Goal: Task Accomplishment & Management: Manage account settings

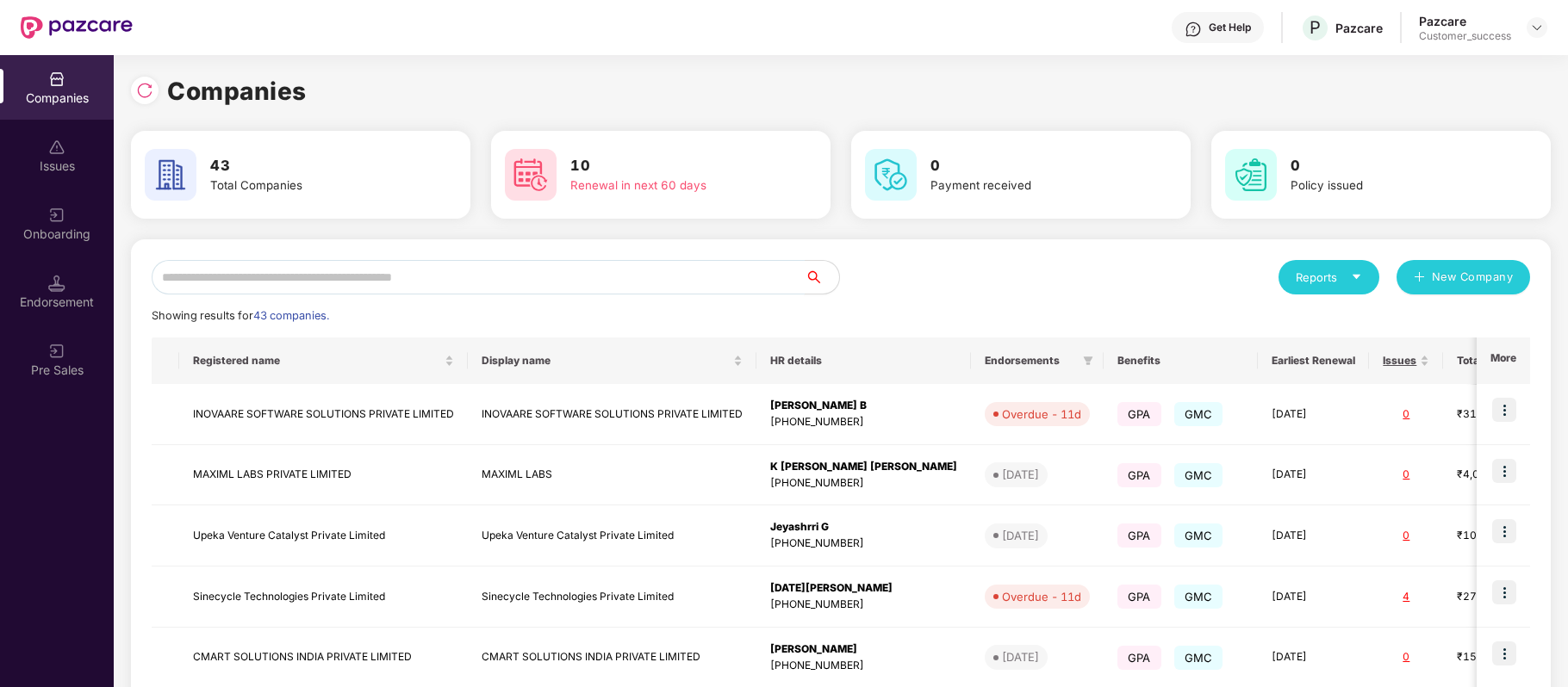
click at [479, 270] on input "text" at bounding box center [478, 277] width 652 height 34
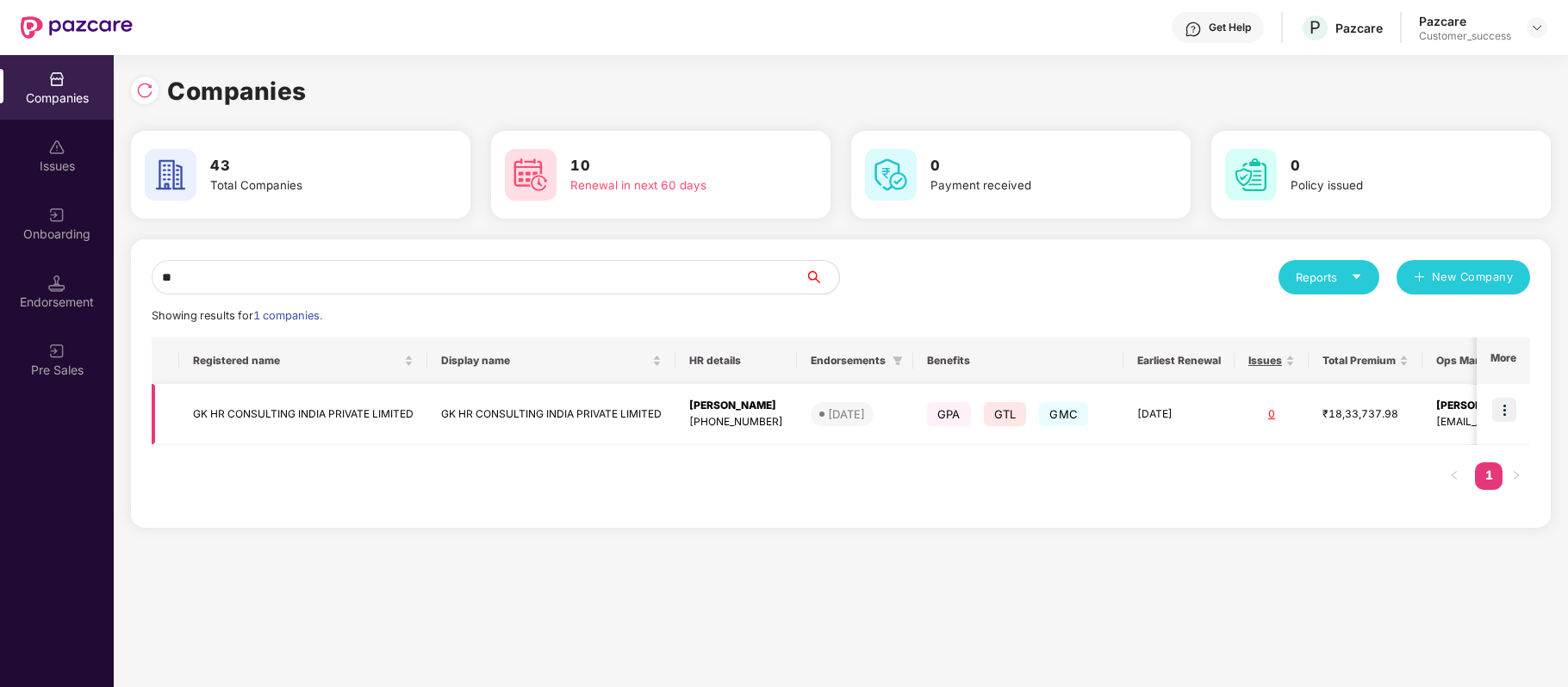
type input "**"
click at [1515, 401] on img at bounding box center [1504, 409] width 24 height 24
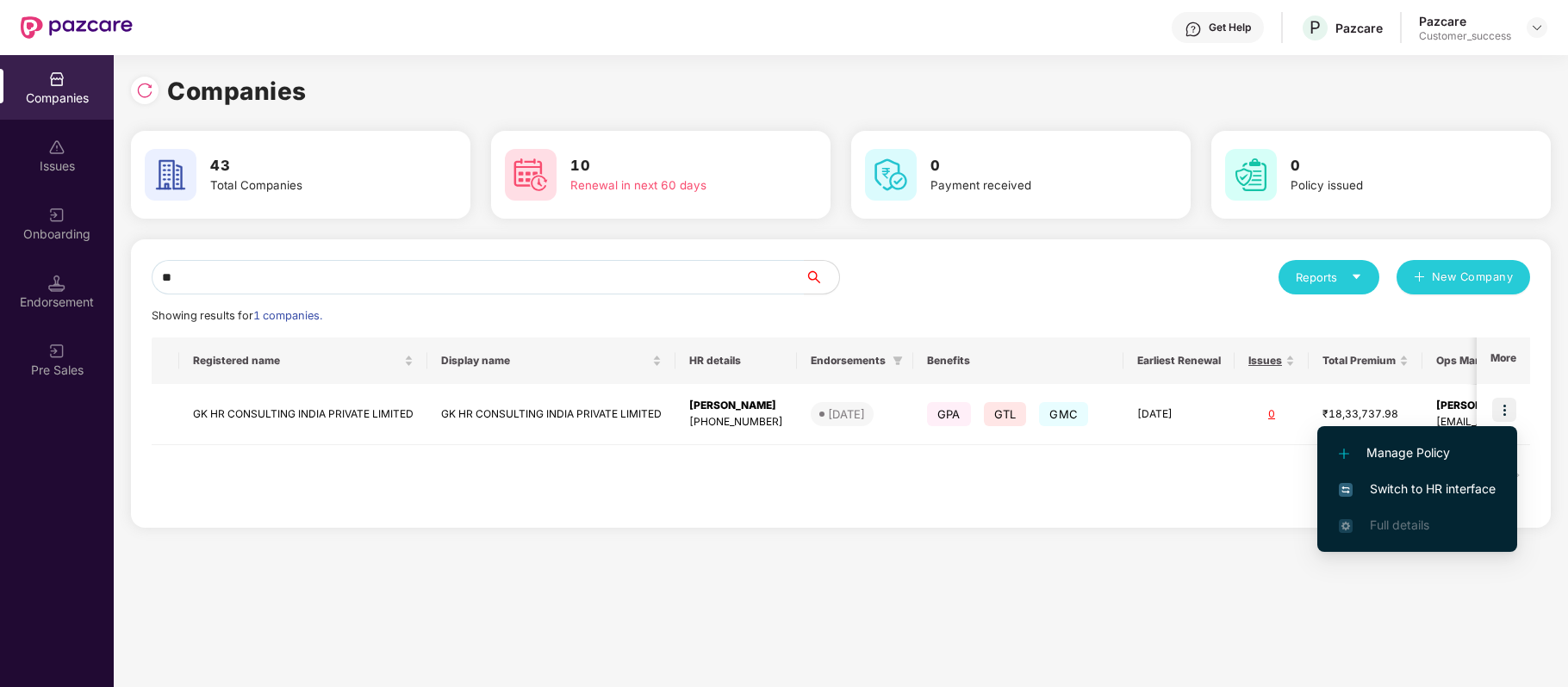
click at [1479, 492] on span "Switch to HR interface" at bounding box center [1417, 489] width 156 height 19
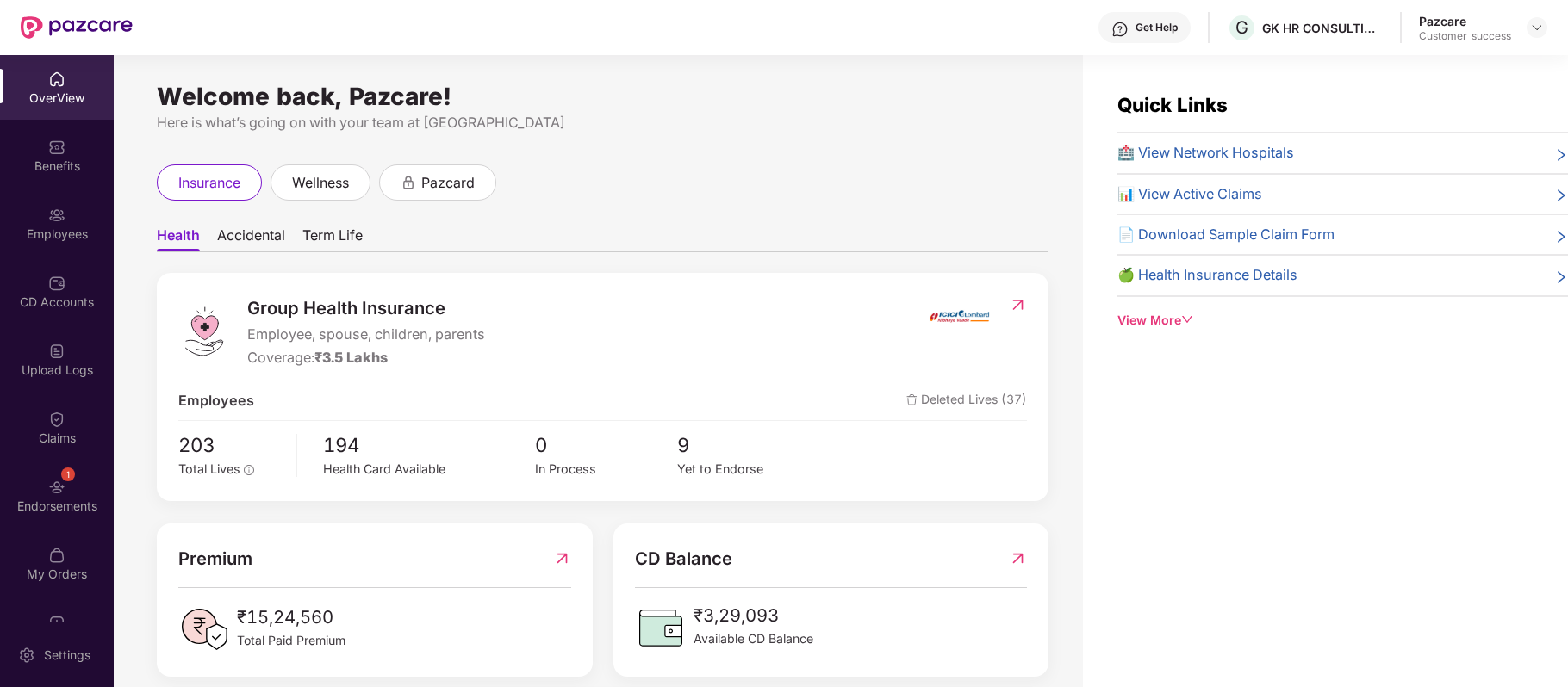
click at [50, 239] on div "Employees" at bounding box center [56, 234] width 114 height 17
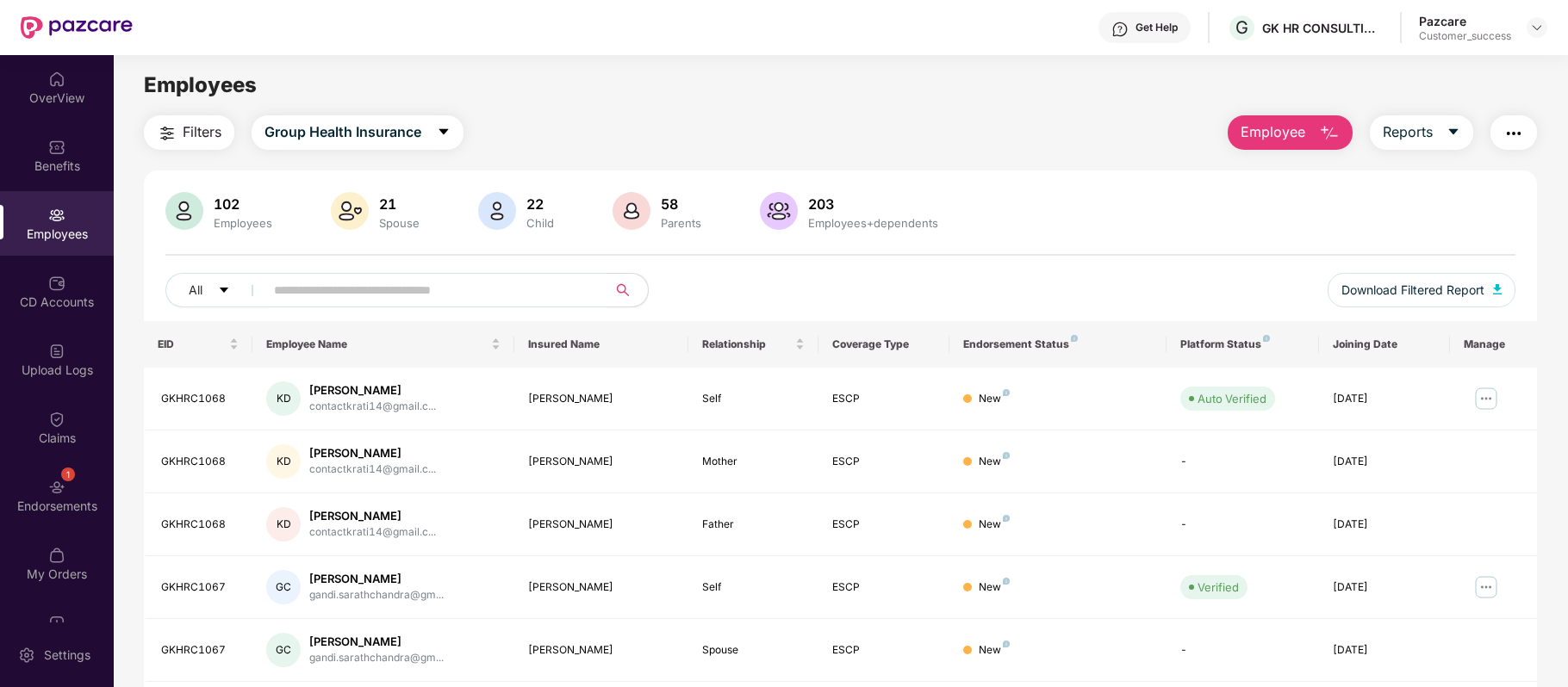
click at [324, 291] on input "text" at bounding box center [428, 290] width 309 height 26
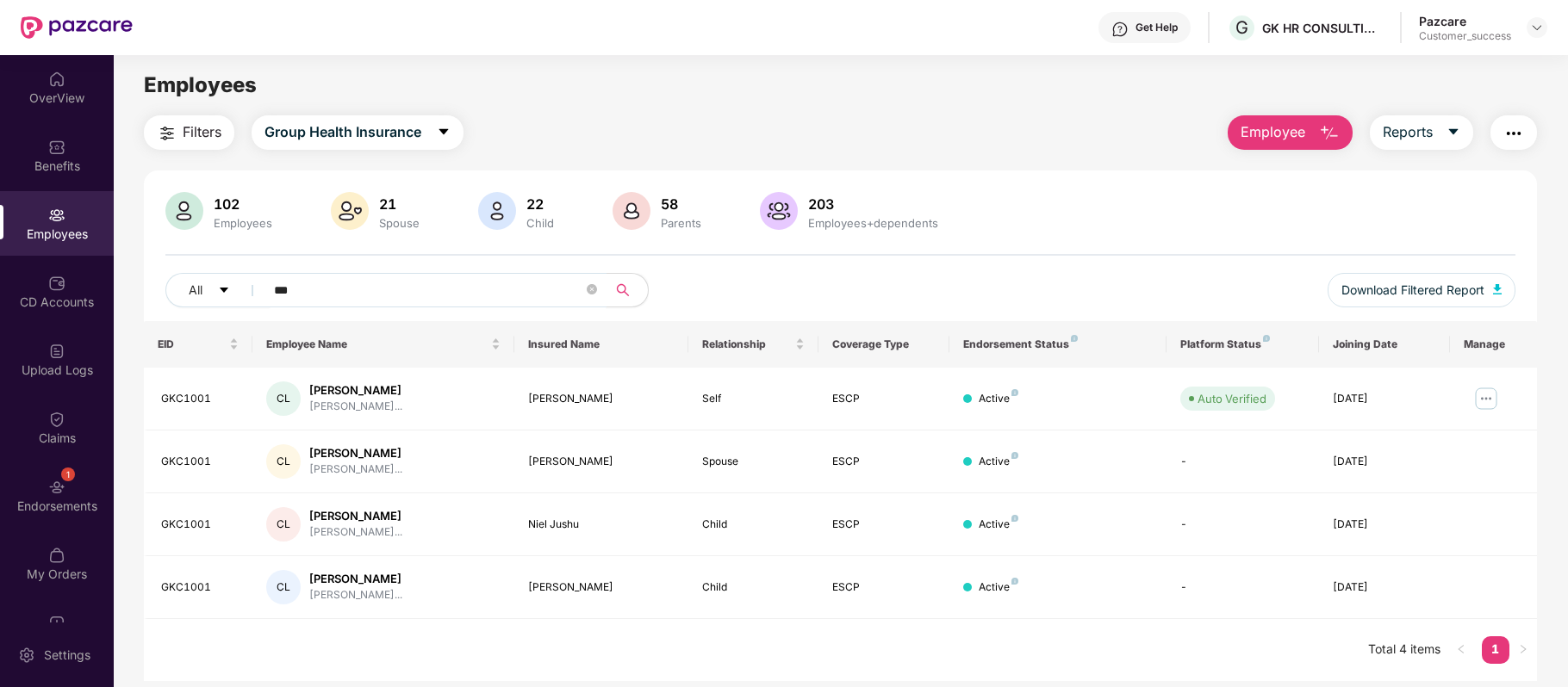
click at [335, 304] on span "***" at bounding box center [430, 289] width 353 height 34
type input "*"
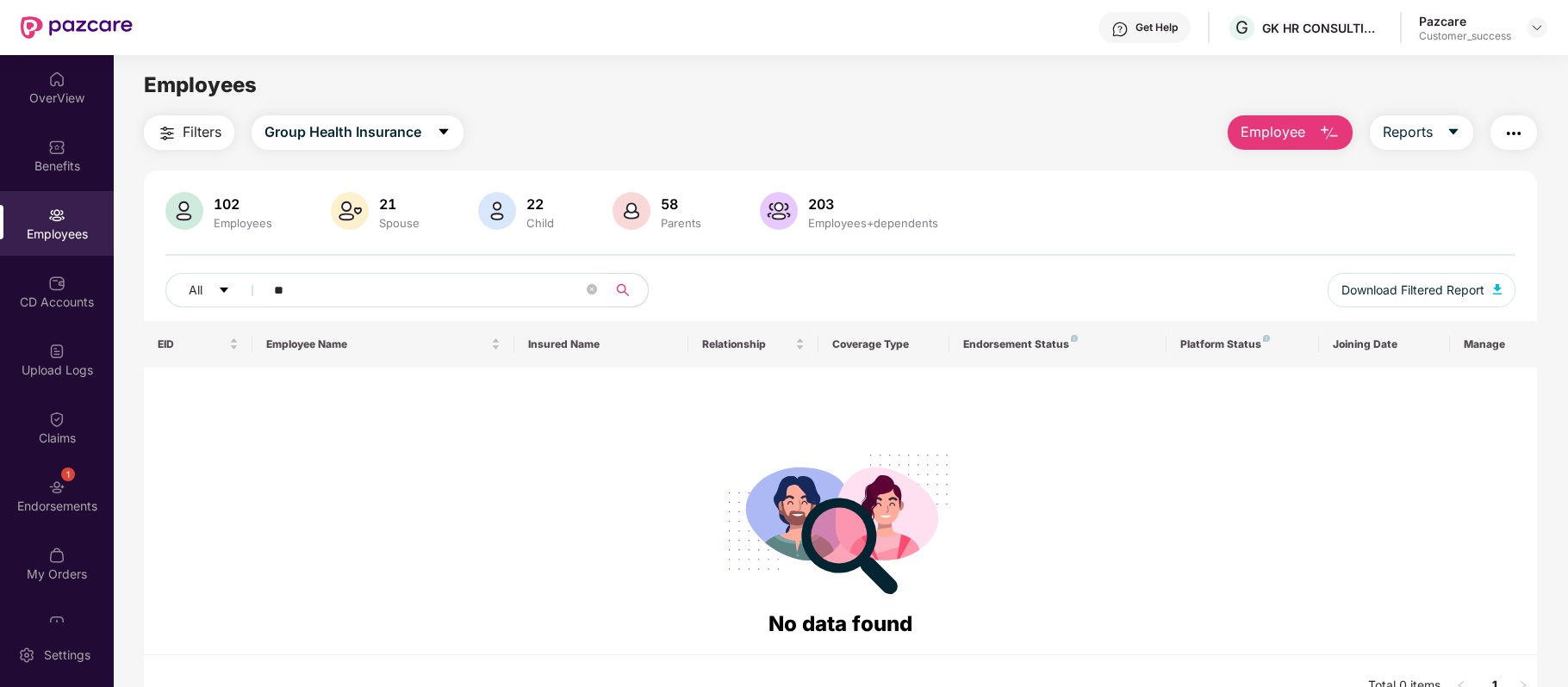
type input "*"
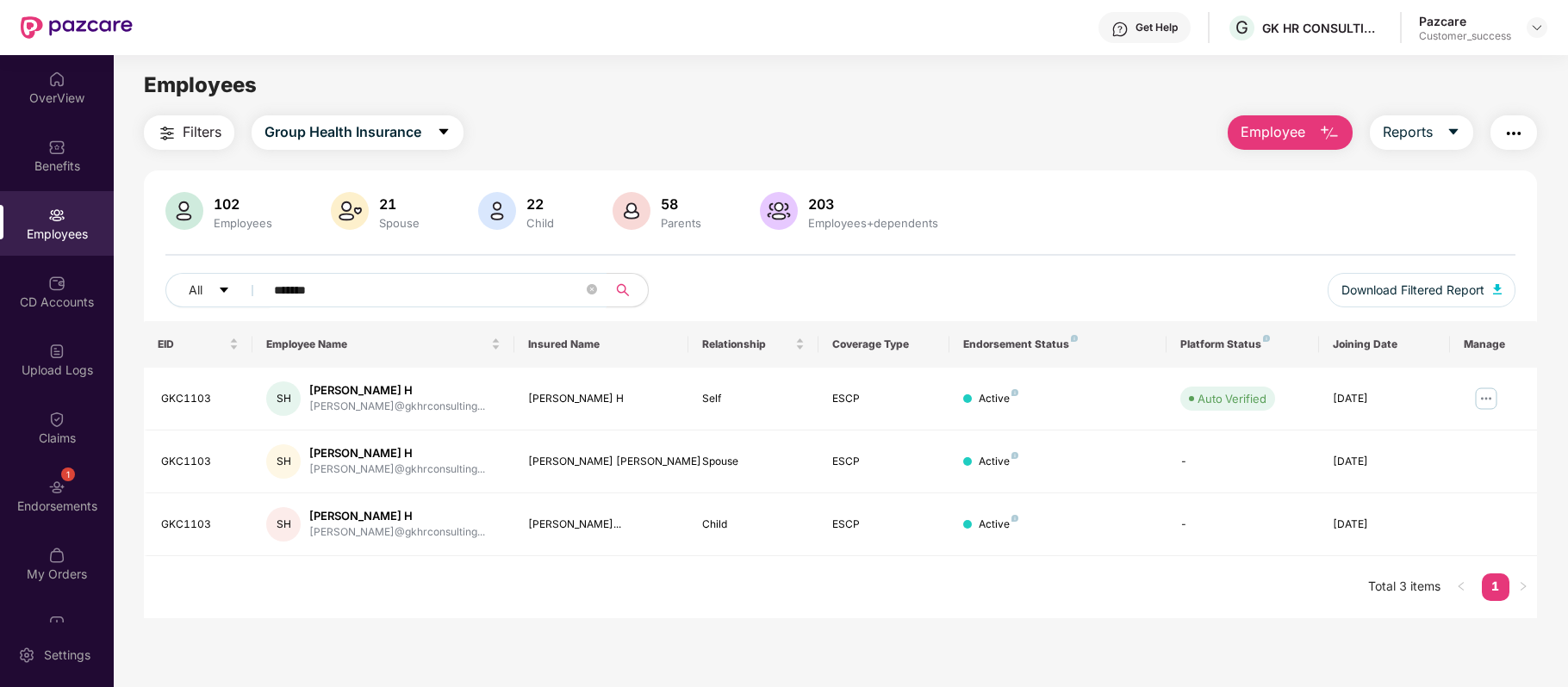
click at [466, 290] on input "*******" at bounding box center [428, 290] width 309 height 26
type input "*******"
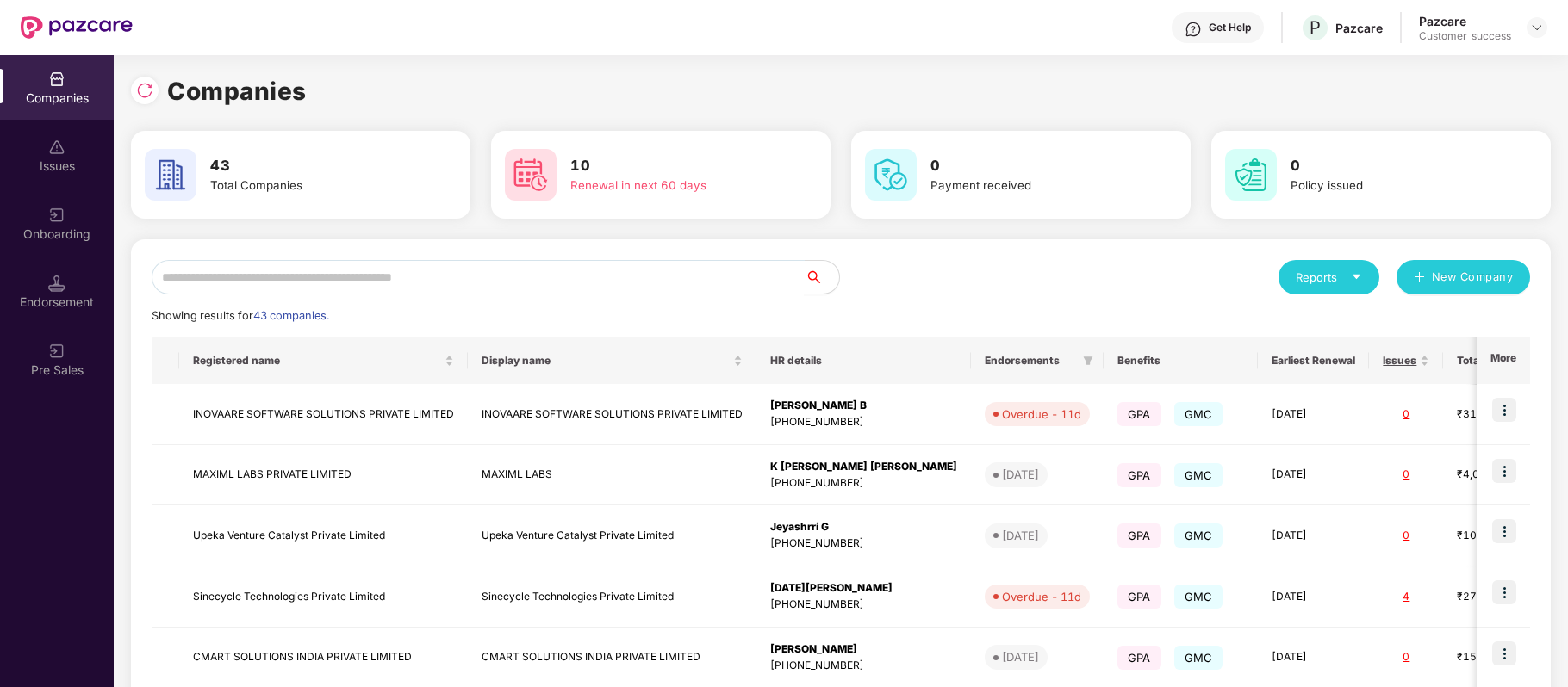
click at [460, 278] on input "text" at bounding box center [478, 277] width 652 height 34
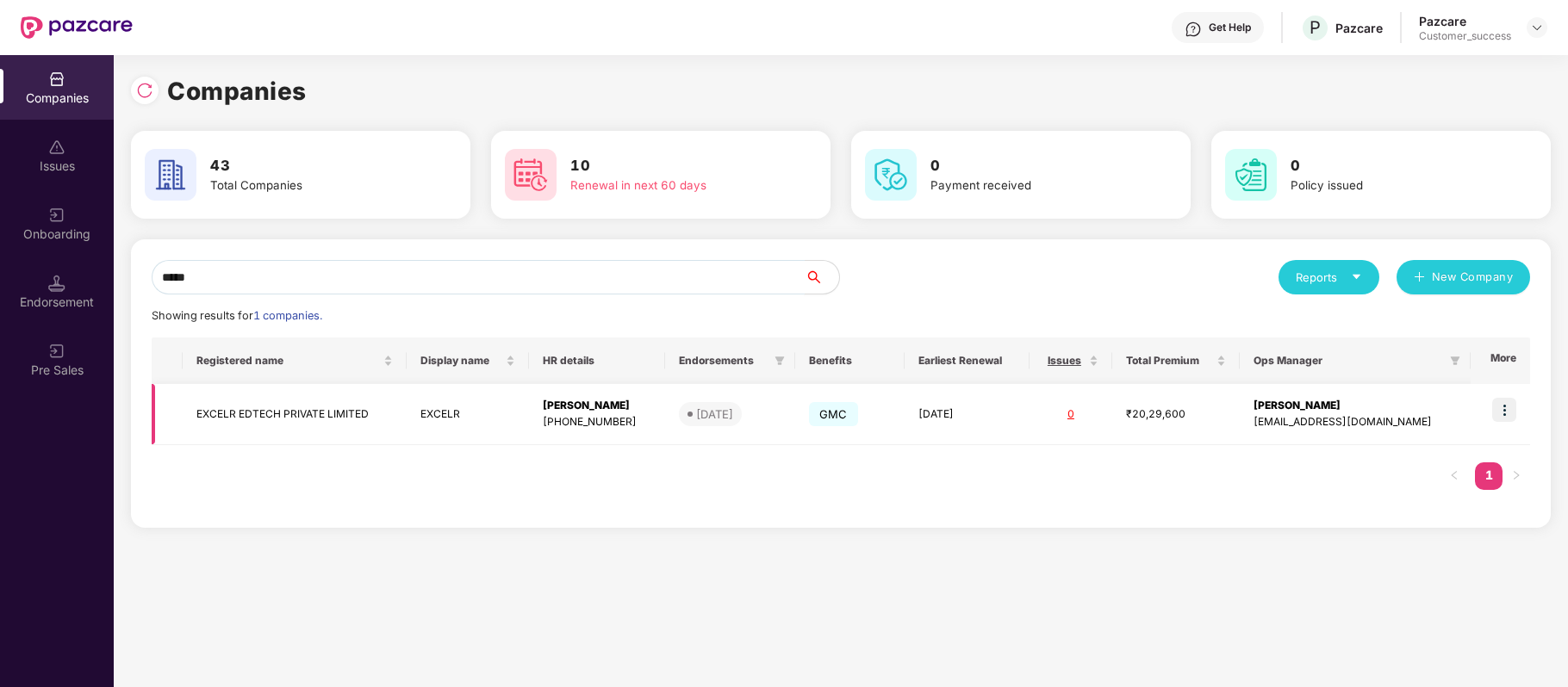
type input "*****"
click at [1510, 401] on img at bounding box center [1504, 409] width 24 height 24
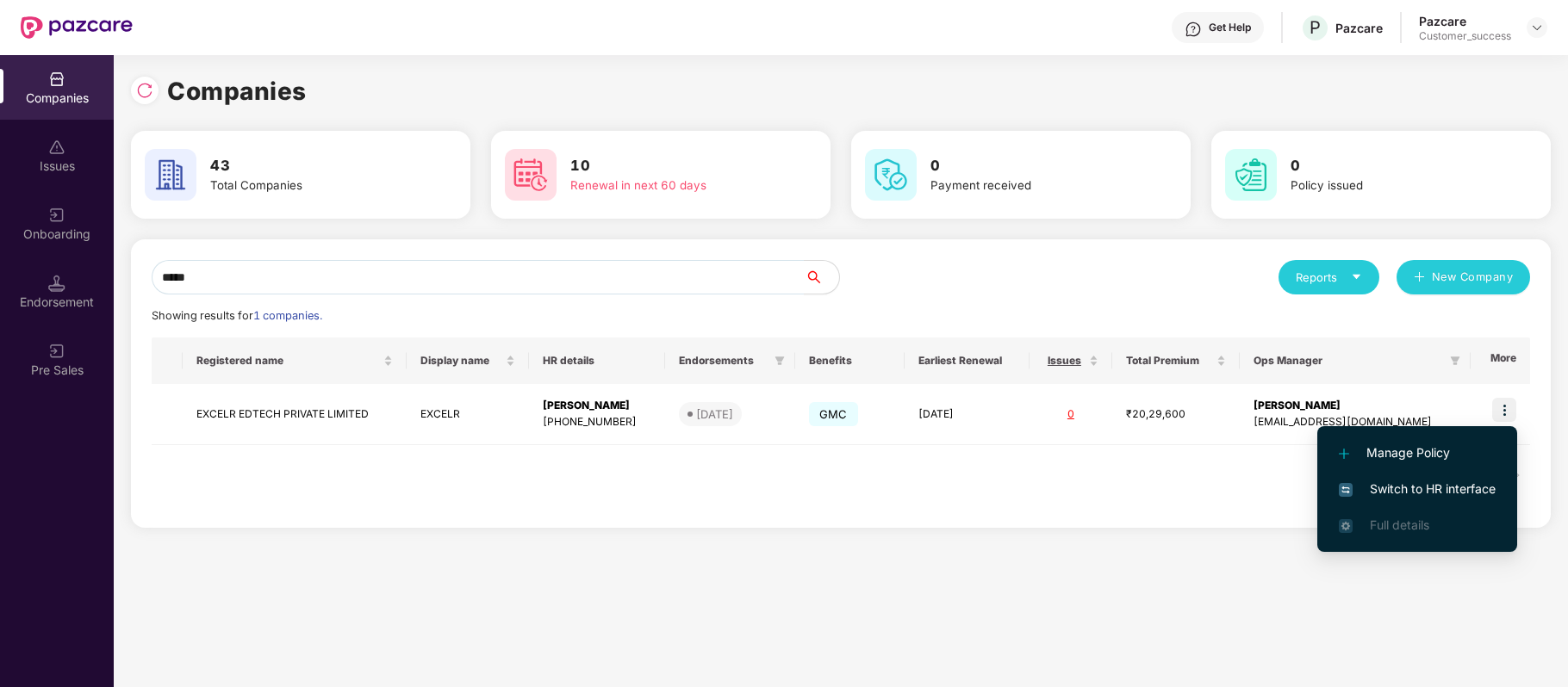
click at [1451, 498] on span "Switch to HR interface" at bounding box center [1417, 489] width 156 height 19
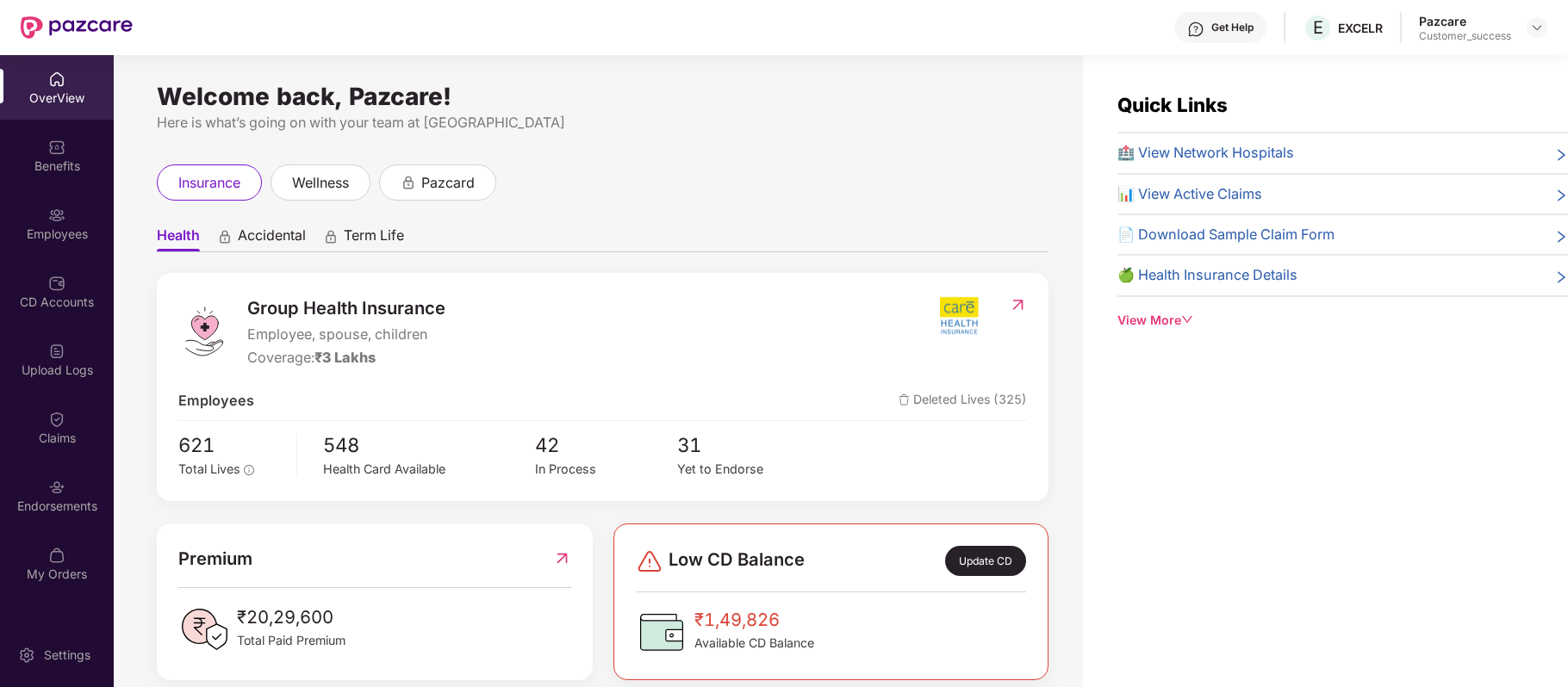
click at [55, 210] on img at bounding box center [57, 215] width 17 height 17
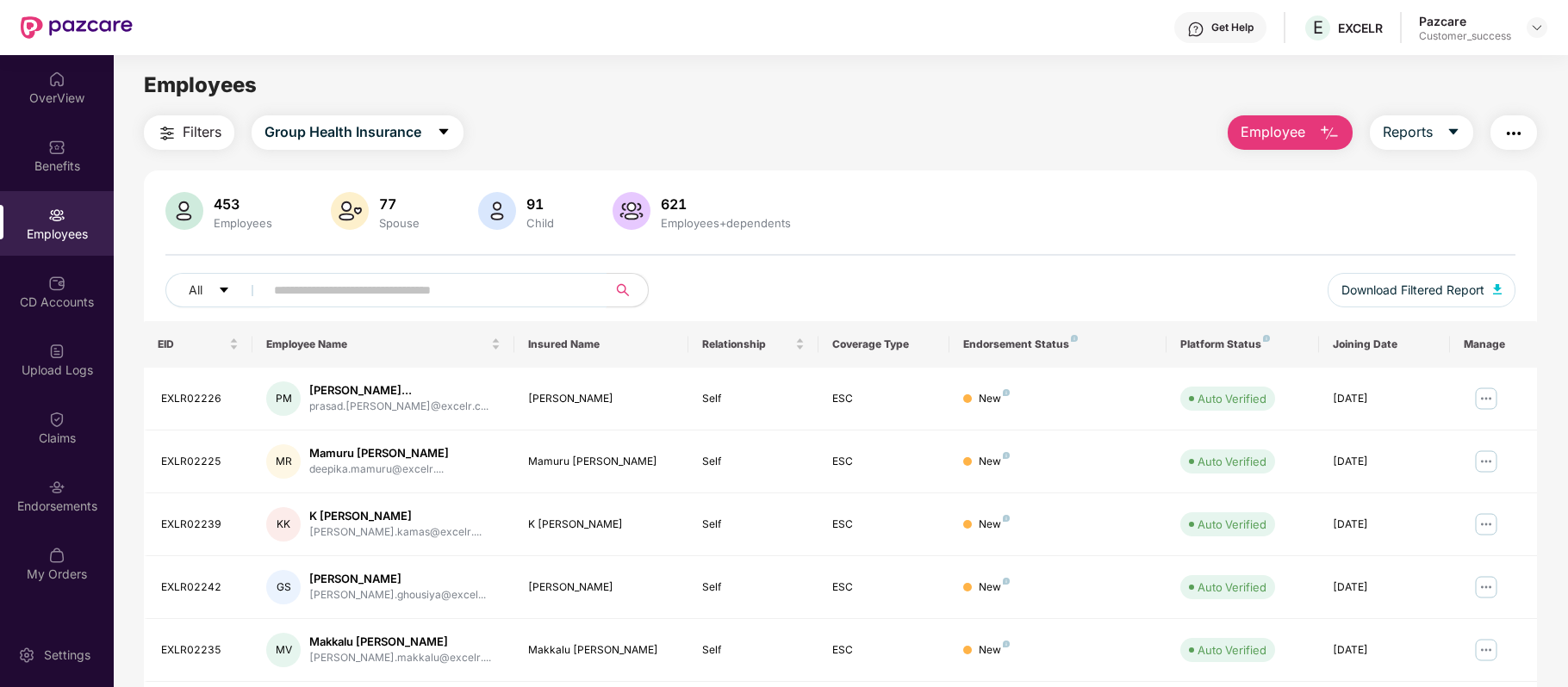
click at [365, 279] on input "text" at bounding box center [428, 290] width 309 height 26
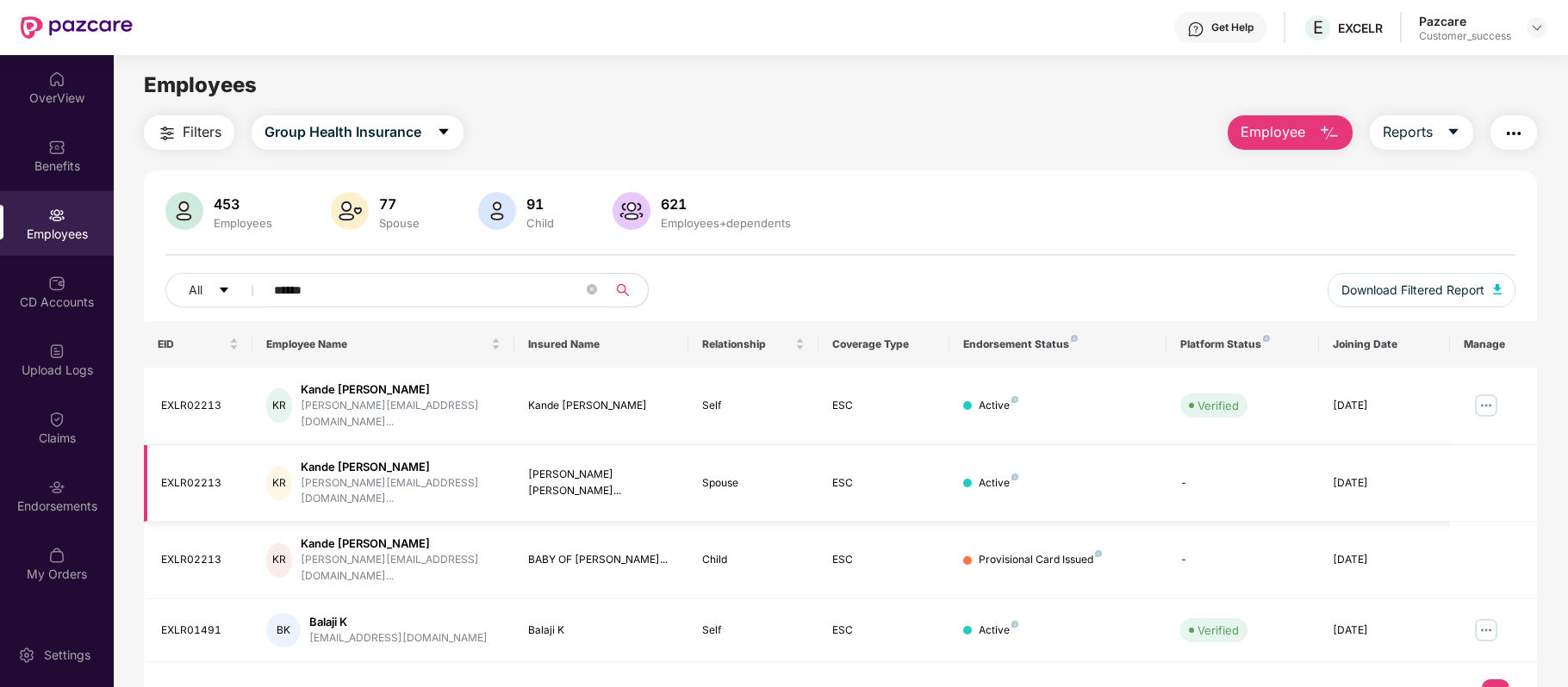
type input "******"
click at [887, 485] on td "ESC" at bounding box center [884, 484] width 131 height 78
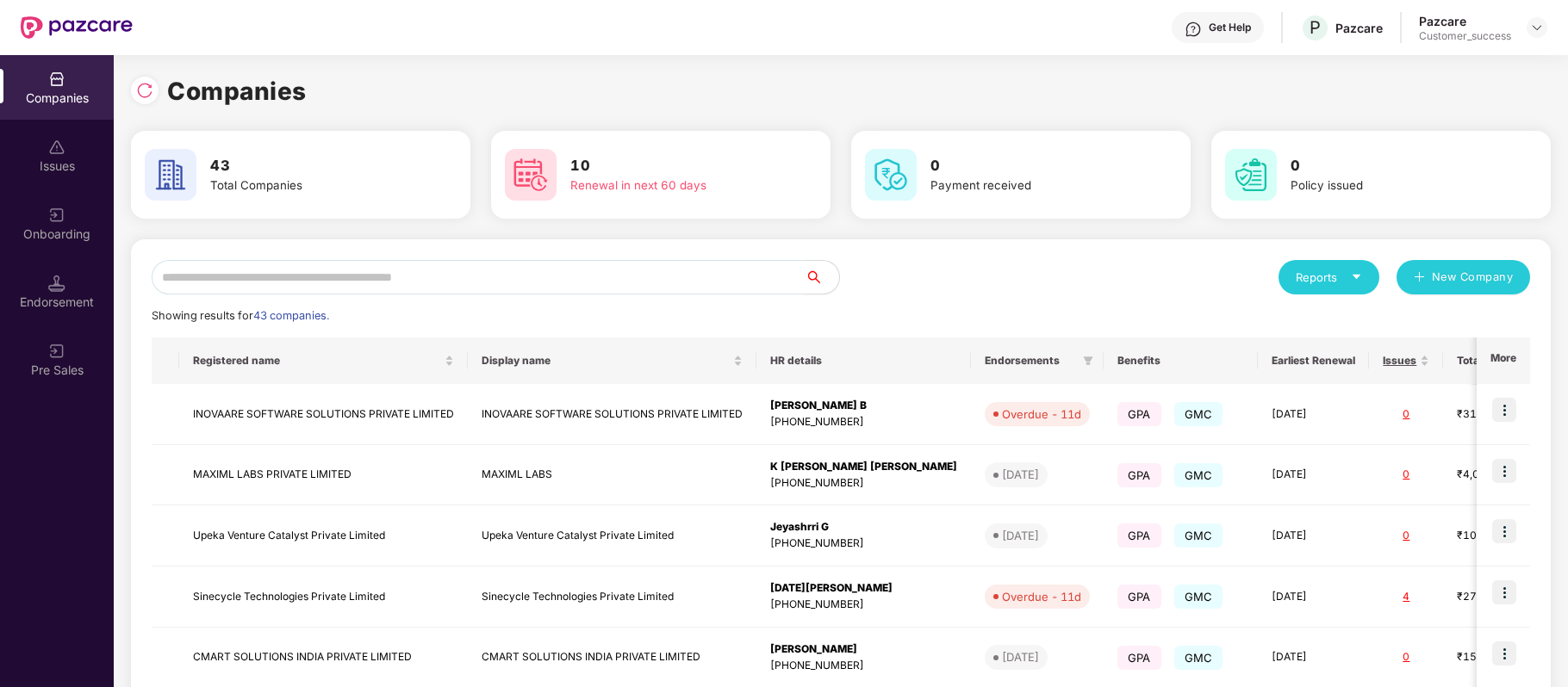
click at [431, 283] on input "text" at bounding box center [478, 277] width 652 height 34
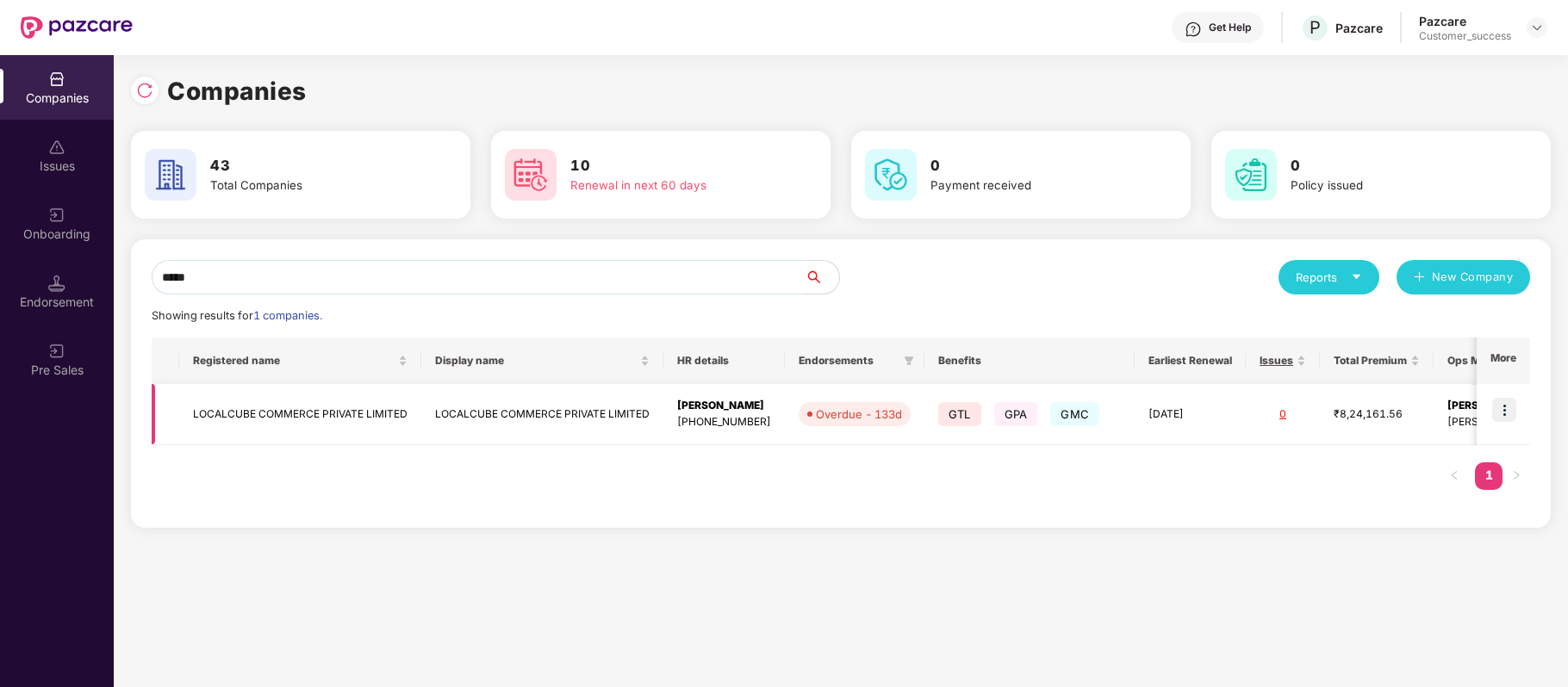
type input "*****"
click at [362, 407] on td "LOCALCUBE COMMERCE PRIVATE LIMITED" at bounding box center [300, 414] width 242 height 61
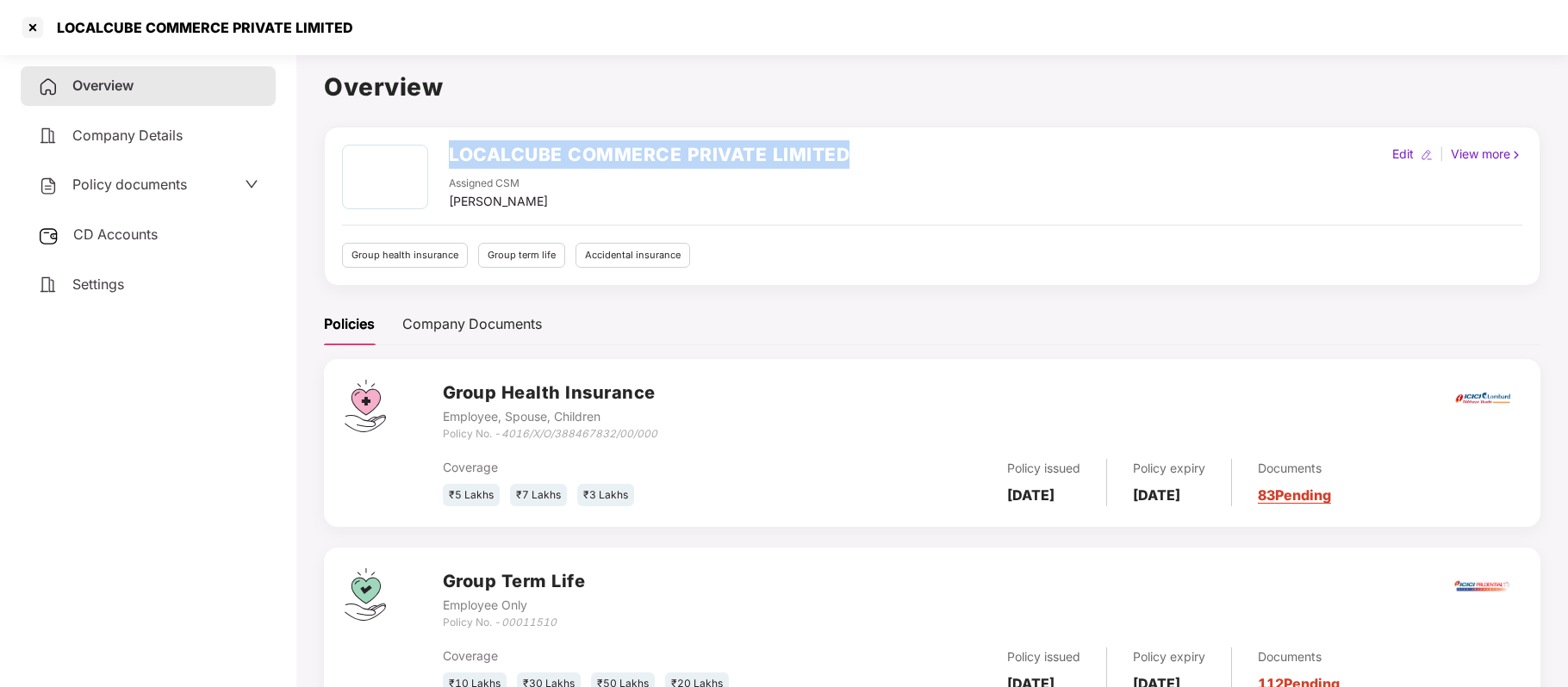
drag, startPoint x: 451, startPoint y: 145, endPoint x: 855, endPoint y: 139, distance: 404.0
click at [855, 139] on div "LOCALCUBE COMMERCE PRIVATE LIMITED Assigned CSM [PERSON_NAME] Edit | View more …" at bounding box center [932, 206] width 1217 height 159
copy h2 "LOCALCUBE COMMERCE PRIVATE LIMITED"
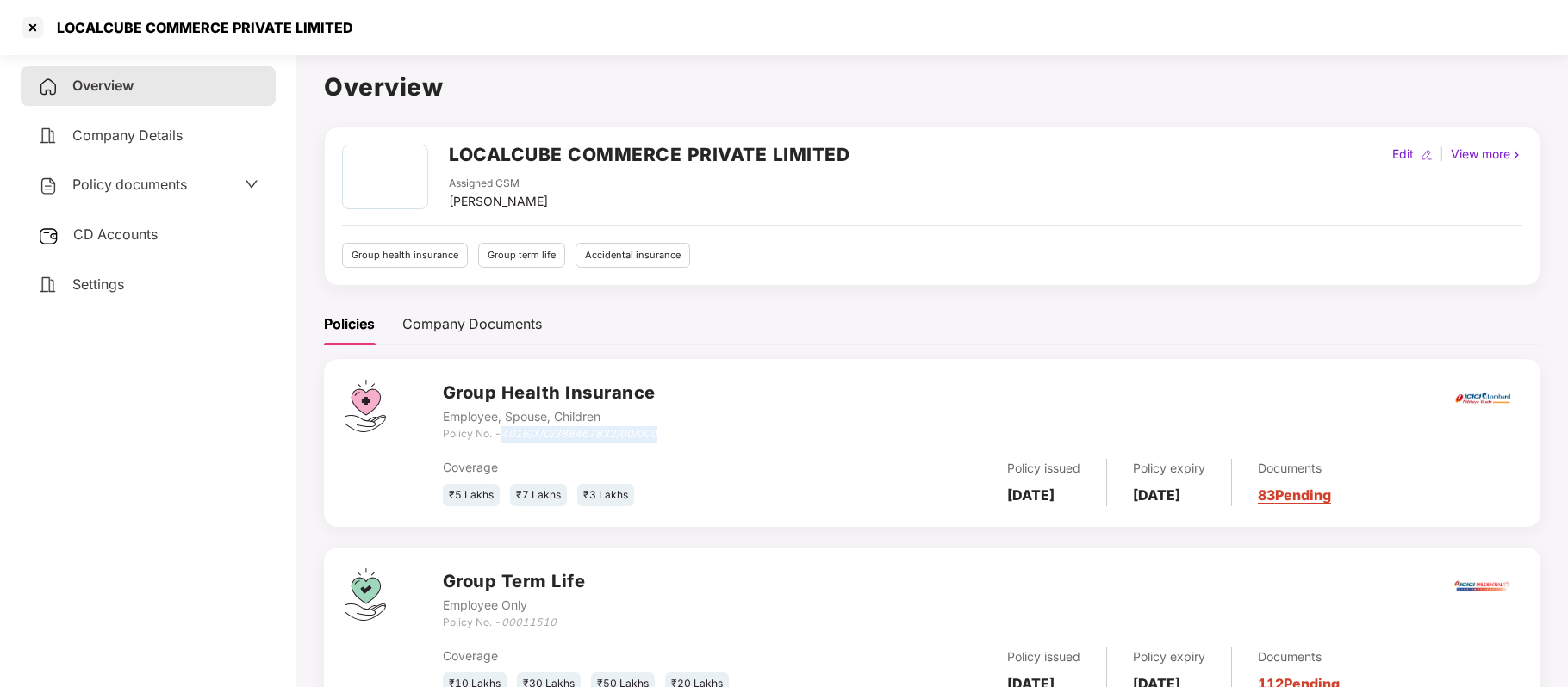
drag, startPoint x: 505, startPoint y: 438, endPoint x: 663, endPoint y: 438, distance: 158.0
click at [663, 438] on div "Group Health Insurance Employee, Spouse, Children Policy No. - 4016/X/O/3884678…" at bounding box center [981, 410] width 1077 height 62
copy icon "4016/X/O/388467832/00/000"
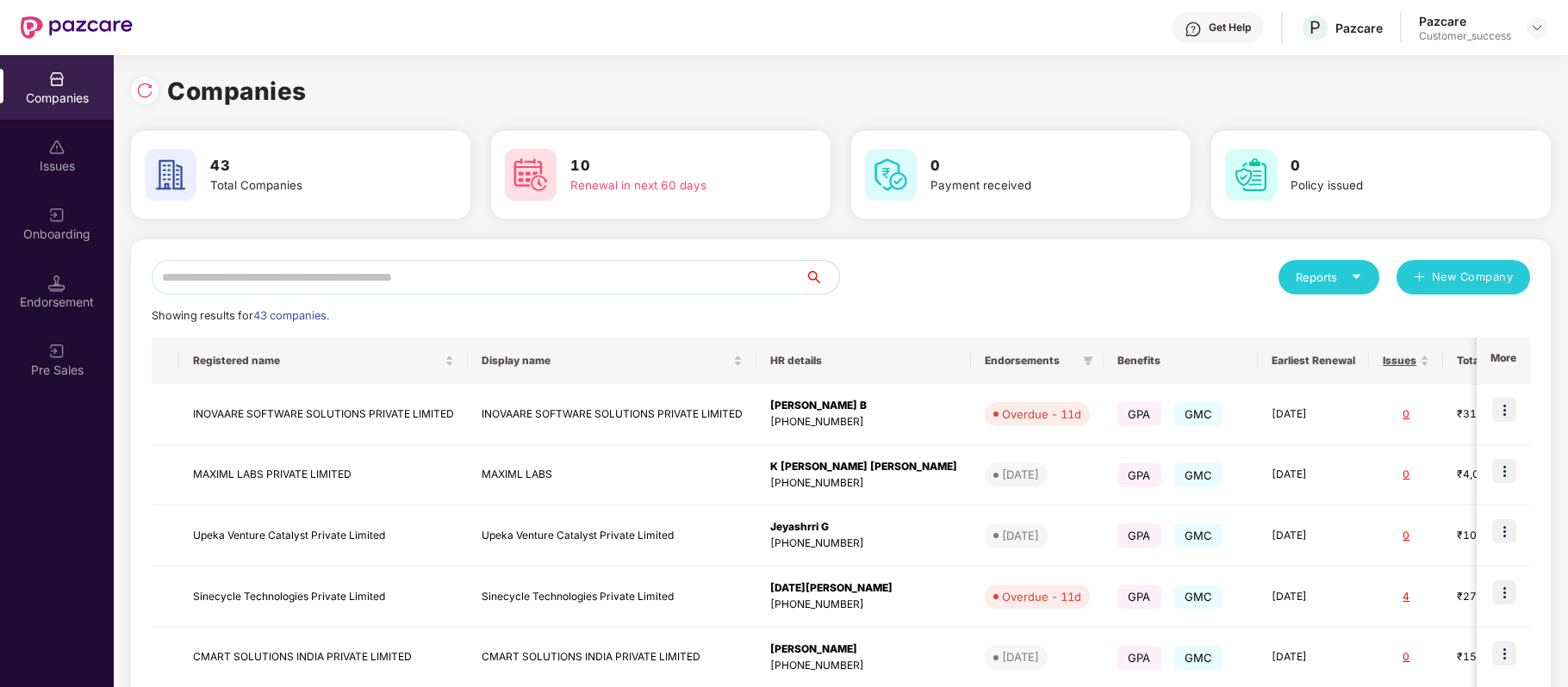
click at [485, 278] on input "text" at bounding box center [478, 277] width 652 height 34
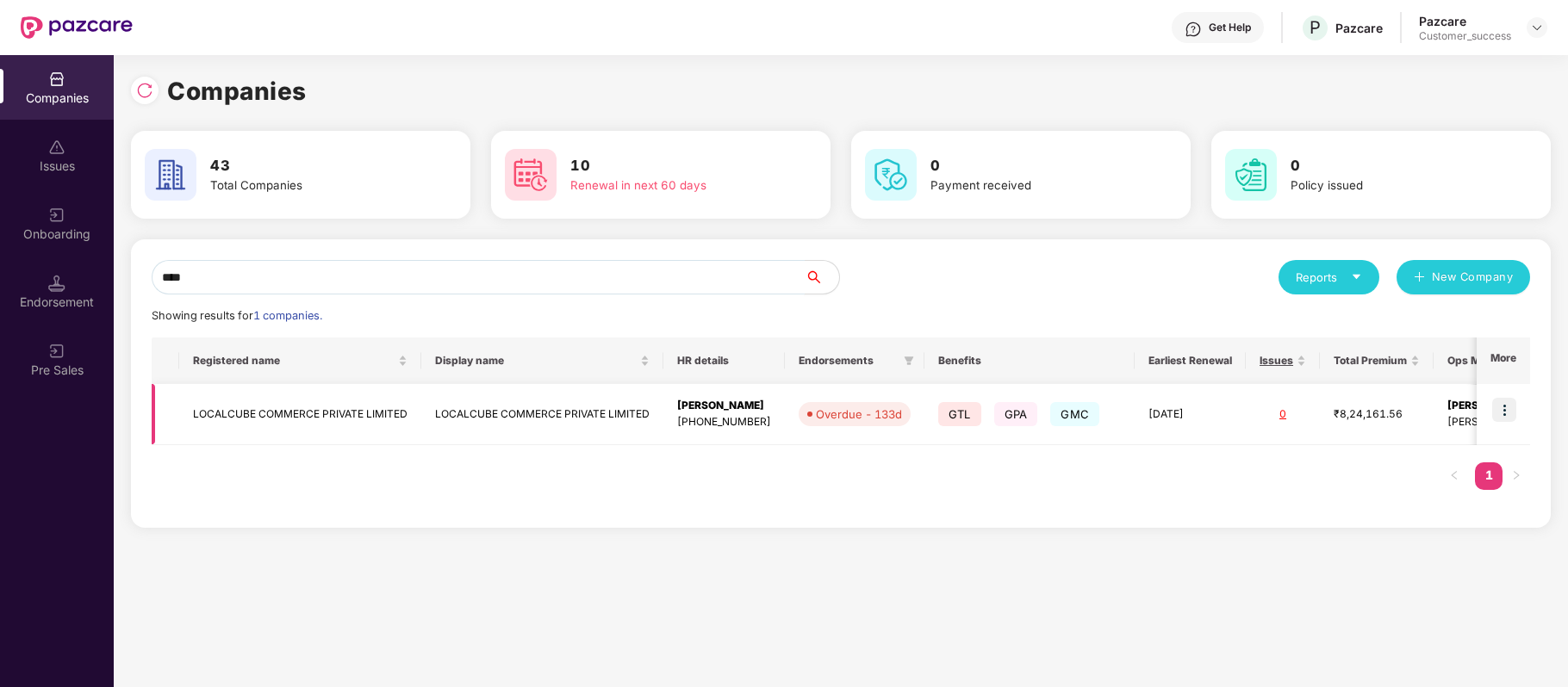
type input "****"
click at [1510, 409] on img at bounding box center [1504, 409] width 24 height 24
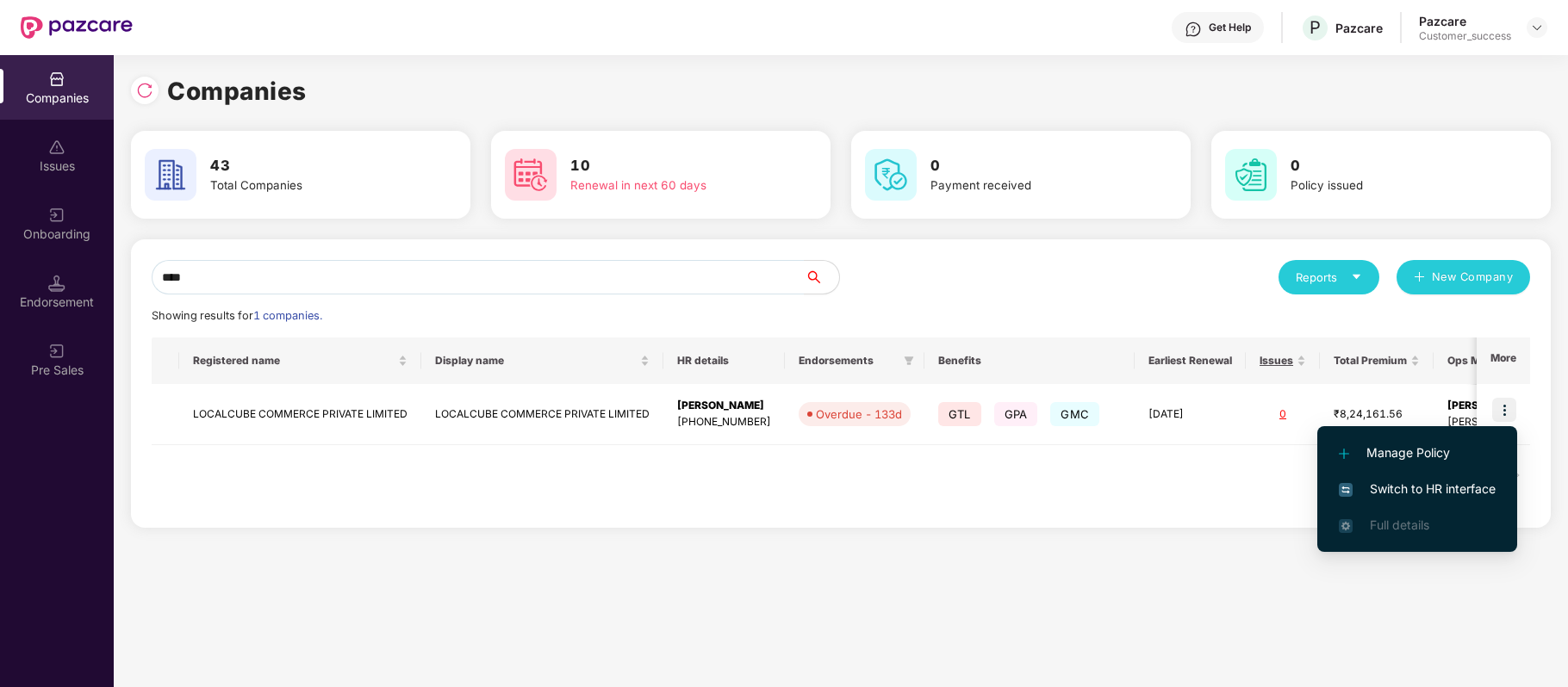
click at [1453, 483] on span "Switch to HR interface" at bounding box center [1417, 489] width 156 height 19
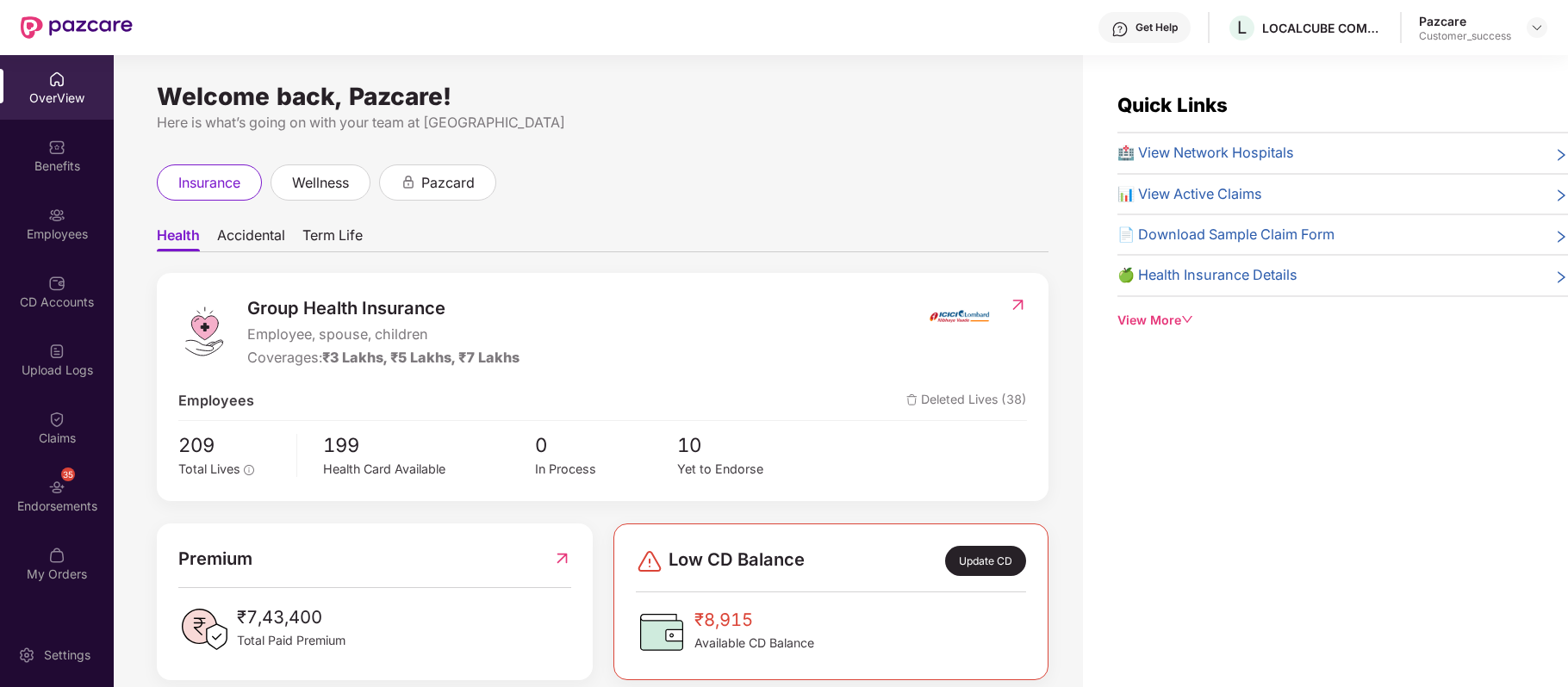
click at [50, 234] on div "Employees" at bounding box center [56, 234] width 114 height 17
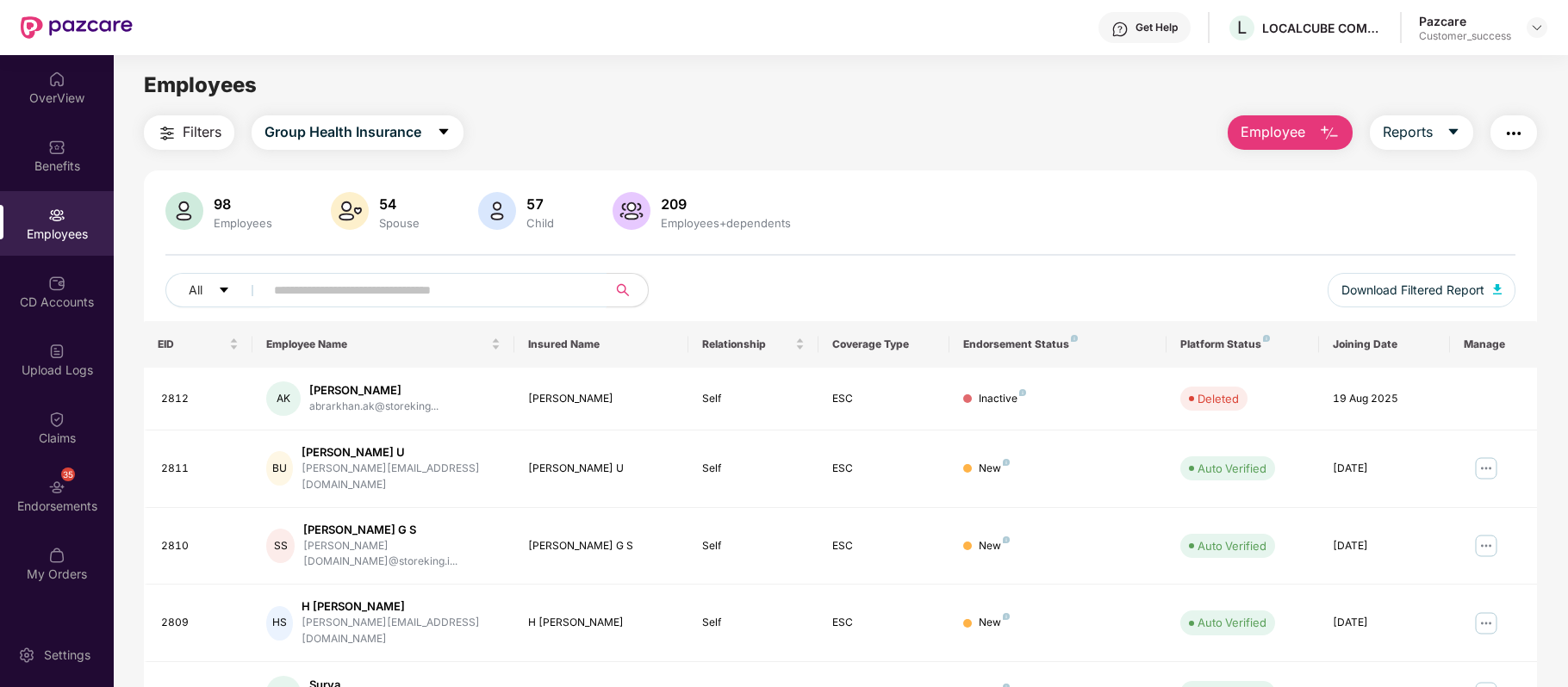
click at [303, 296] on input "text" at bounding box center [428, 290] width 309 height 26
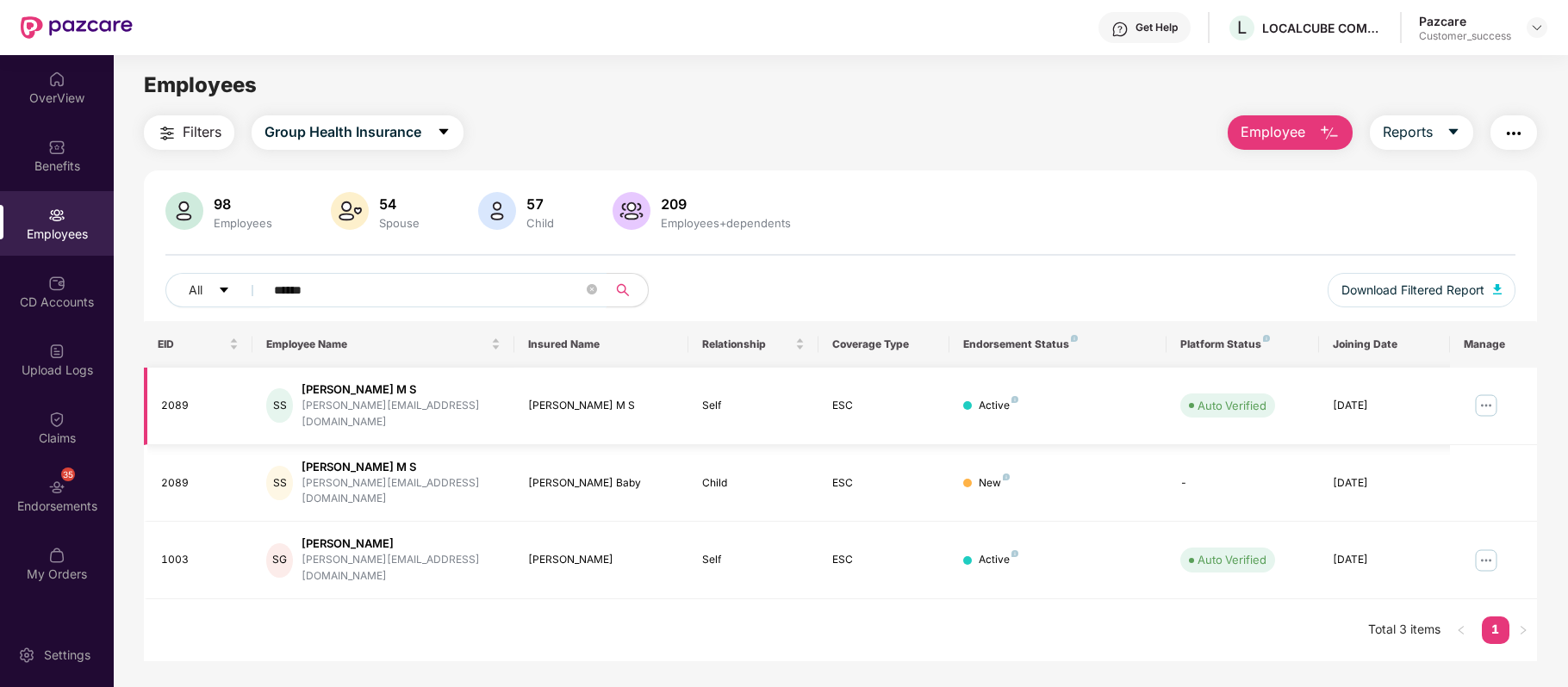
type input "******"
click at [1483, 401] on img at bounding box center [1485, 406] width 27 height 27
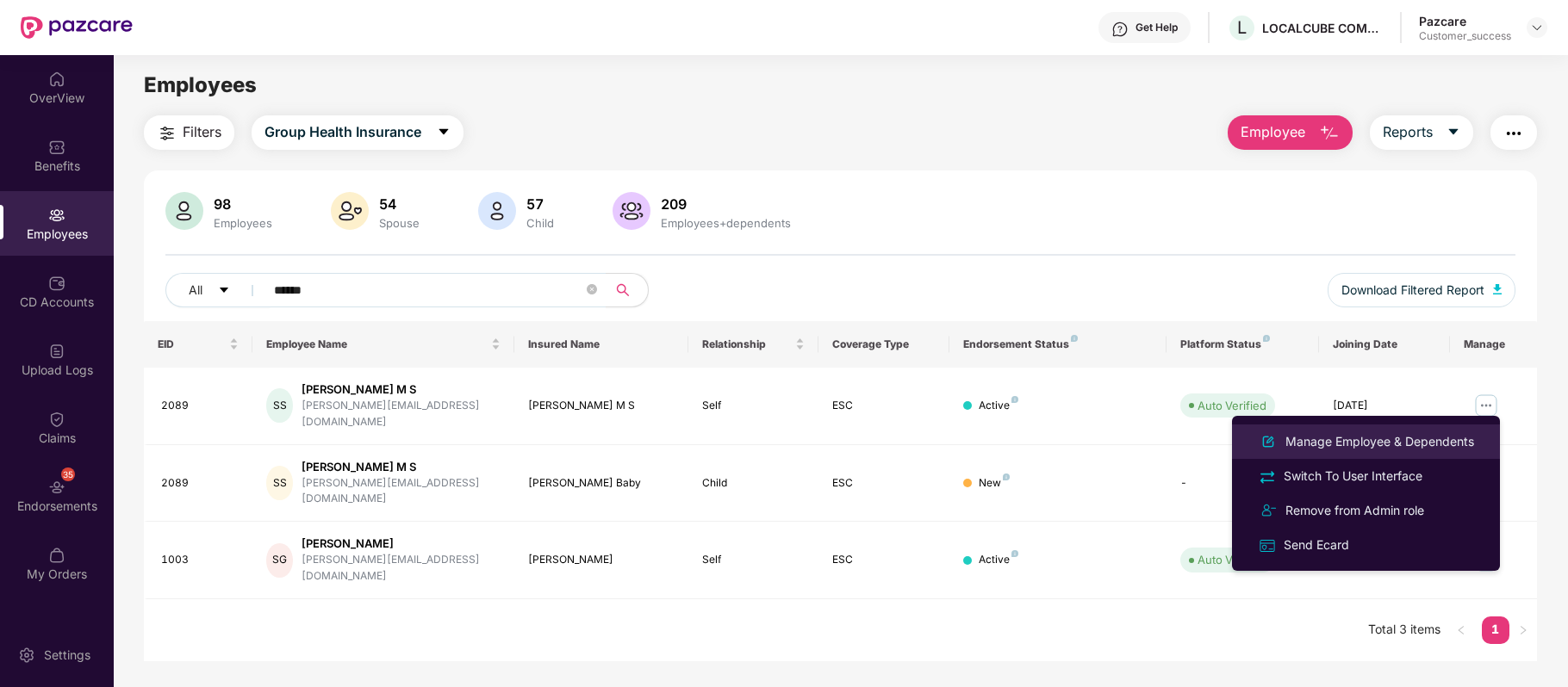
click at [1428, 446] on div "Manage Employee & Dependents" at bounding box center [1379, 442] width 195 height 19
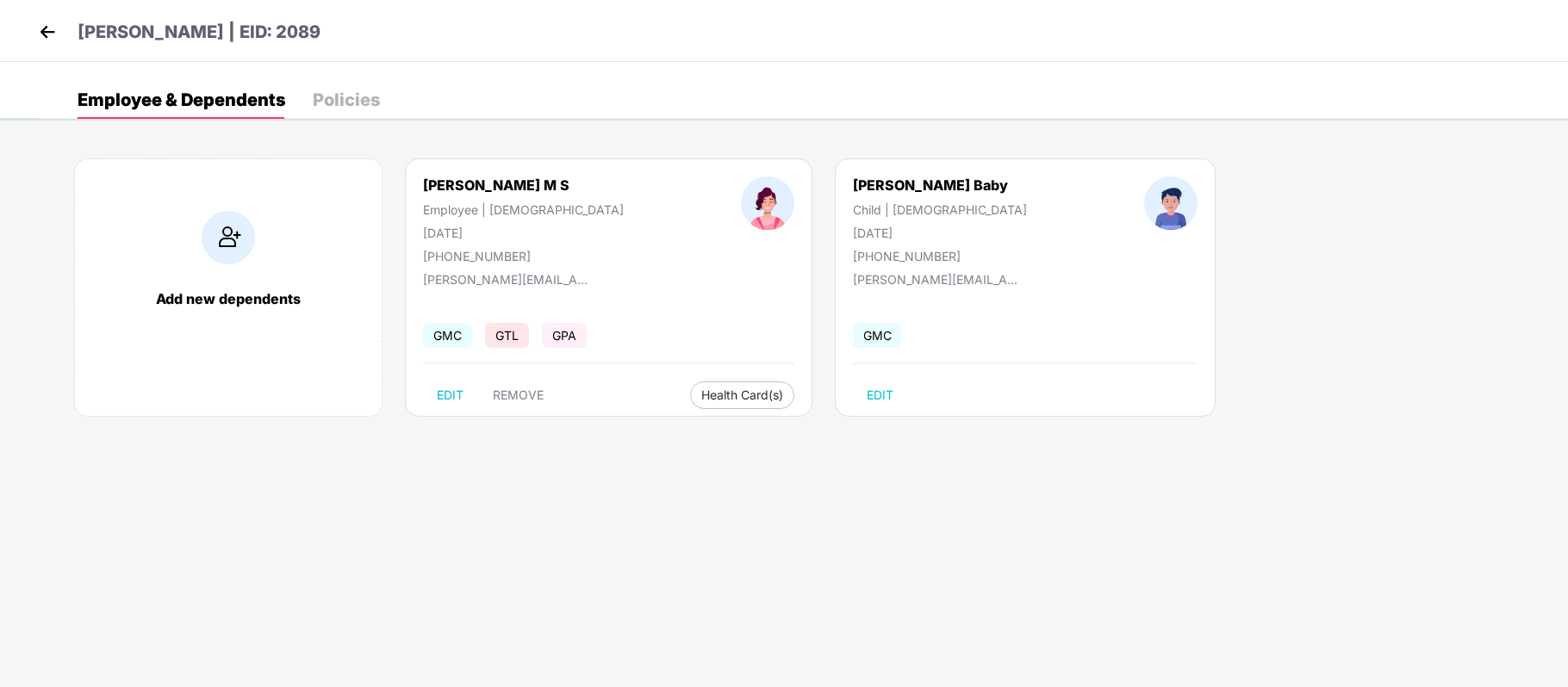
click at [1428, 446] on div "Add Family Member Spouse Child Note: Enrollment window is not open for the empl…" at bounding box center [784, 344] width 1568 height 687
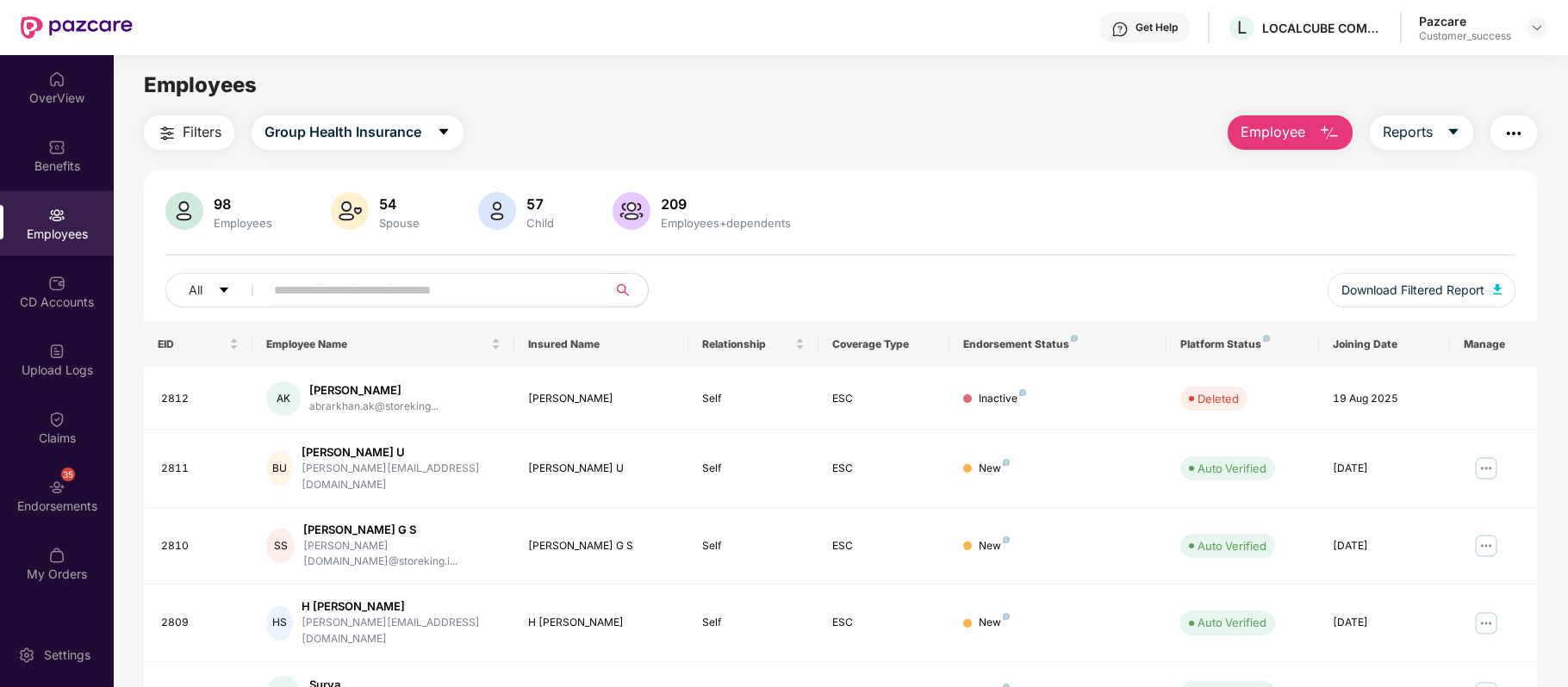
click at [71, 294] on div "CD Accounts" at bounding box center [56, 303] width 114 height 17
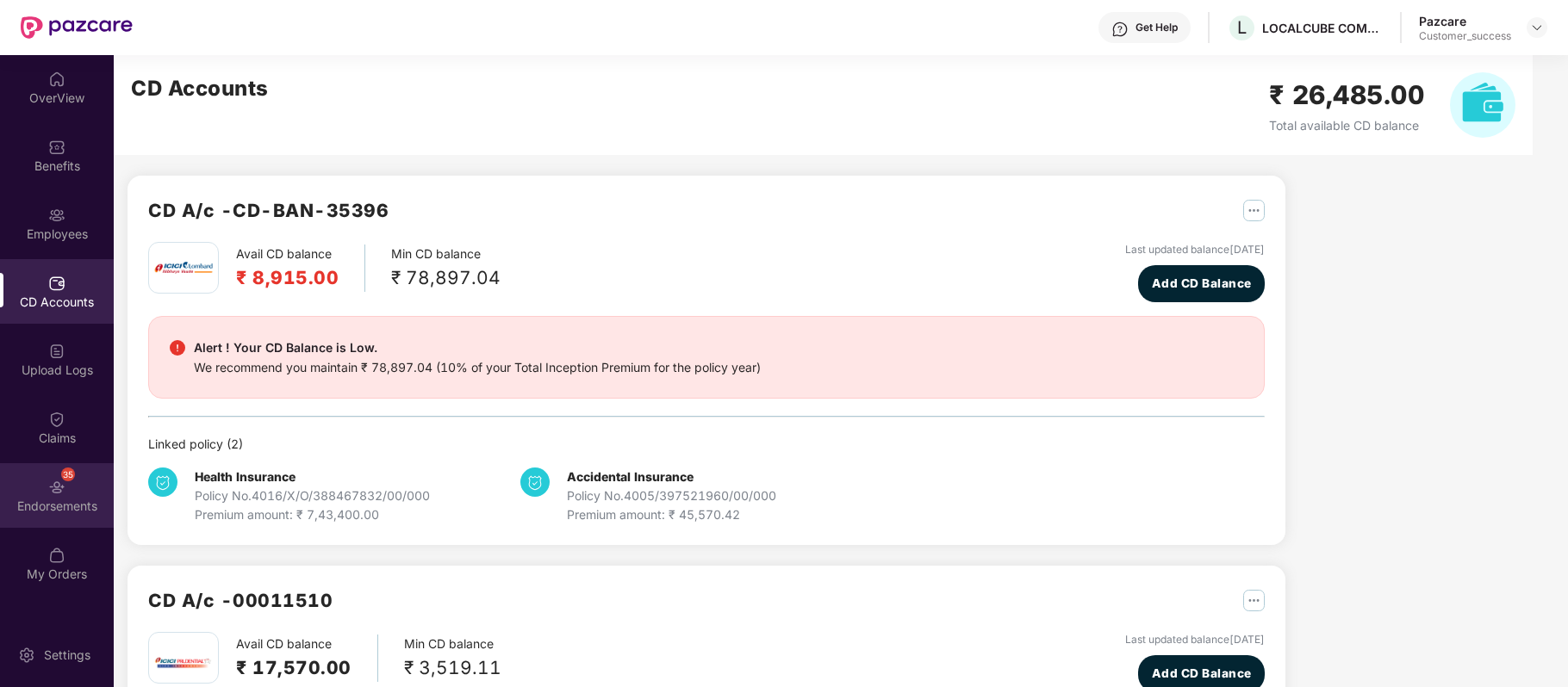
click at [33, 492] on div "35 Endorsements" at bounding box center [56, 495] width 114 height 65
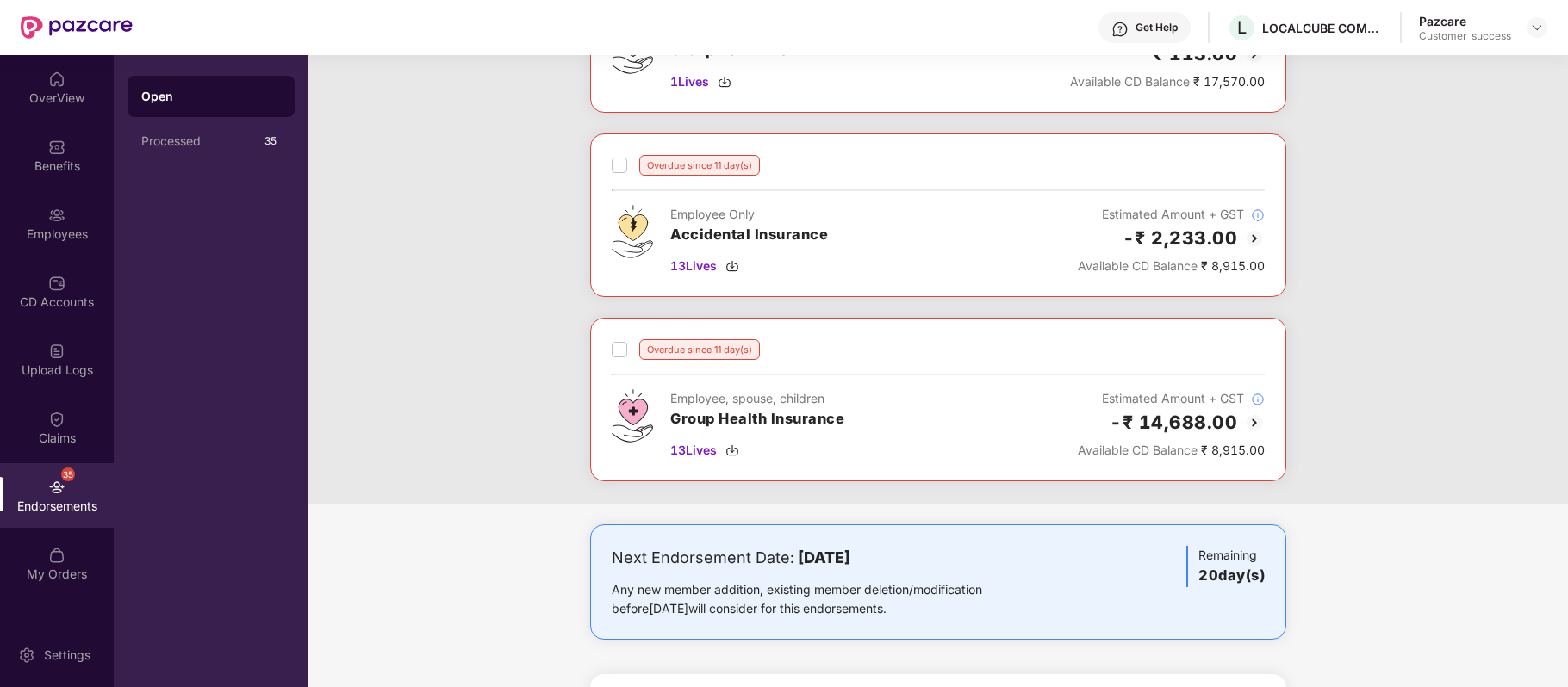
scroll to position [1488, 0]
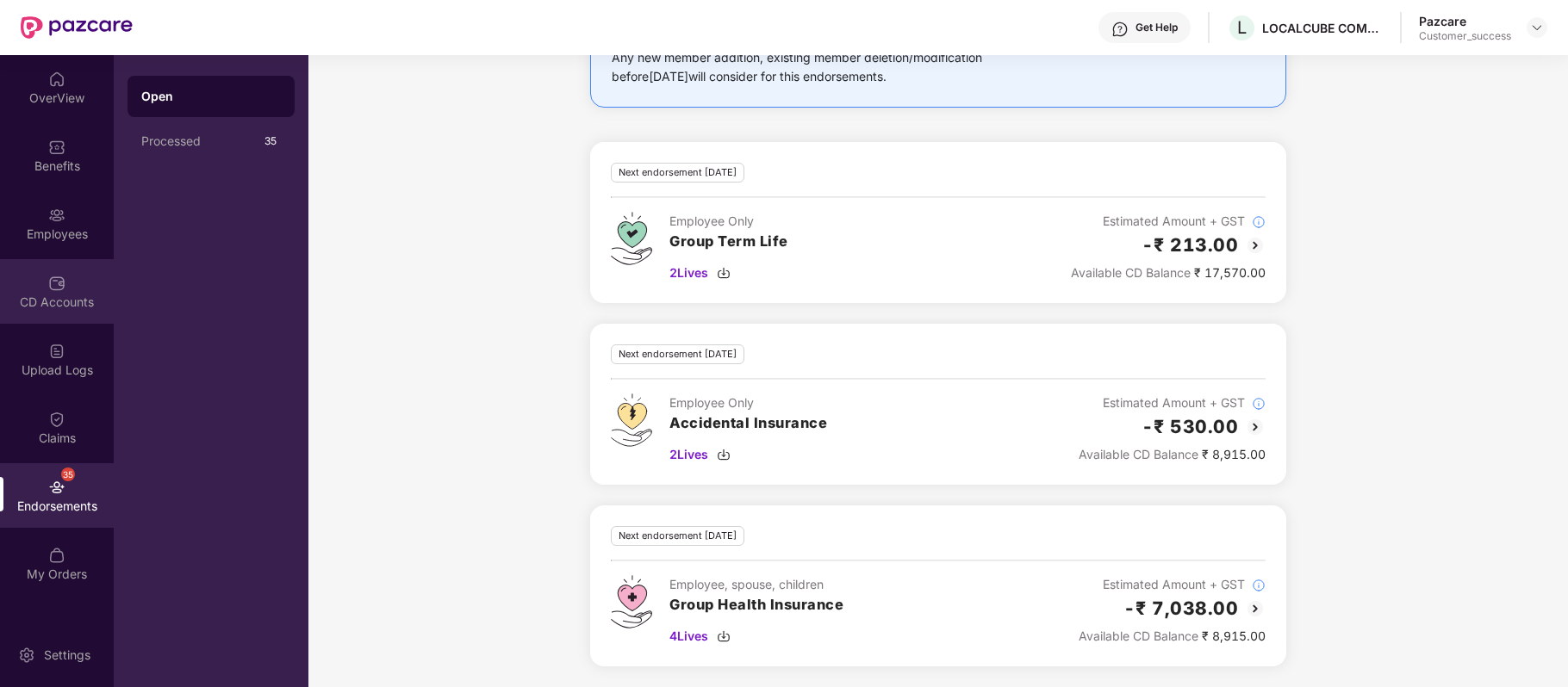
click at [55, 282] on img at bounding box center [57, 283] width 17 height 17
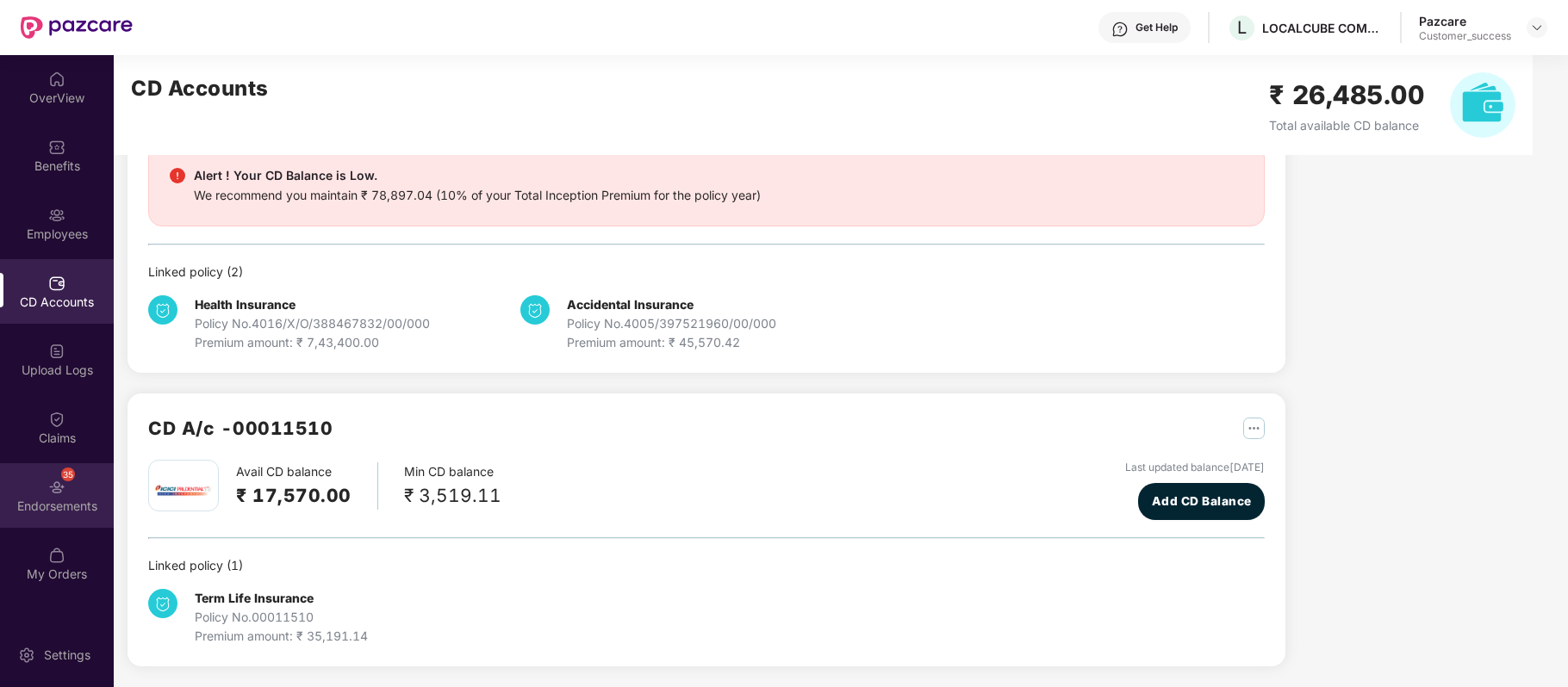
click at [65, 500] on div "Endorsements" at bounding box center [56, 507] width 114 height 17
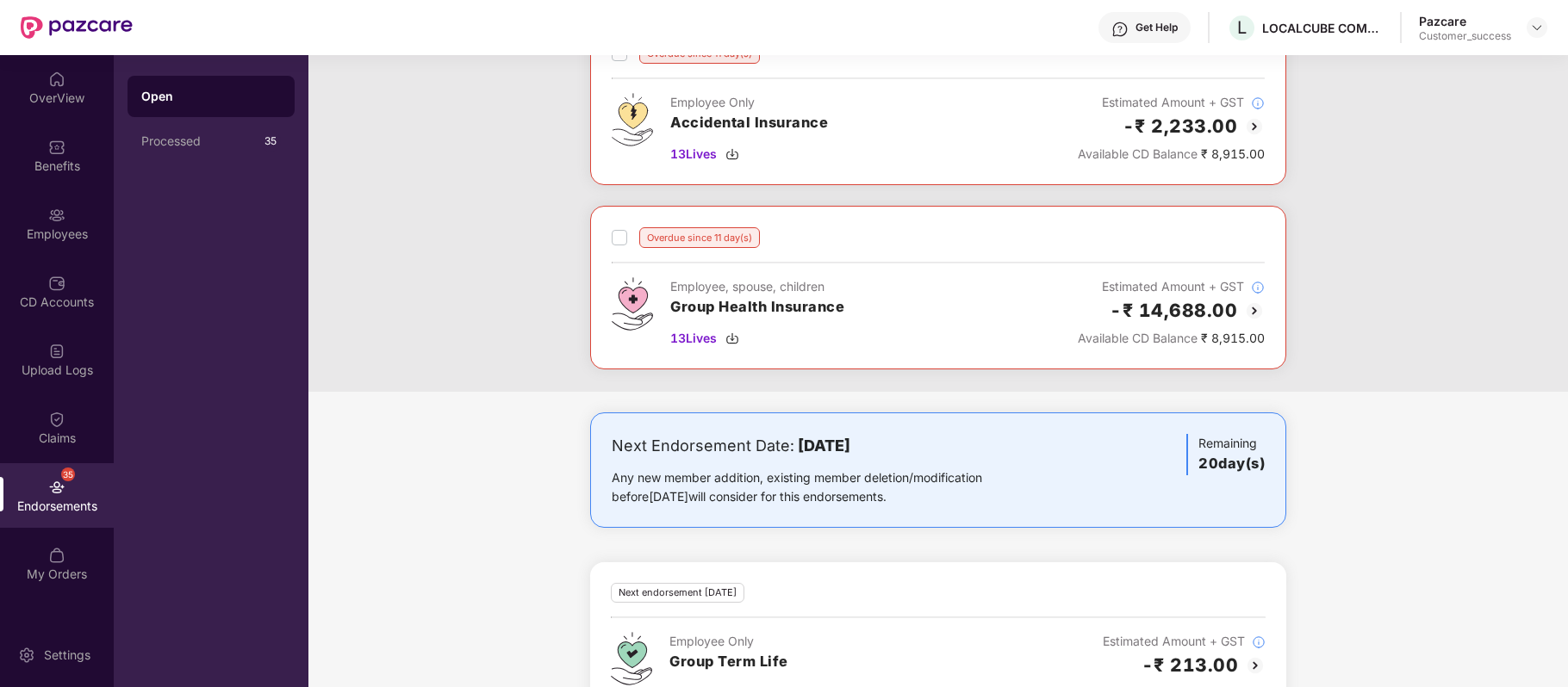
scroll to position [1048, 0]
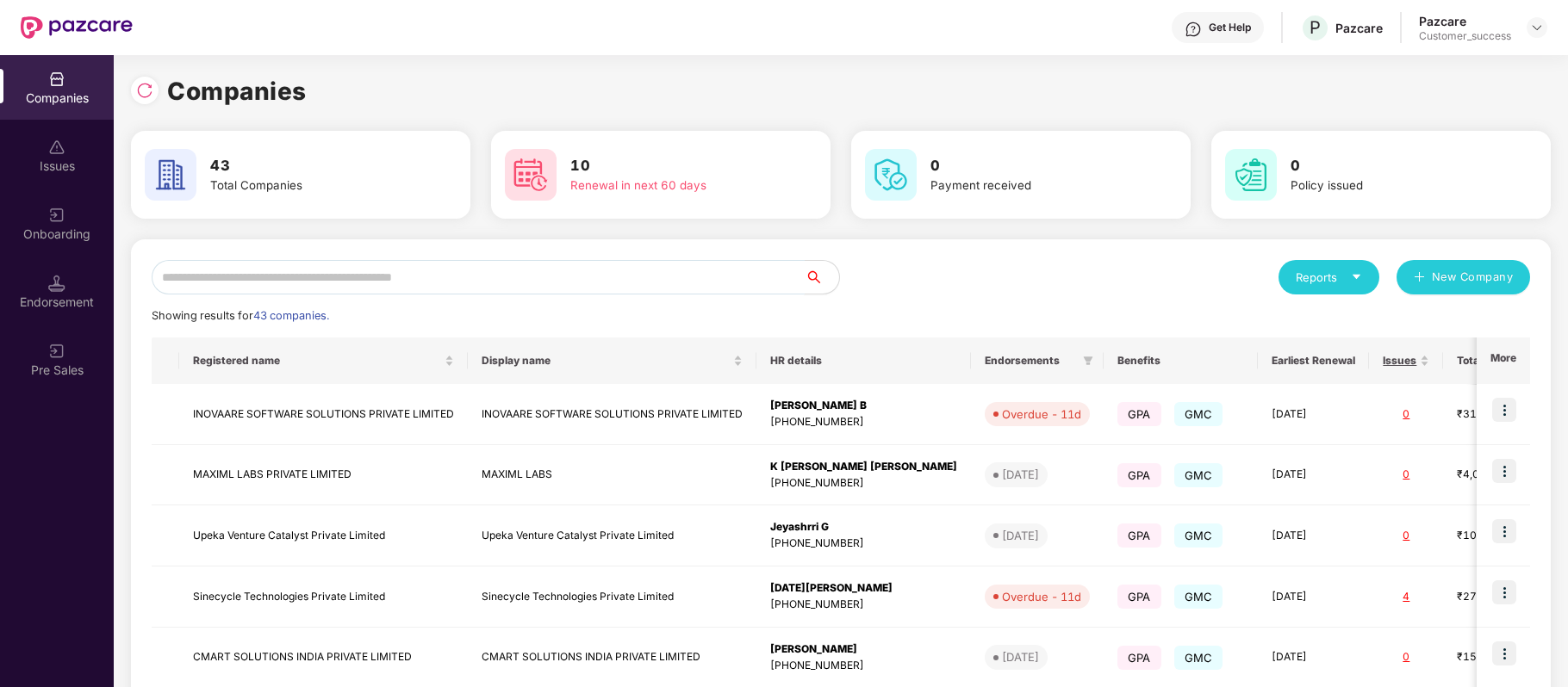
click at [403, 273] on input "text" at bounding box center [478, 277] width 652 height 34
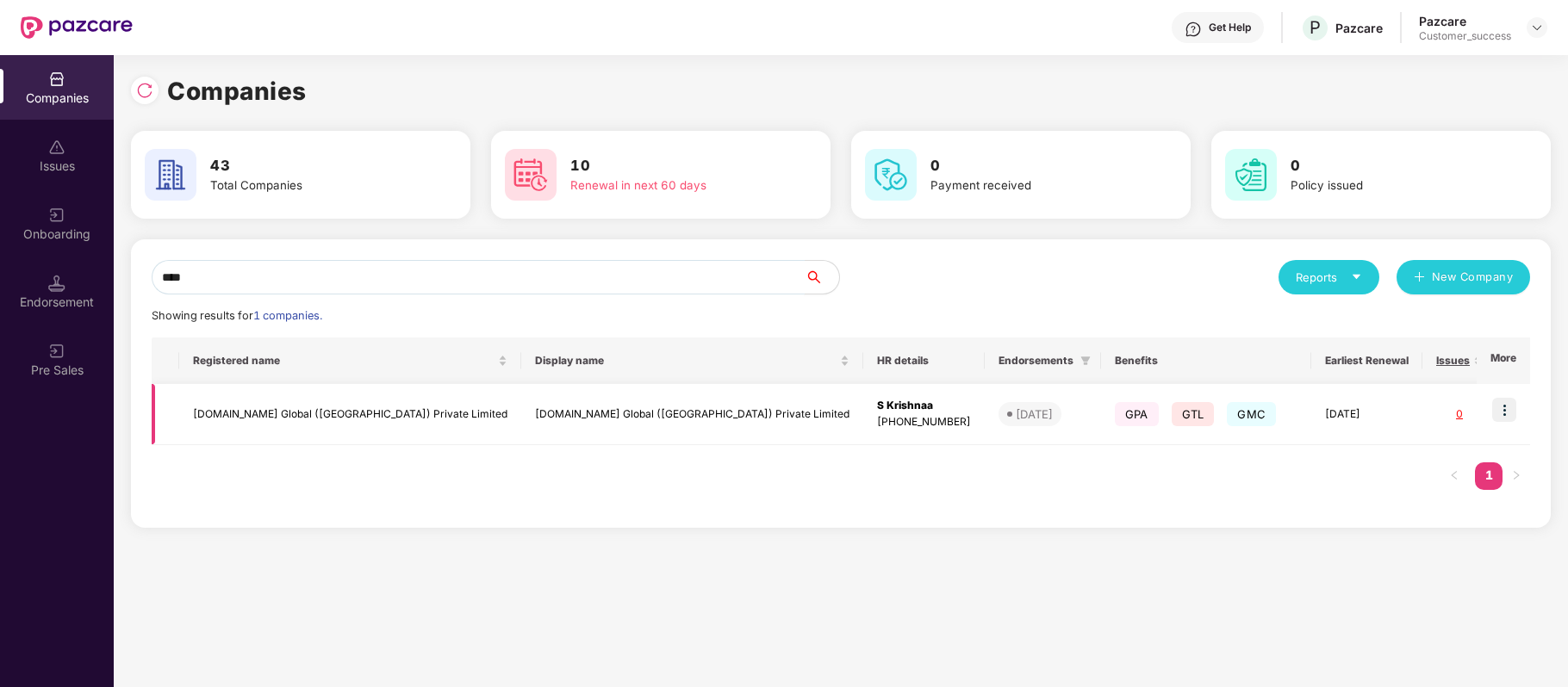
type input "****"
click at [1507, 410] on img at bounding box center [1504, 409] width 24 height 24
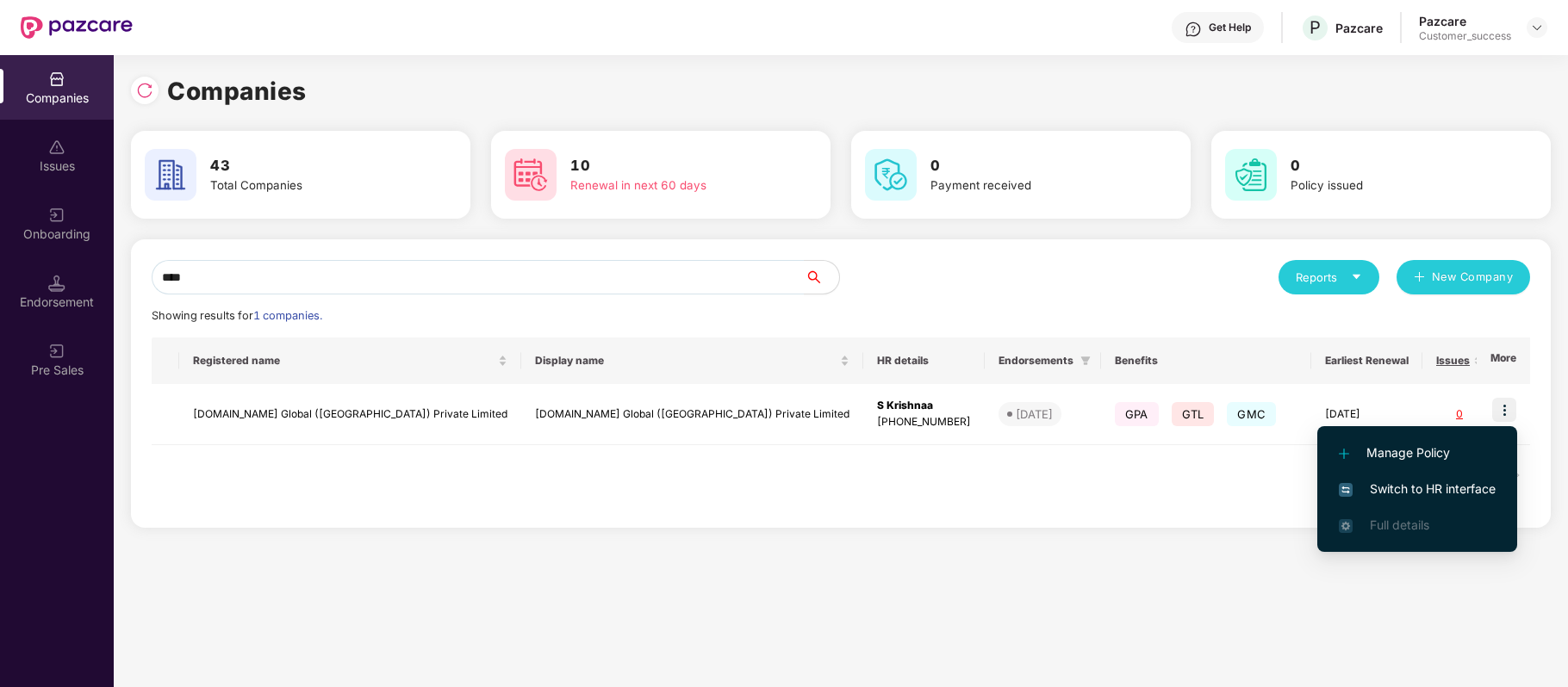
click at [1446, 486] on span "Switch to HR interface" at bounding box center [1417, 489] width 156 height 19
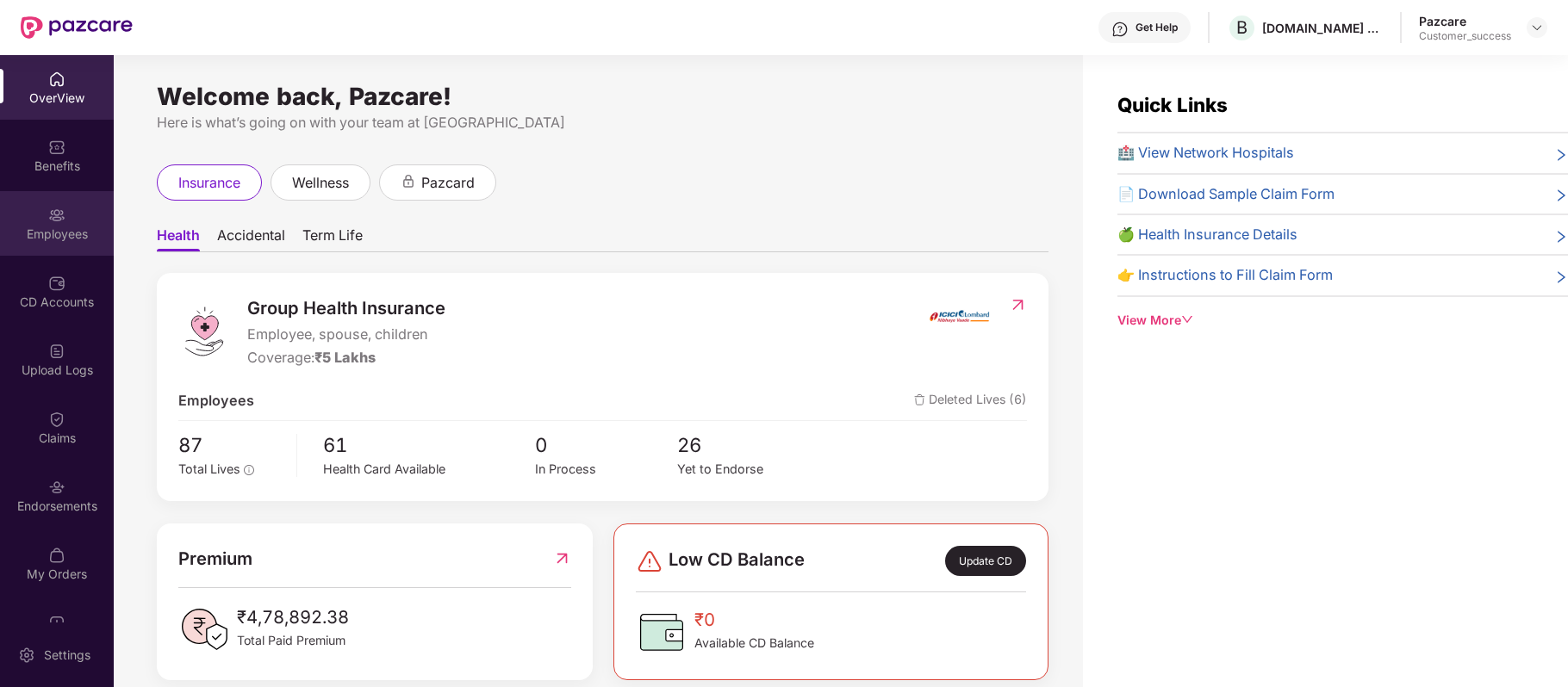
click at [64, 221] on div "Employees" at bounding box center [56, 223] width 114 height 65
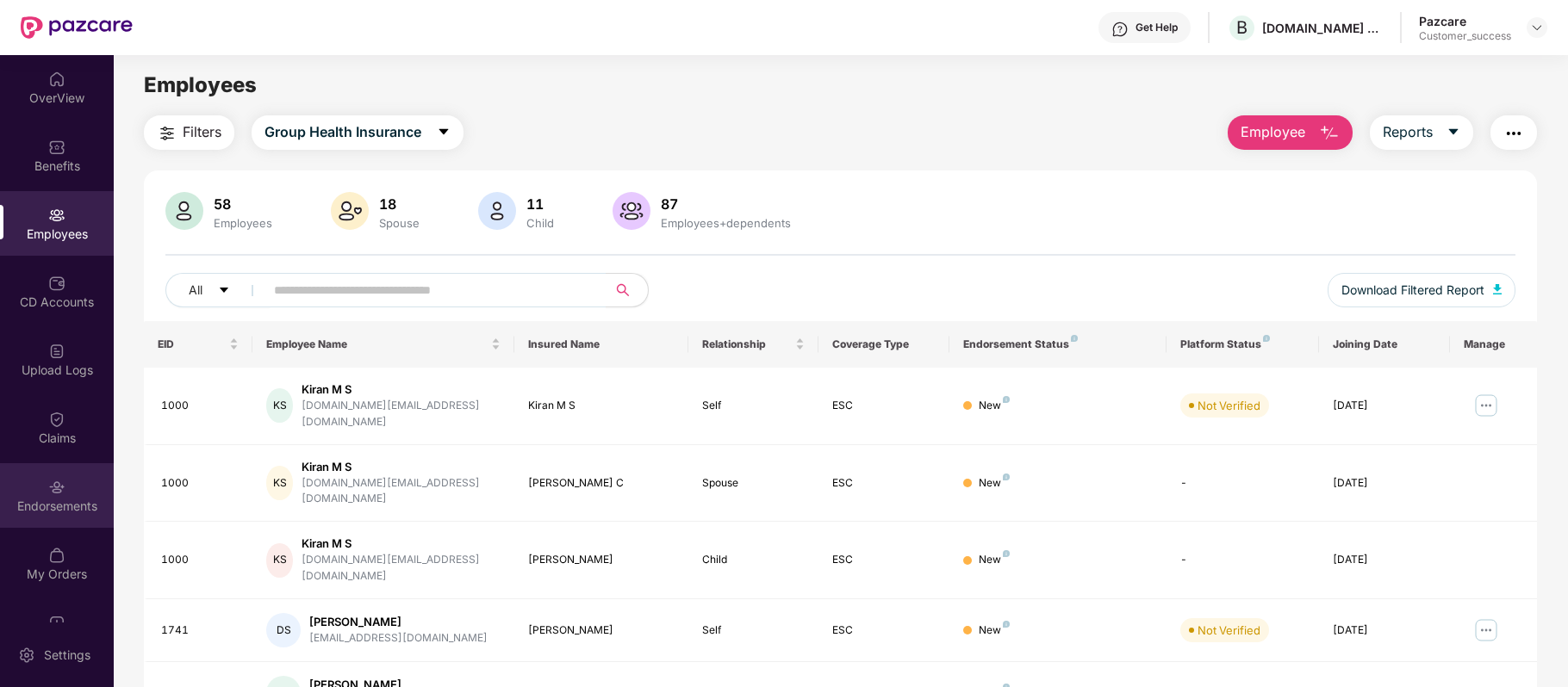
click at [59, 472] on div "Endorsements" at bounding box center [56, 495] width 114 height 65
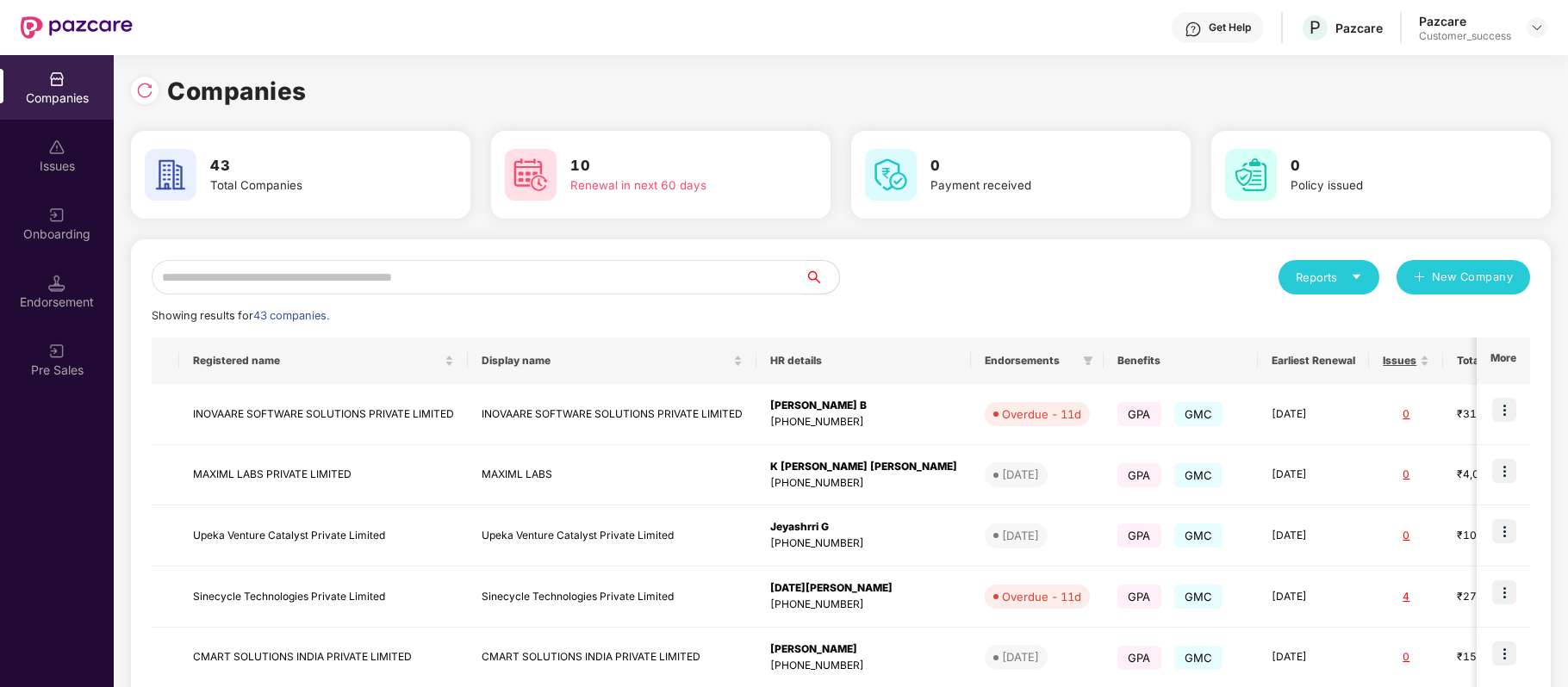
click at [346, 271] on input "text" at bounding box center [478, 277] width 652 height 34
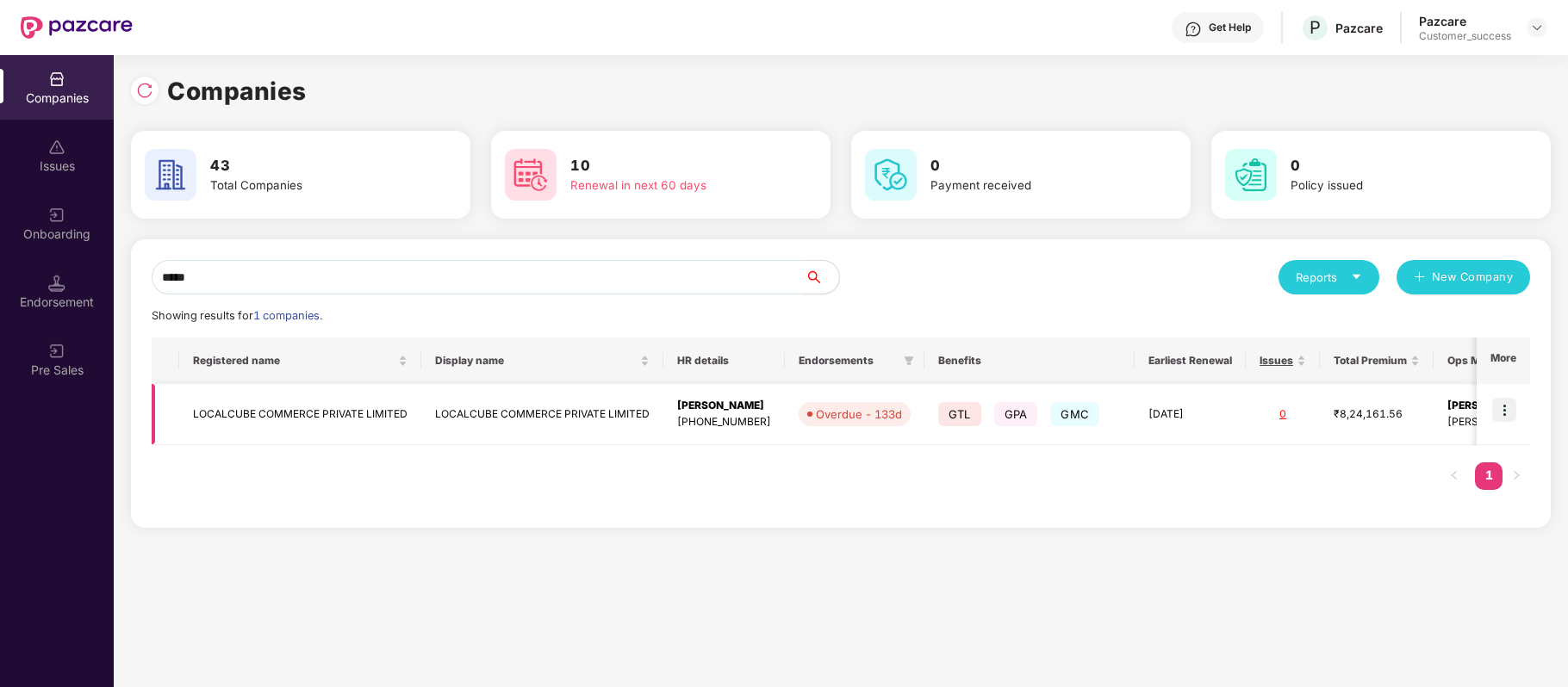
type input "*****"
click at [1510, 415] on img at bounding box center [1504, 409] width 24 height 24
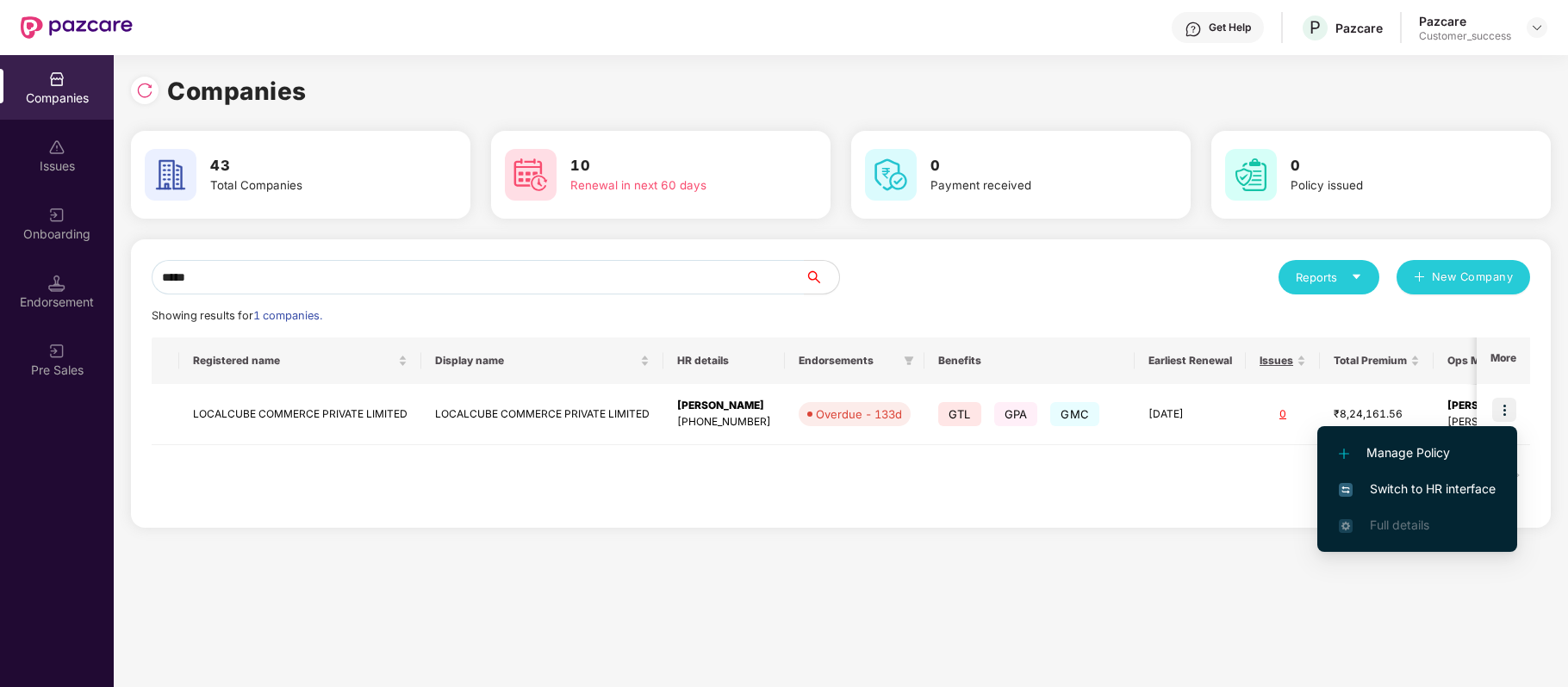
click at [1452, 484] on span "Switch to HR interface" at bounding box center [1417, 489] width 156 height 19
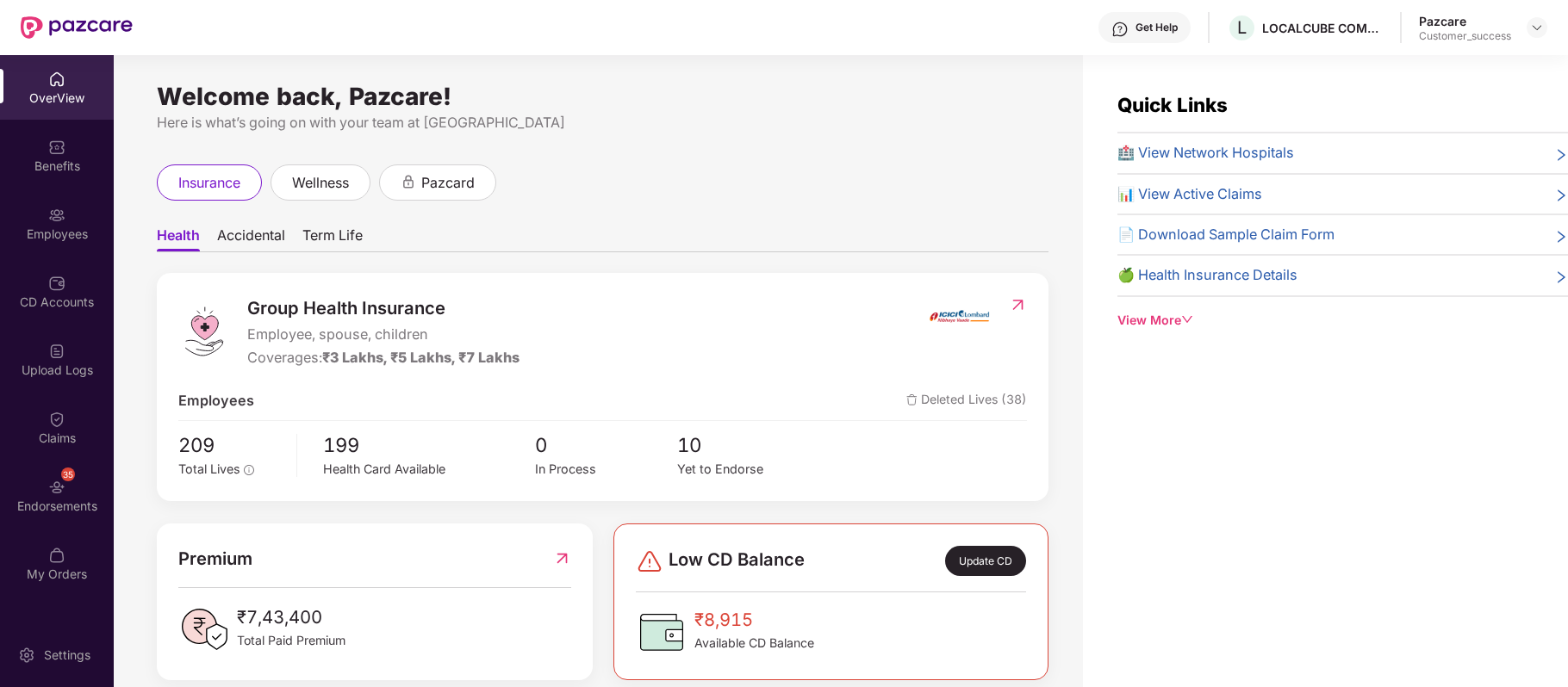
click at [60, 263] on div "CD Accounts" at bounding box center [56, 291] width 114 height 65
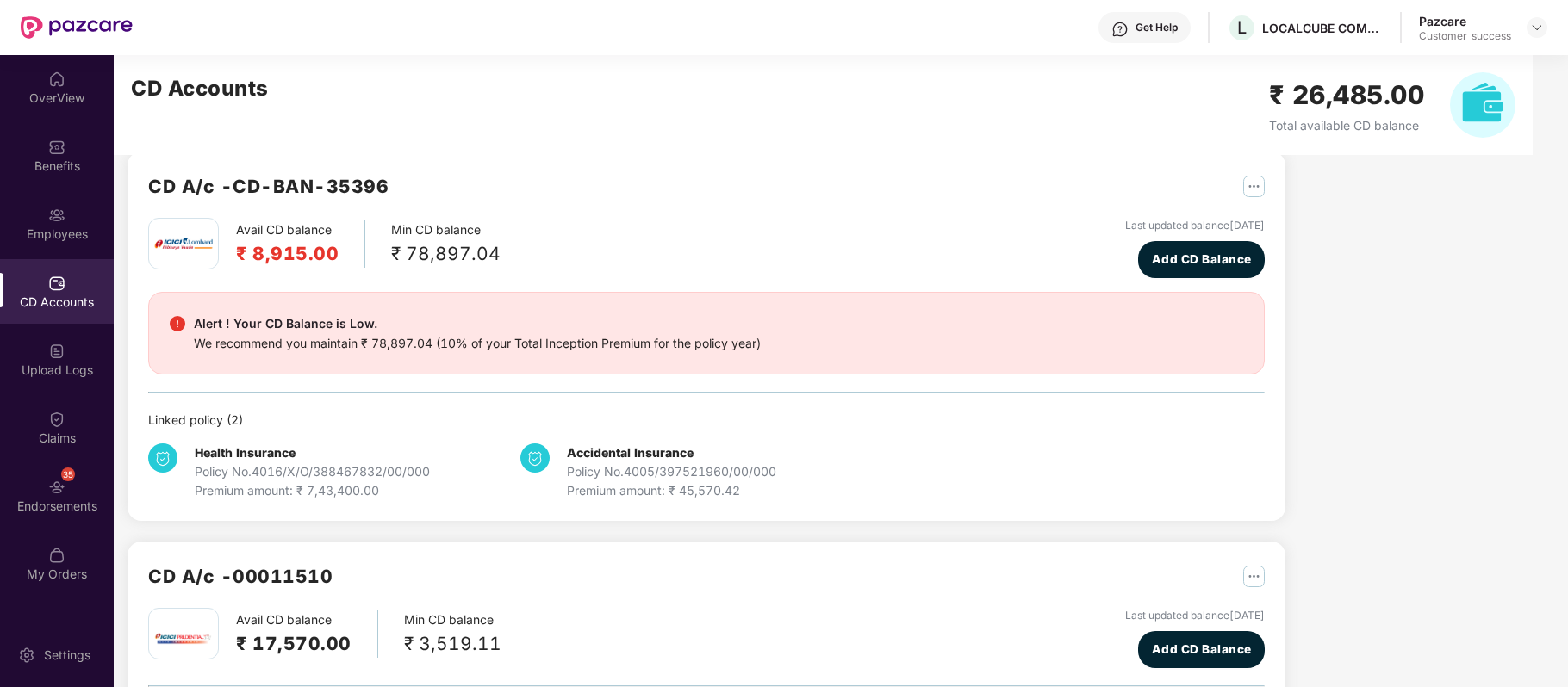
scroll to position [25, 0]
click at [65, 479] on div "35" at bounding box center [68, 474] width 14 height 14
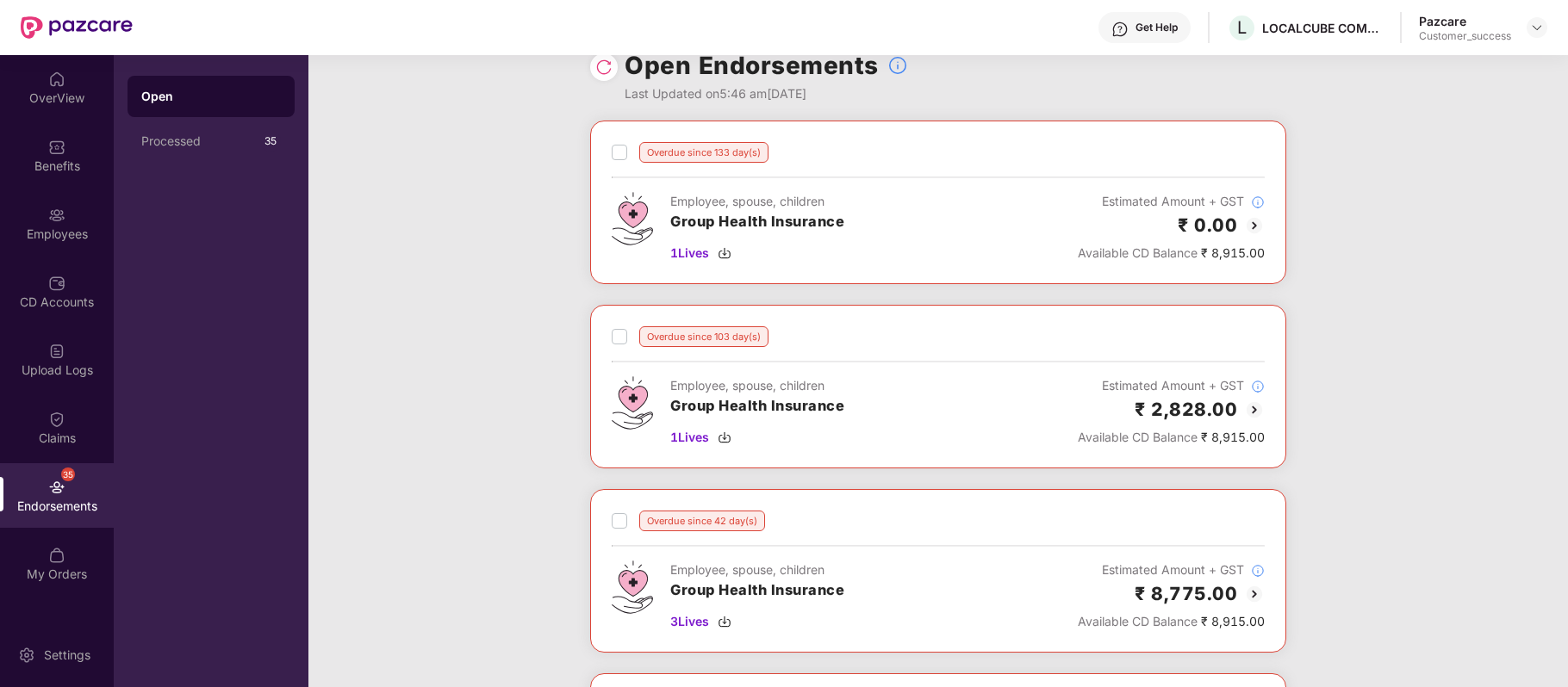
scroll to position [28, 0]
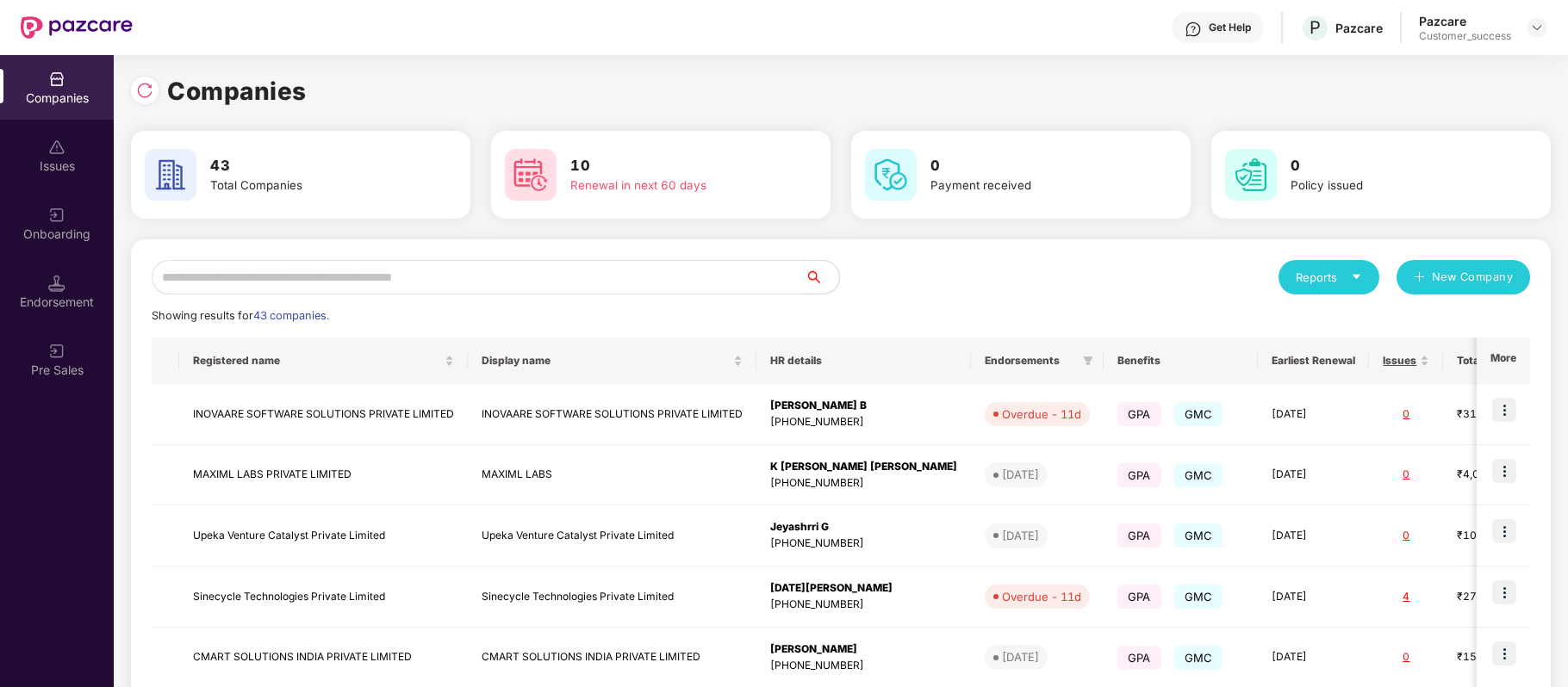
click at [345, 278] on input "text" at bounding box center [478, 277] width 652 height 34
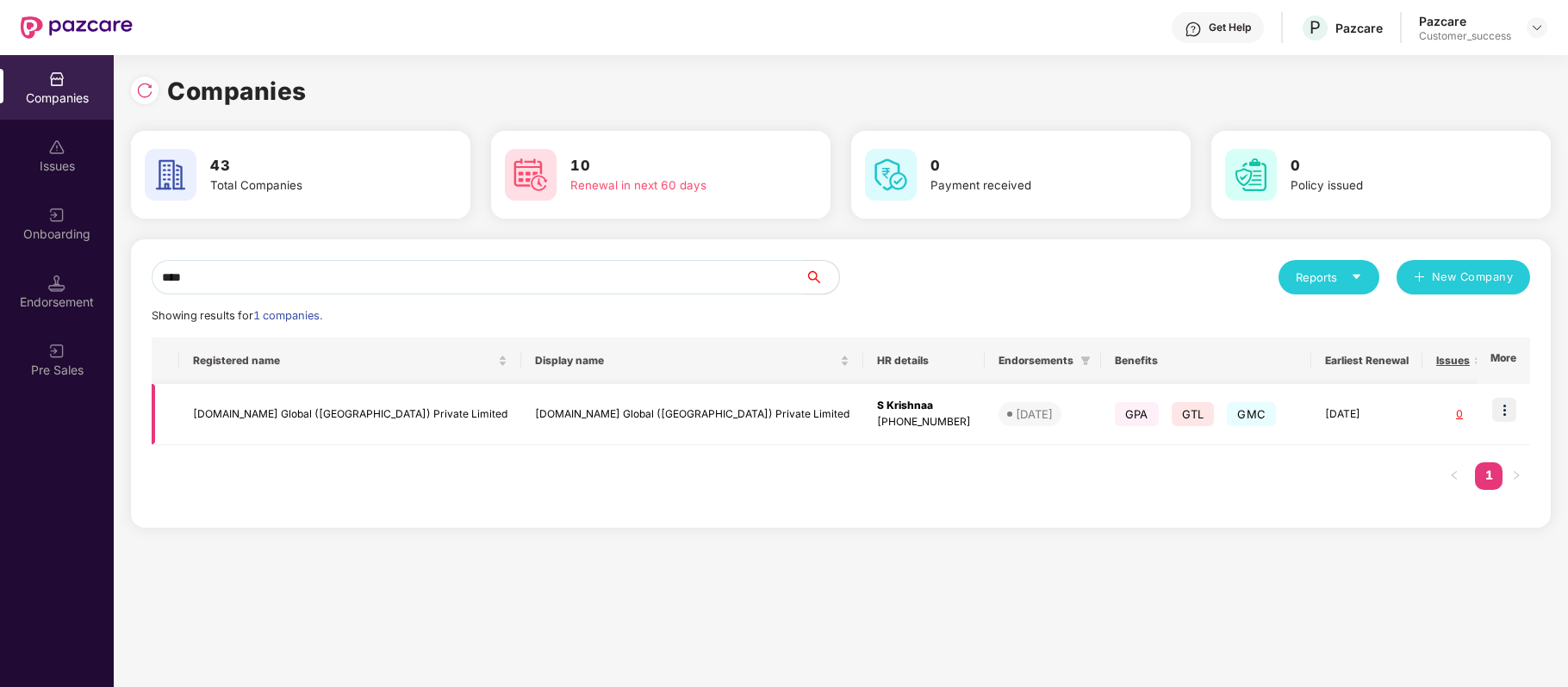
type input "****"
click at [1504, 411] on img at bounding box center [1504, 409] width 24 height 24
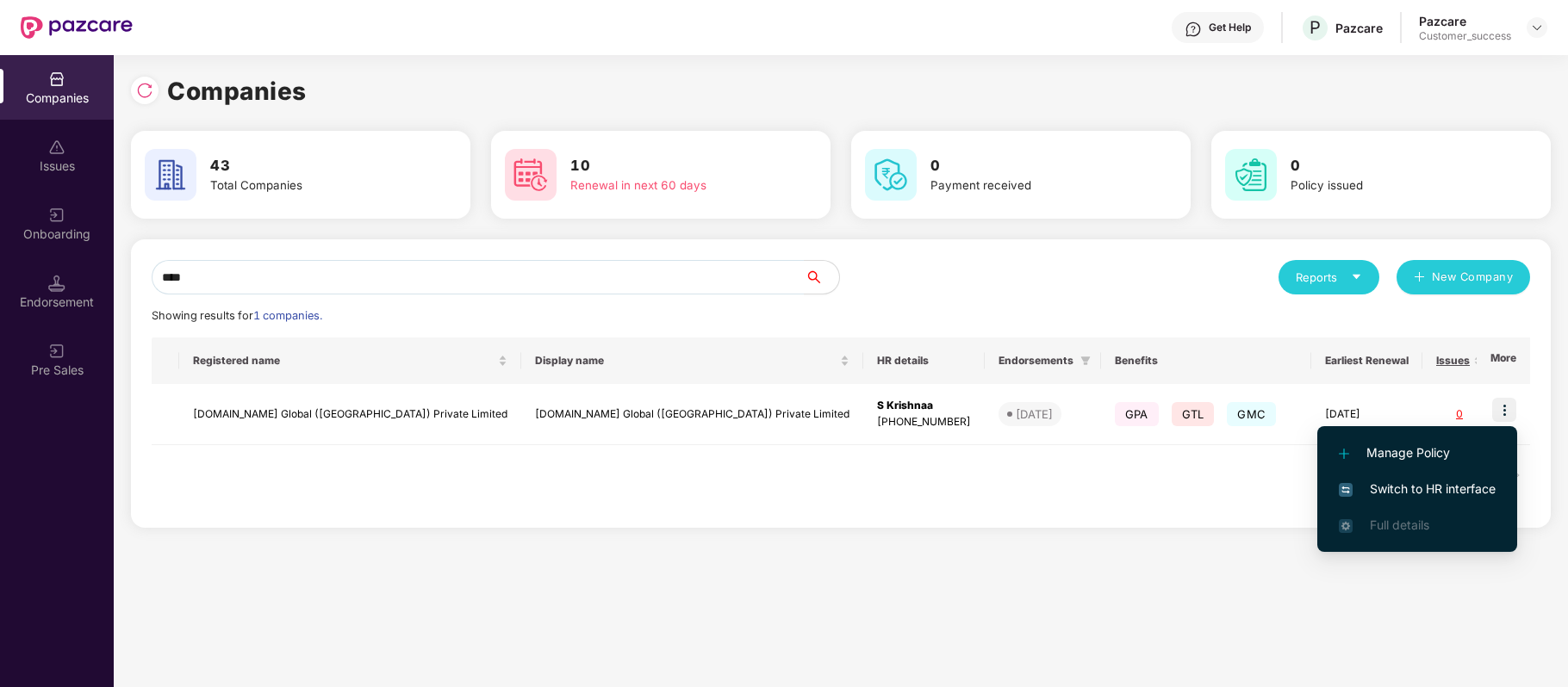
click at [1477, 491] on span "Switch to HR interface" at bounding box center [1417, 489] width 156 height 19
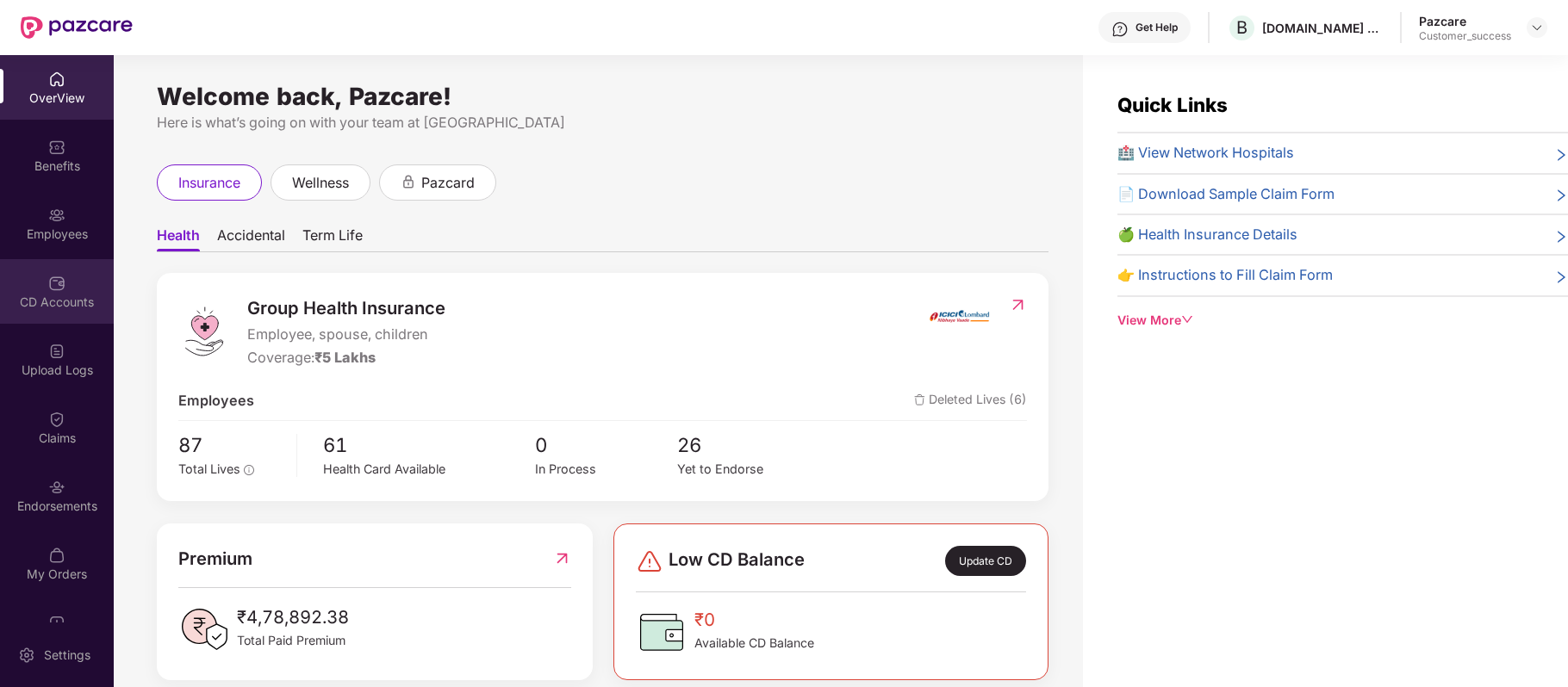
click at [73, 284] on div "CD Accounts" at bounding box center [56, 291] width 114 height 65
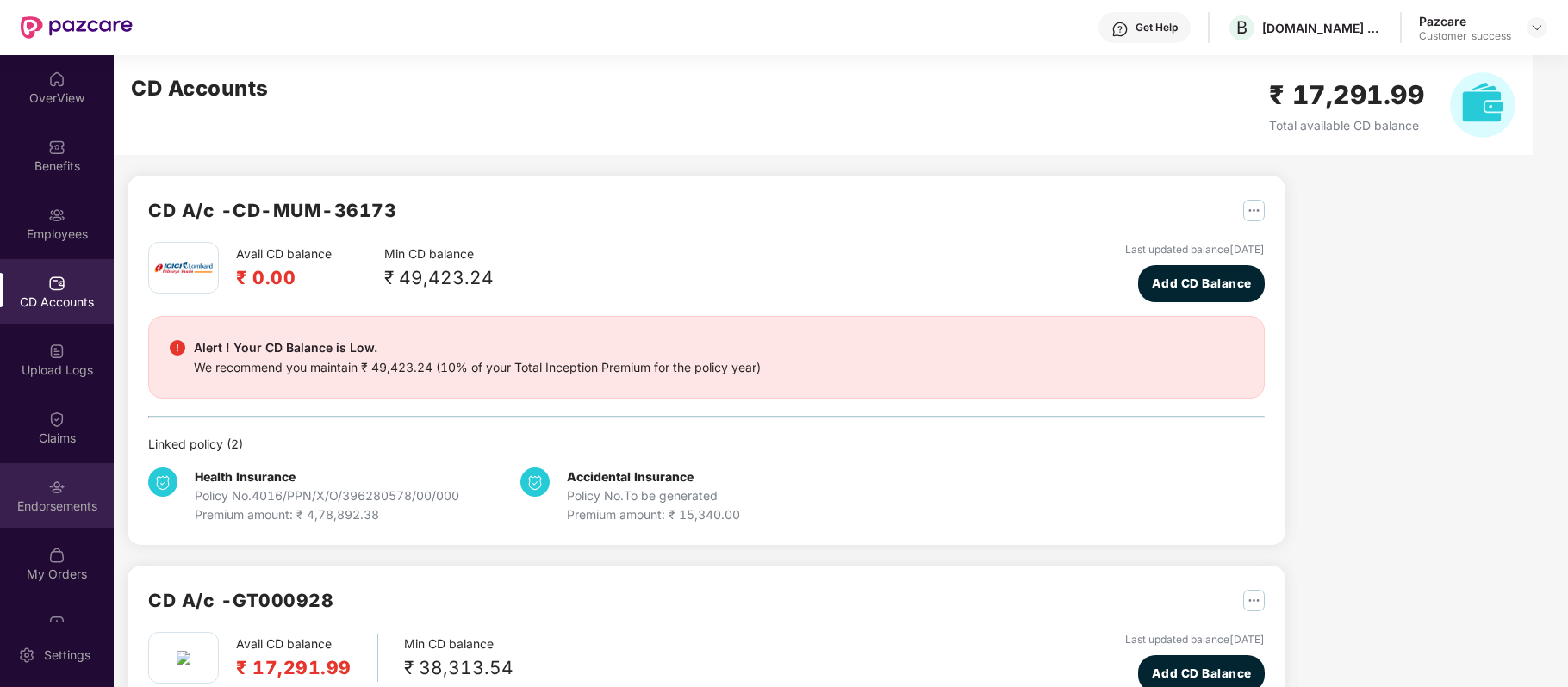
click at [59, 491] on img at bounding box center [57, 487] width 17 height 17
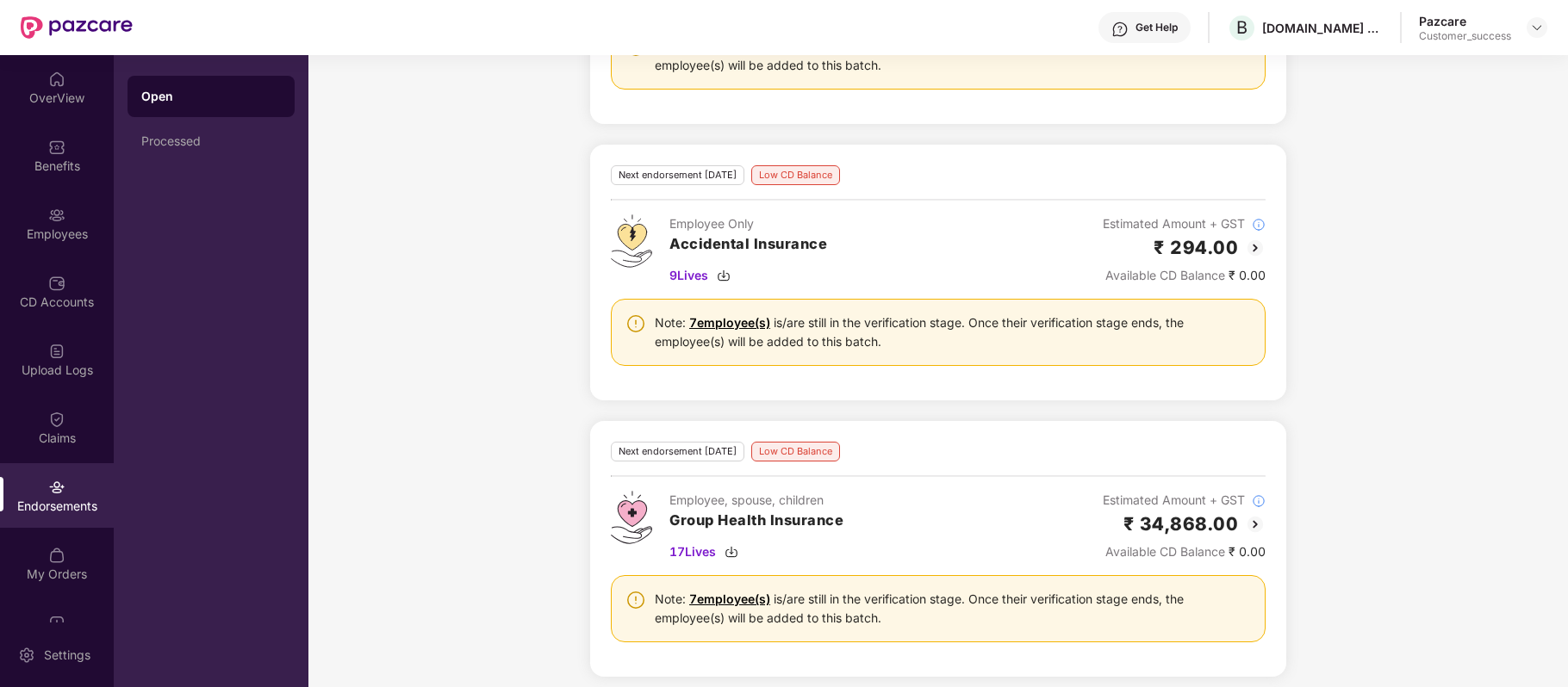
scroll to position [432, 0]
click at [52, 214] on img at bounding box center [57, 215] width 17 height 17
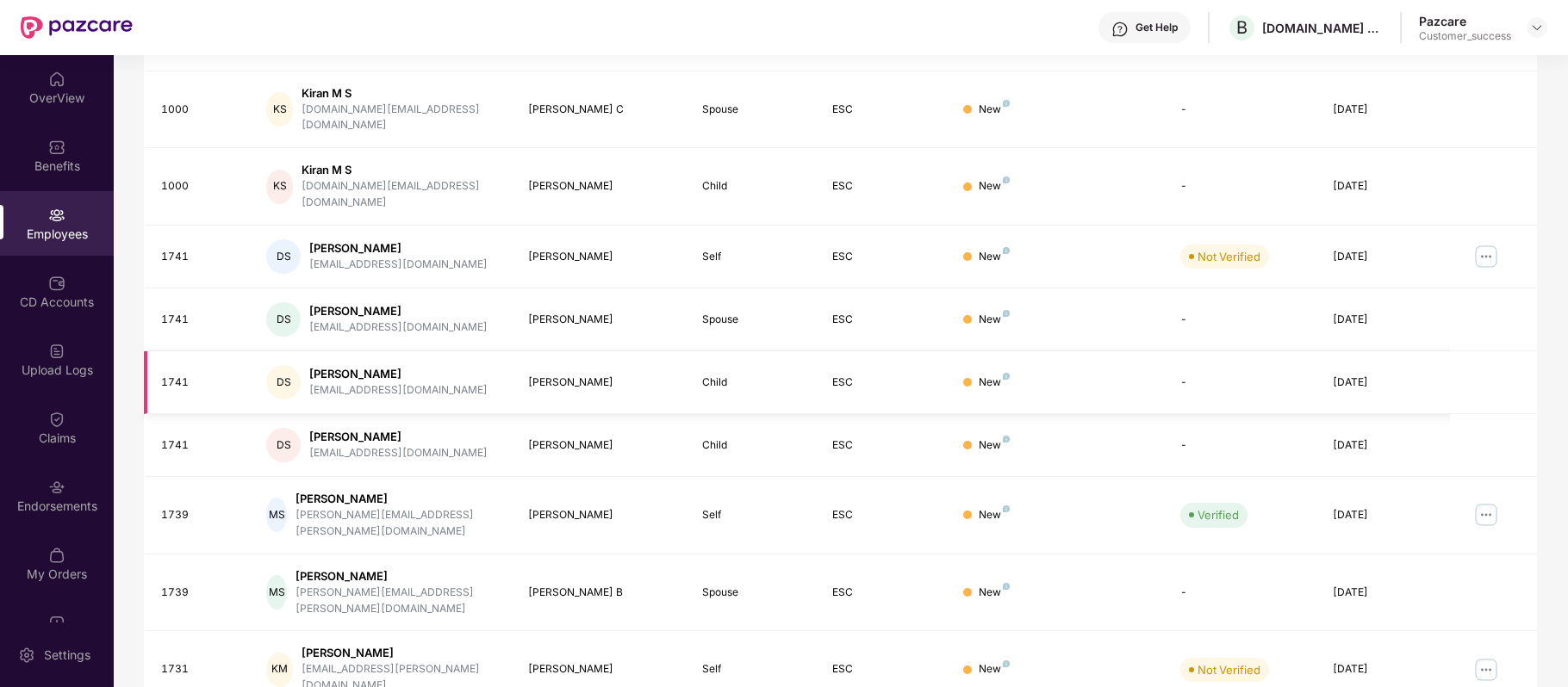
scroll to position [0, 0]
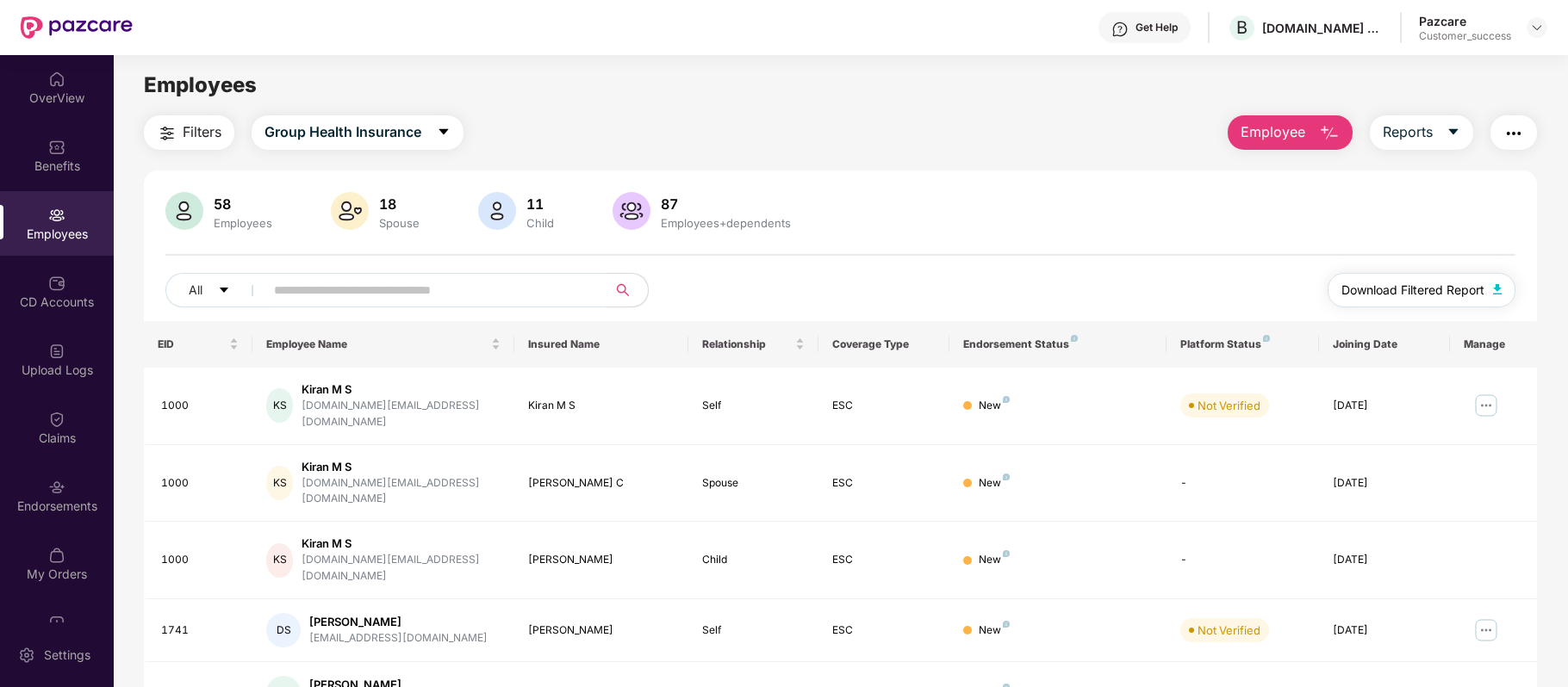
click at [1407, 294] on span "Download Filtered Report" at bounding box center [1412, 290] width 143 height 19
click at [59, 180] on div "Benefits" at bounding box center [56, 155] width 114 height 65
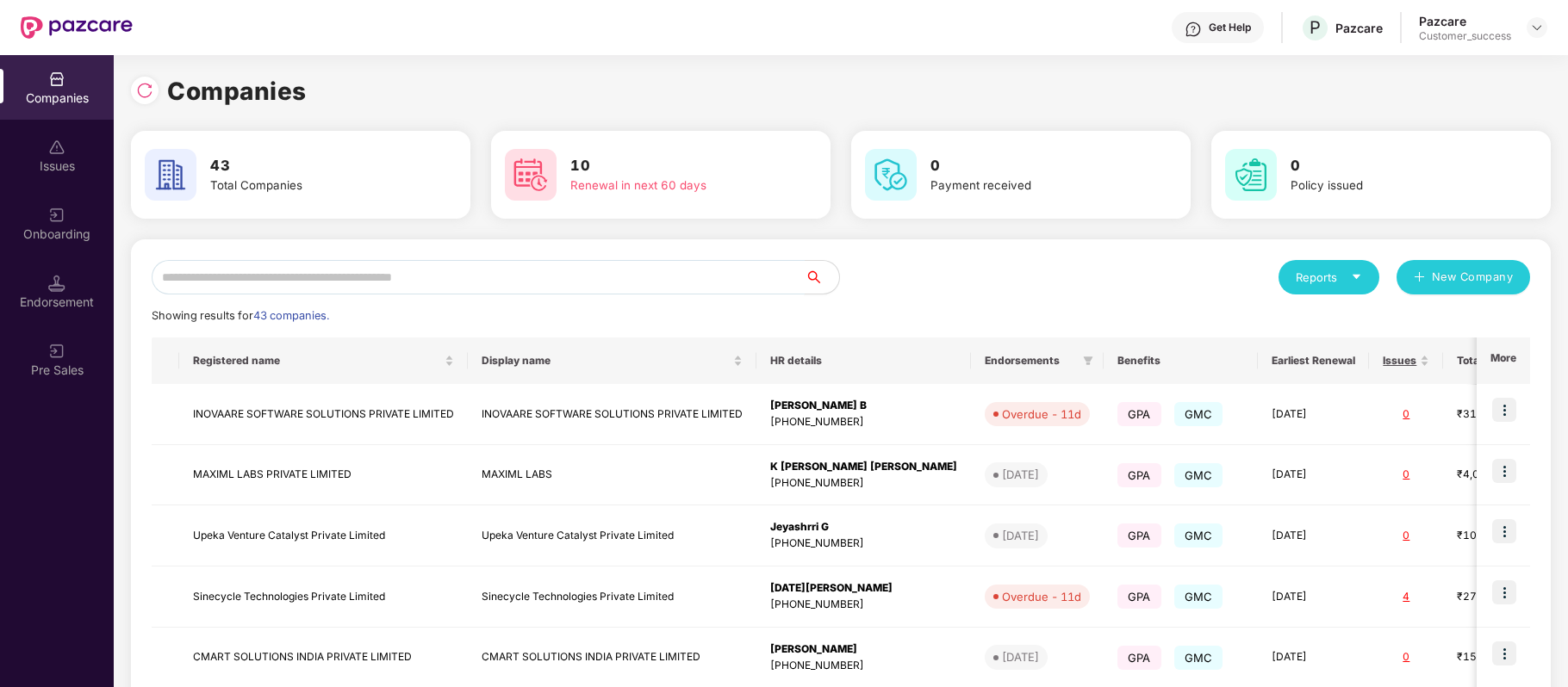
click at [508, 271] on input "text" at bounding box center [478, 277] width 652 height 34
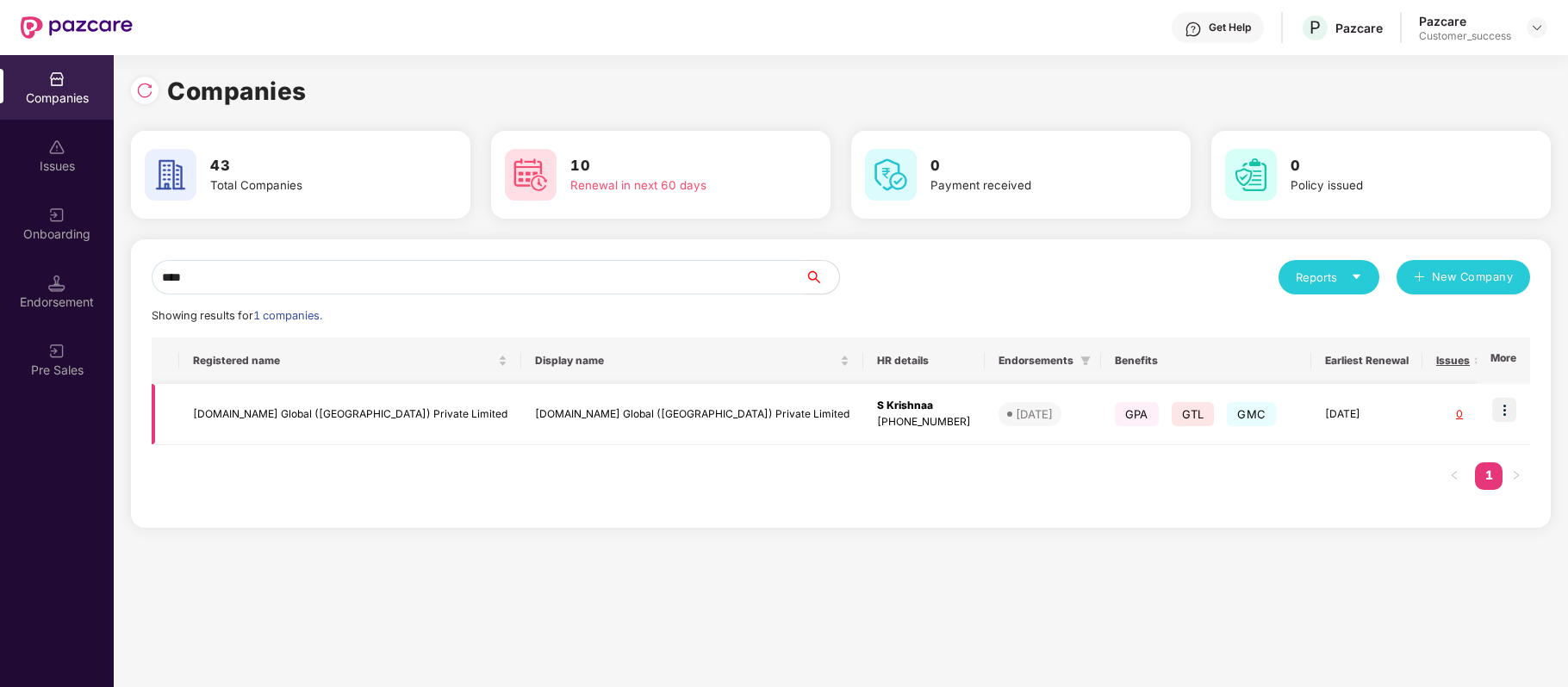
type input "****"
click at [373, 414] on td "[DOMAIN_NAME] Global ([GEOGRAPHIC_DATA]) Private Limited" at bounding box center [350, 414] width 342 height 61
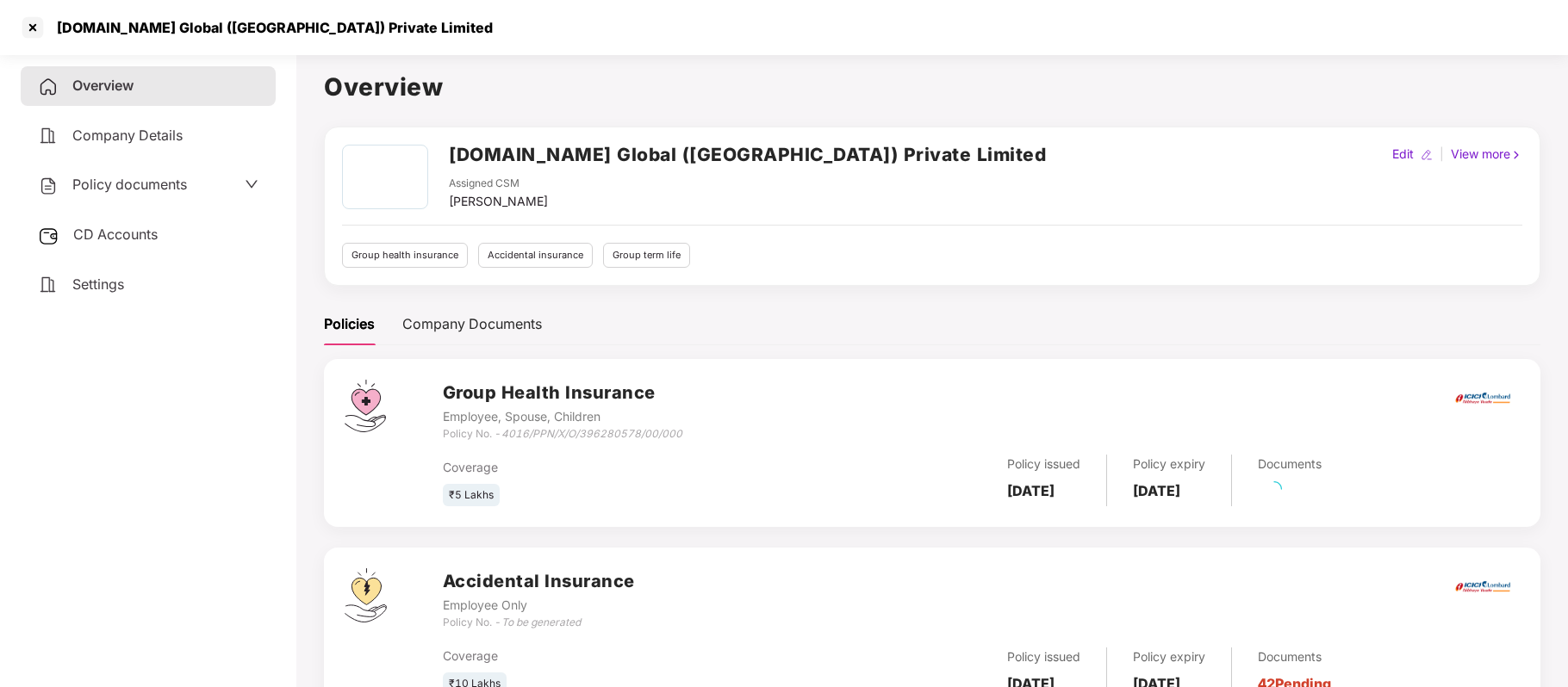
click at [172, 178] on span "Policy documents" at bounding box center [130, 184] width 115 height 17
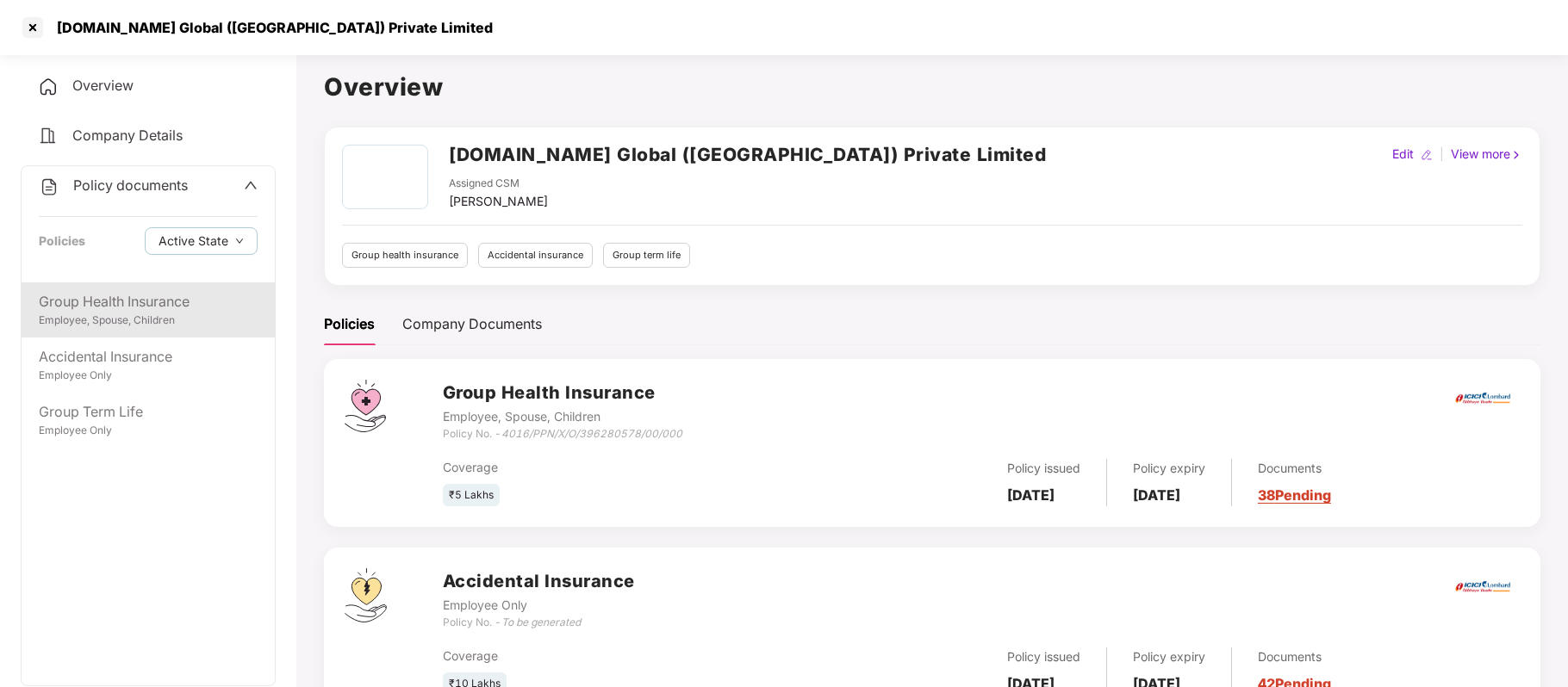
click at [152, 300] on div "Group Health Insurance" at bounding box center [148, 302] width 218 height 21
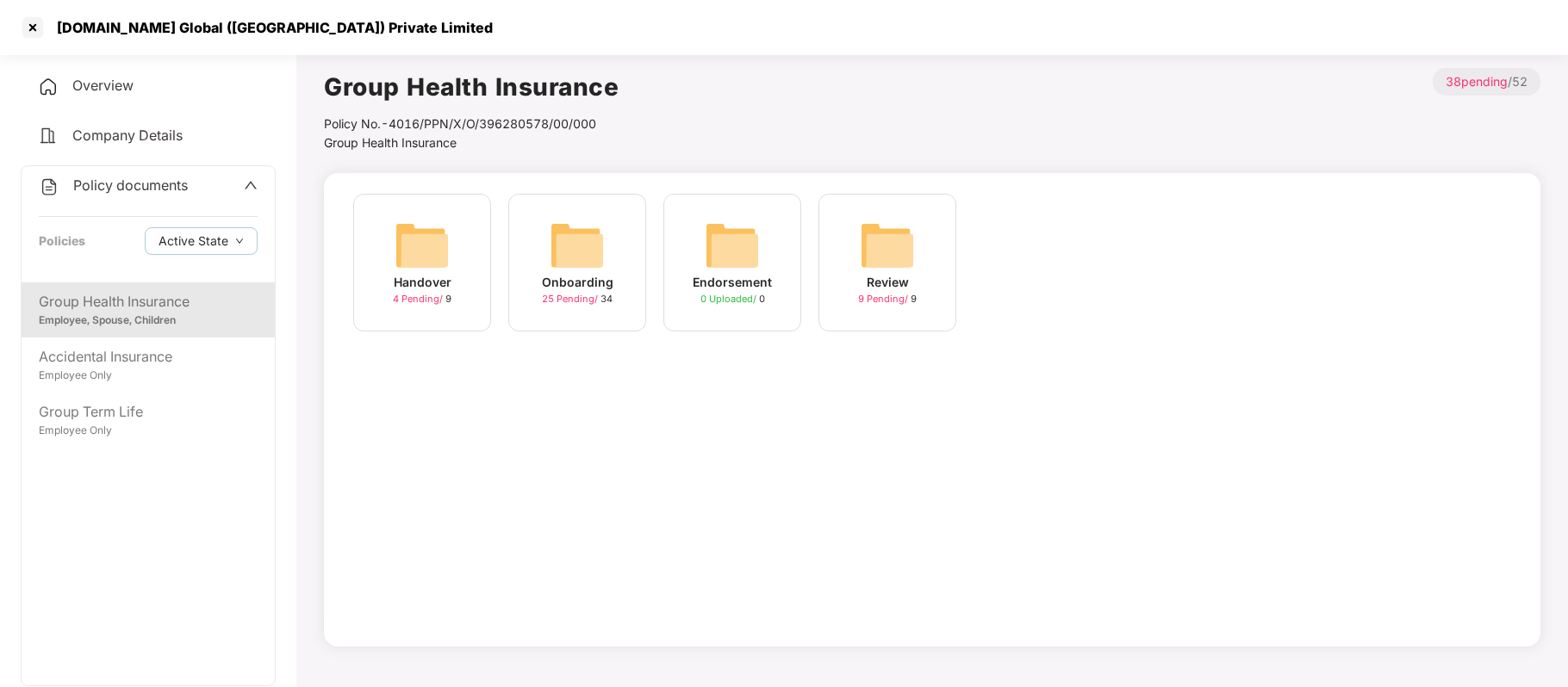
click at [574, 282] on div "Onboarding" at bounding box center [578, 282] width 72 height 19
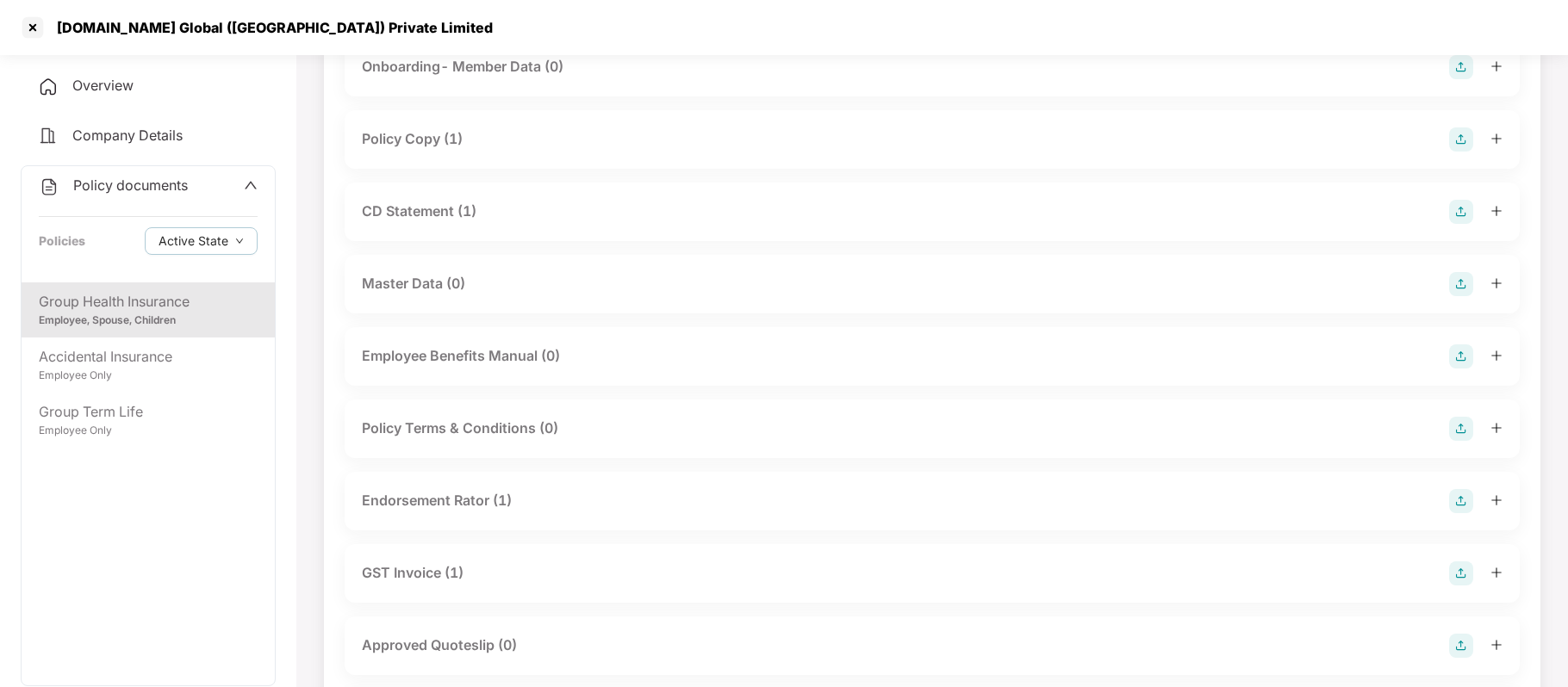
scroll to position [156, 0]
click at [473, 501] on div "Endorsement Rator (1)" at bounding box center [437, 500] width 150 height 21
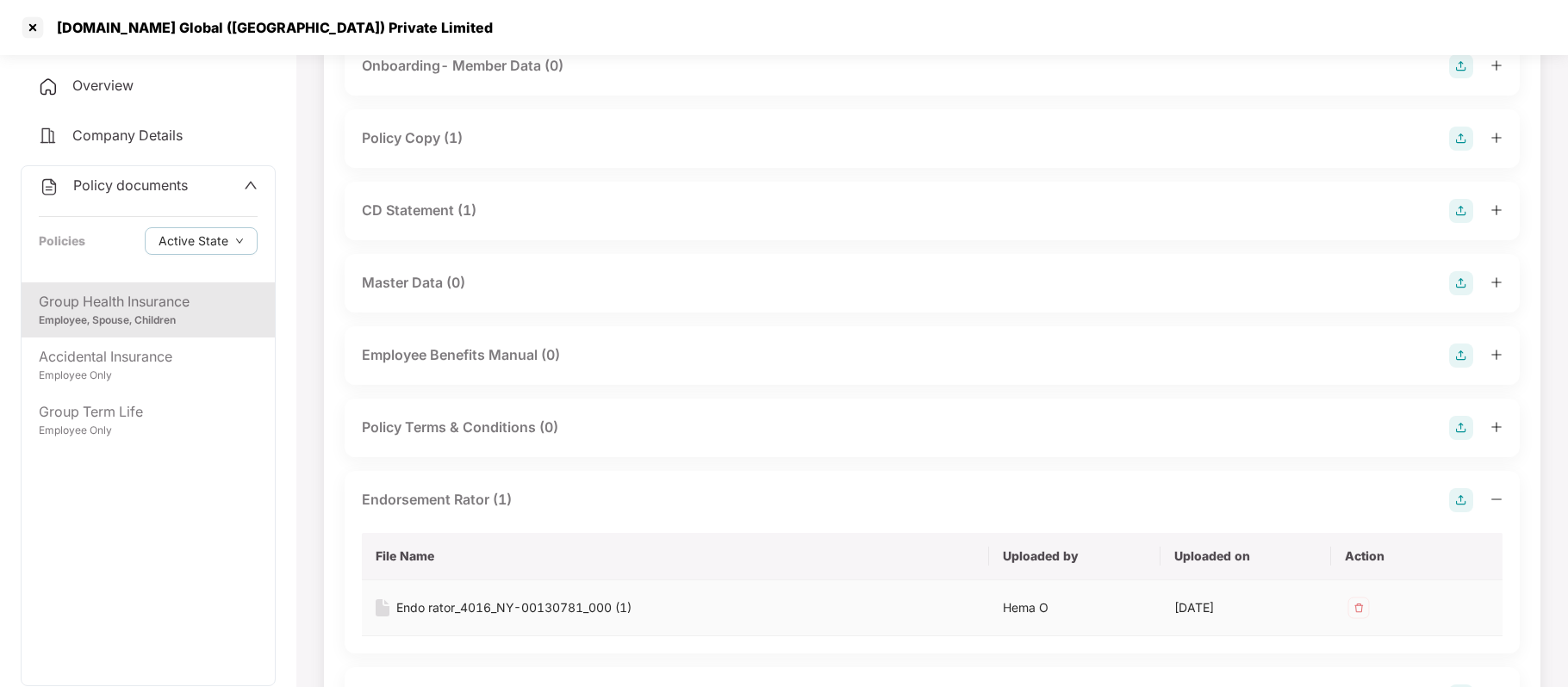
click at [521, 605] on div "Endo rator_4016_NY-00130781_000 (1)" at bounding box center [514, 608] width 235 height 19
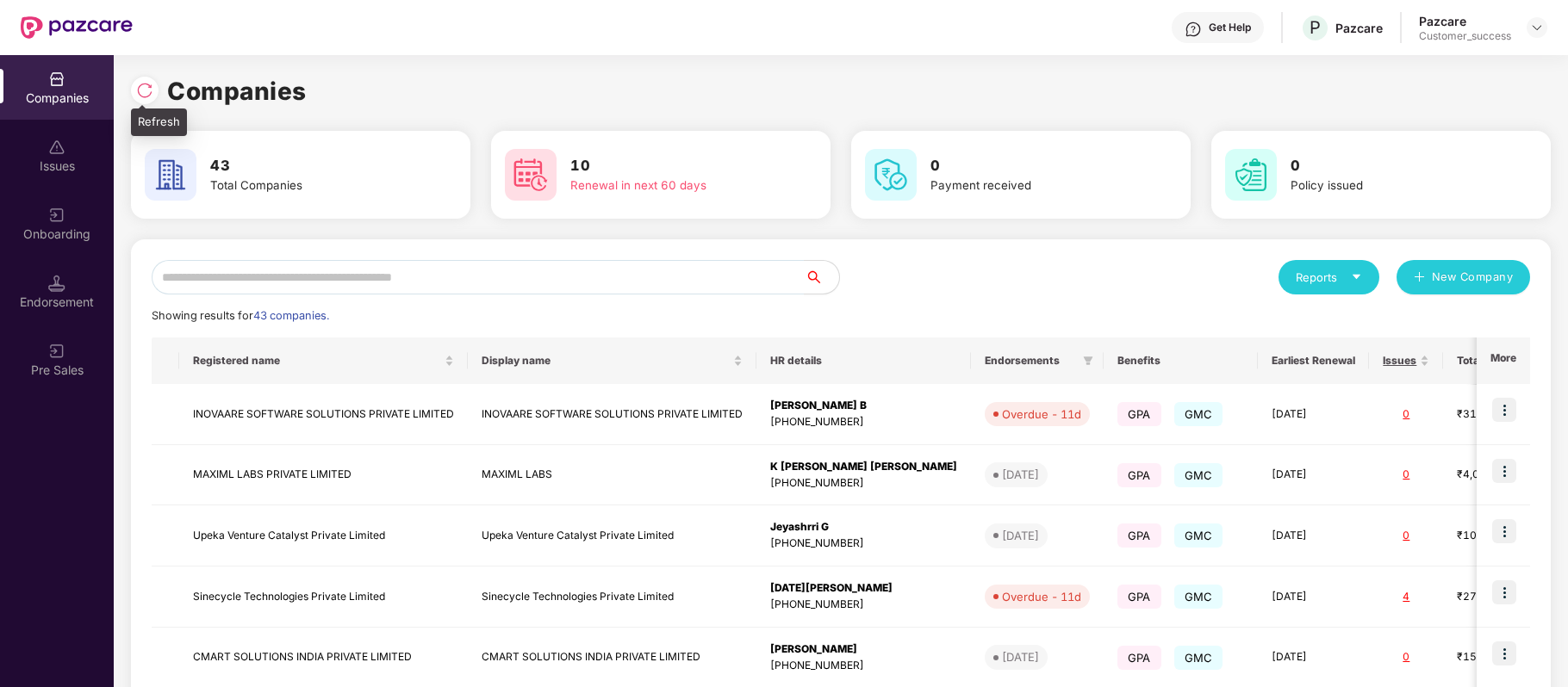
click at [134, 86] on div at bounding box center [145, 90] width 27 height 27
click at [322, 273] on input "text" at bounding box center [478, 277] width 652 height 34
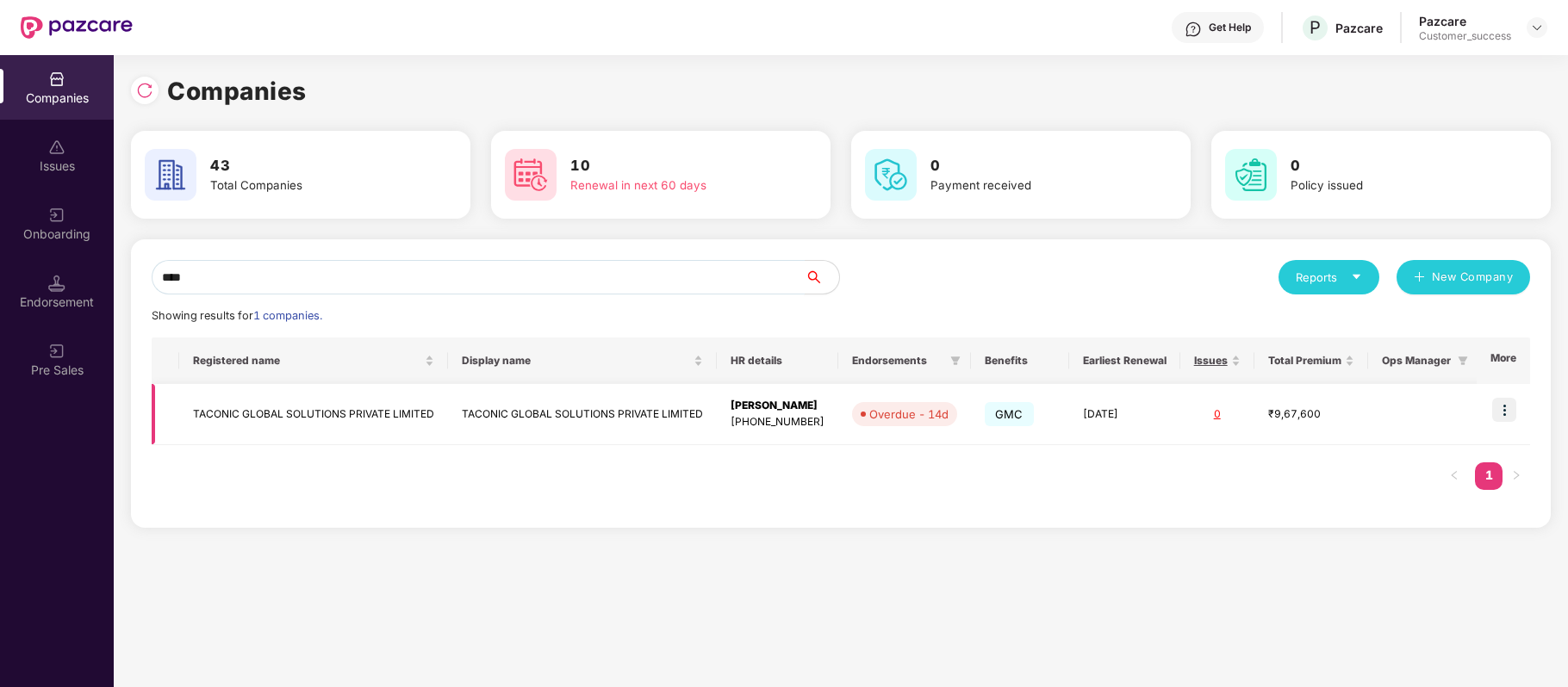
type input "****"
click at [1503, 409] on img at bounding box center [1504, 409] width 24 height 24
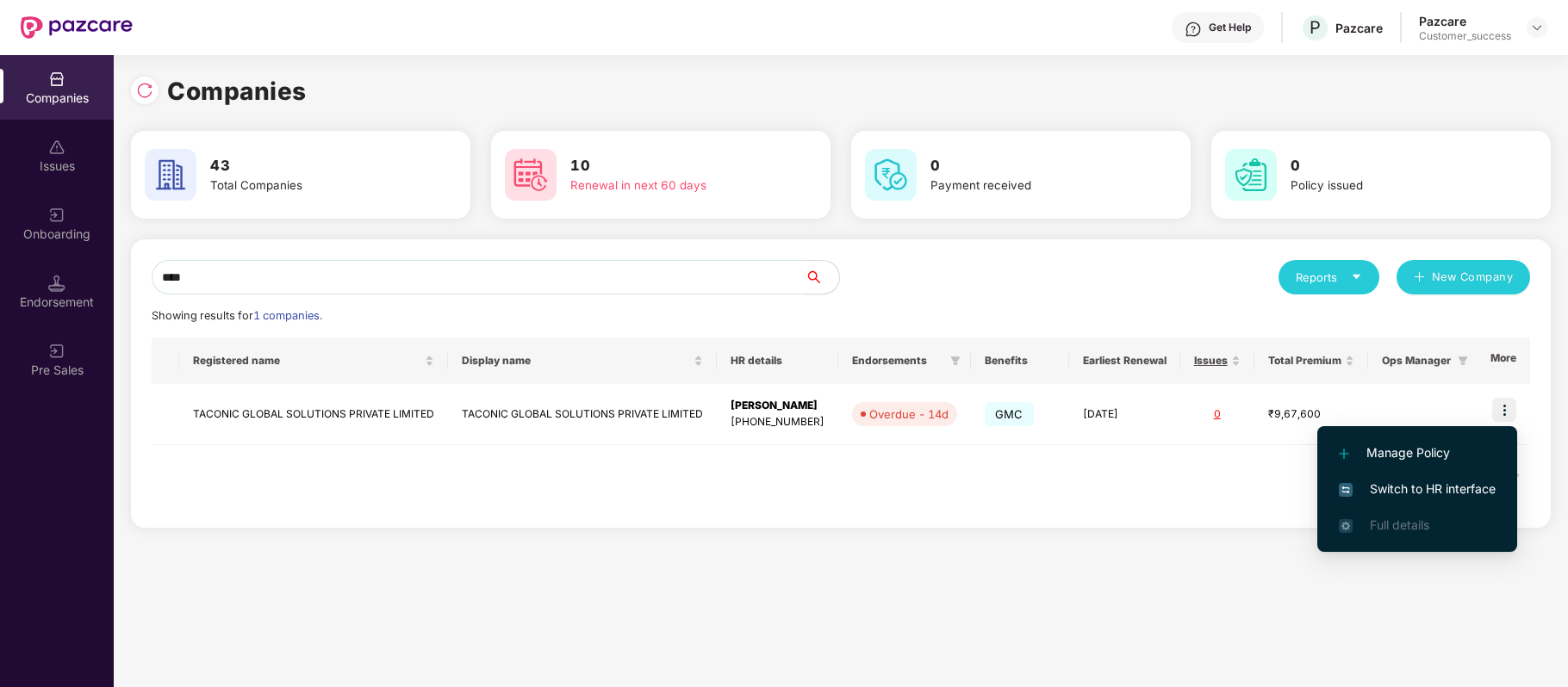
click at [1466, 485] on span "Switch to HR interface" at bounding box center [1417, 489] width 156 height 19
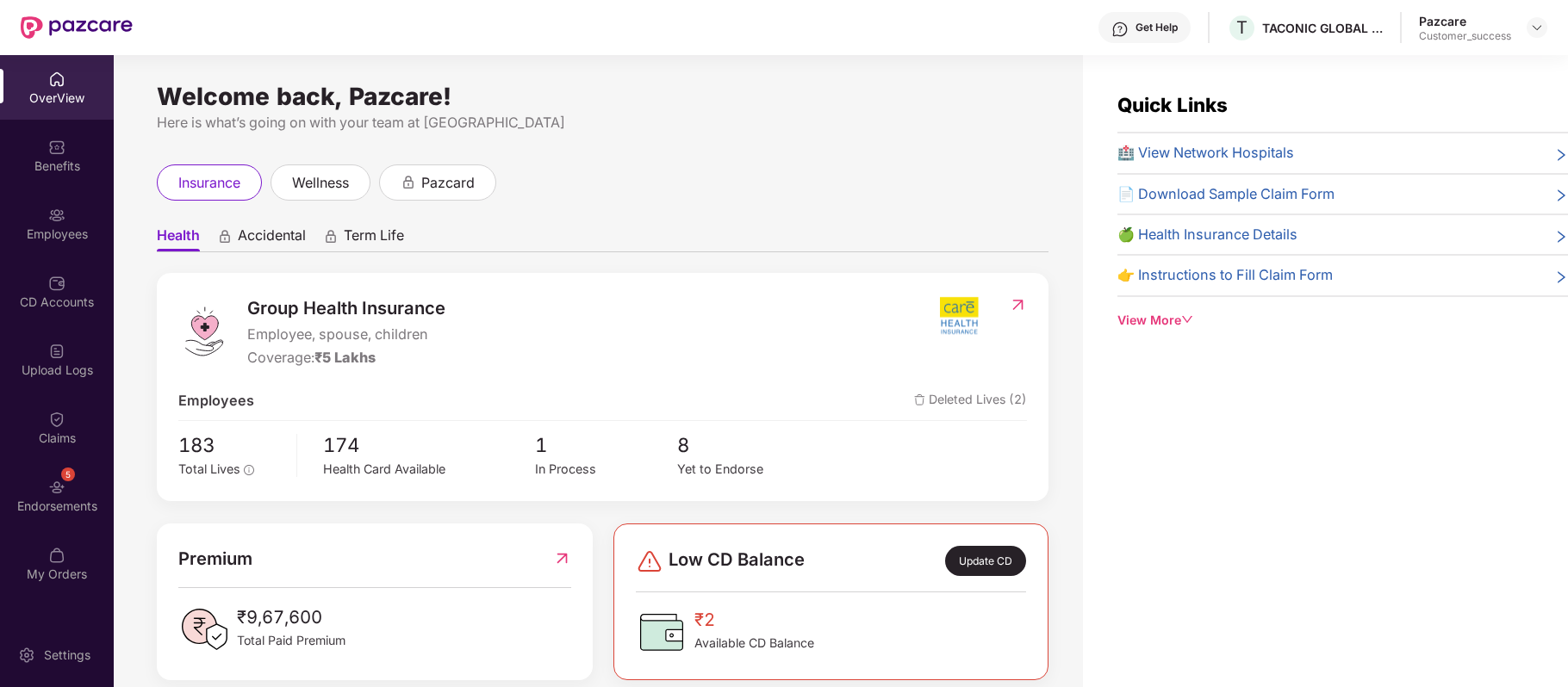
click at [70, 203] on div "Employees" at bounding box center [56, 223] width 114 height 65
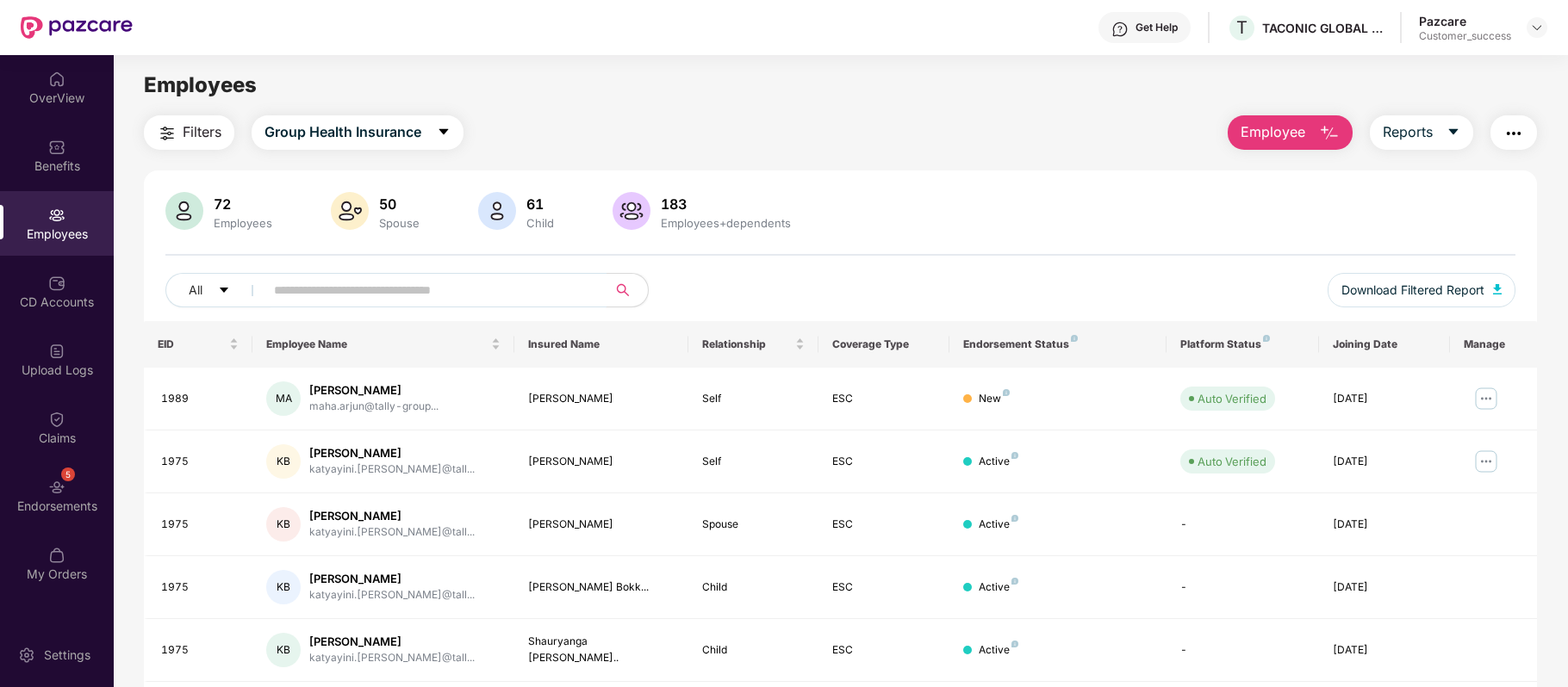
click at [345, 293] on input "text" at bounding box center [428, 290] width 309 height 26
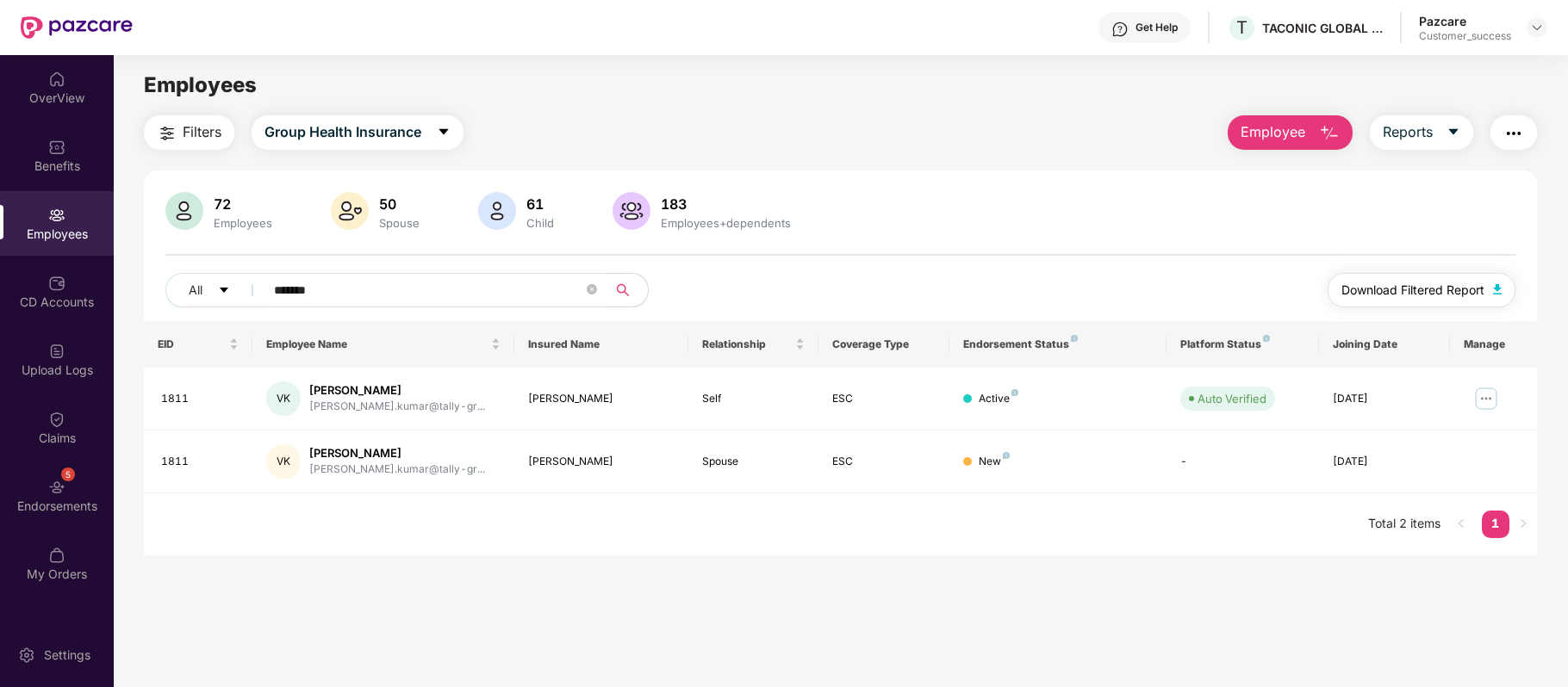
type input "*******"
click at [1424, 294] on span "Download Filtered Report" at bounding box center [1412, 290] width 143 height 19
click at [1484, 391] on img at bounding box center [1485, 399] width 27 height 27
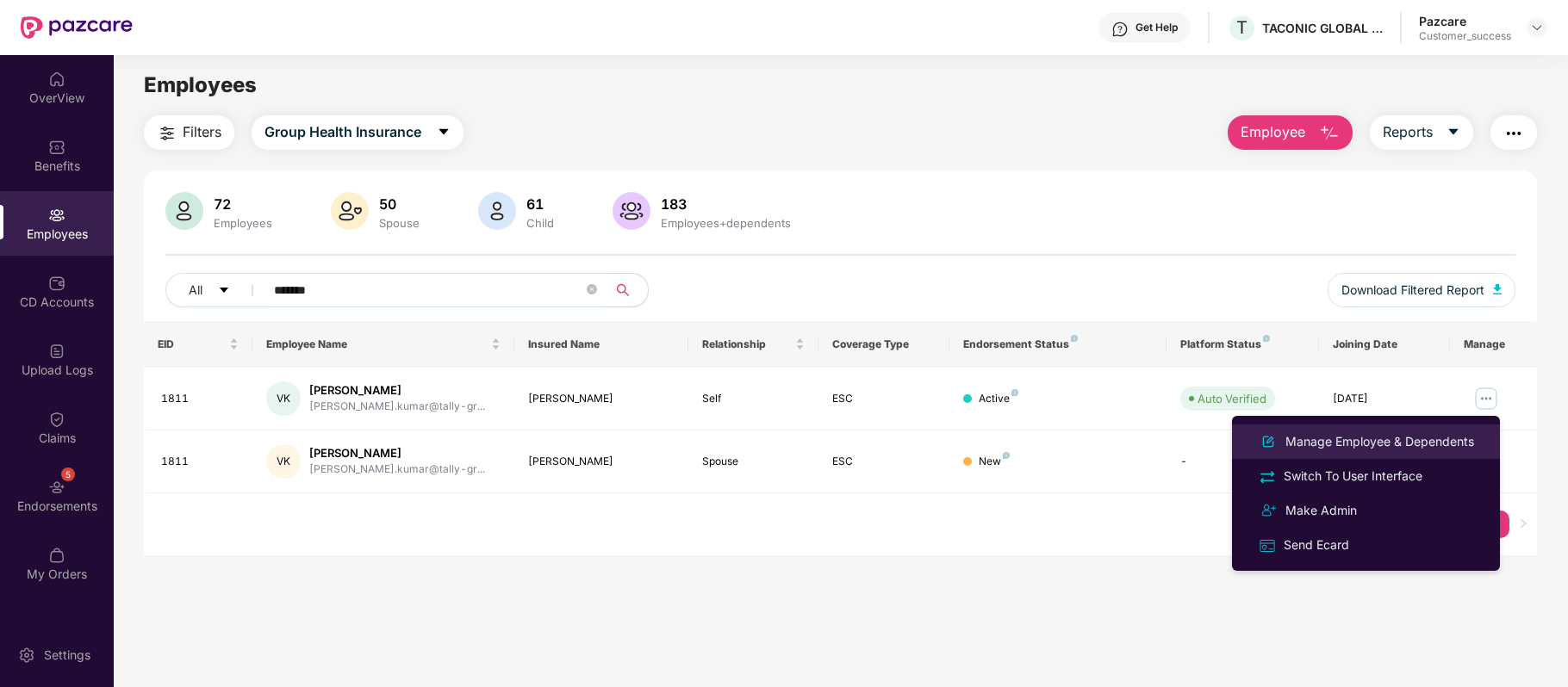
click at [1389, 439] on div "Manage Employee & Dependents" at bounding box center [1379, 442] width 195 height 19
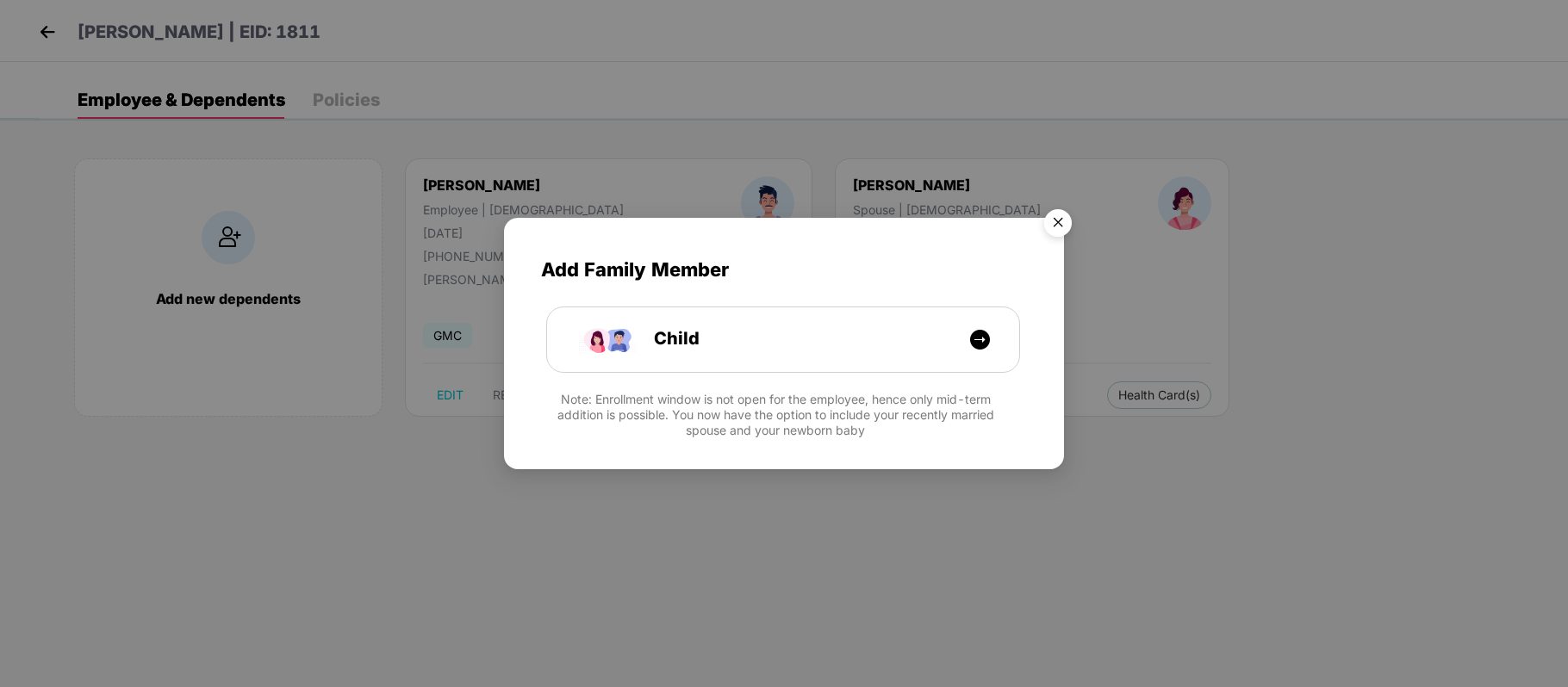
click at [1056, 217] on img "Close" at bounding box center [1058, 226] width 49 height 49
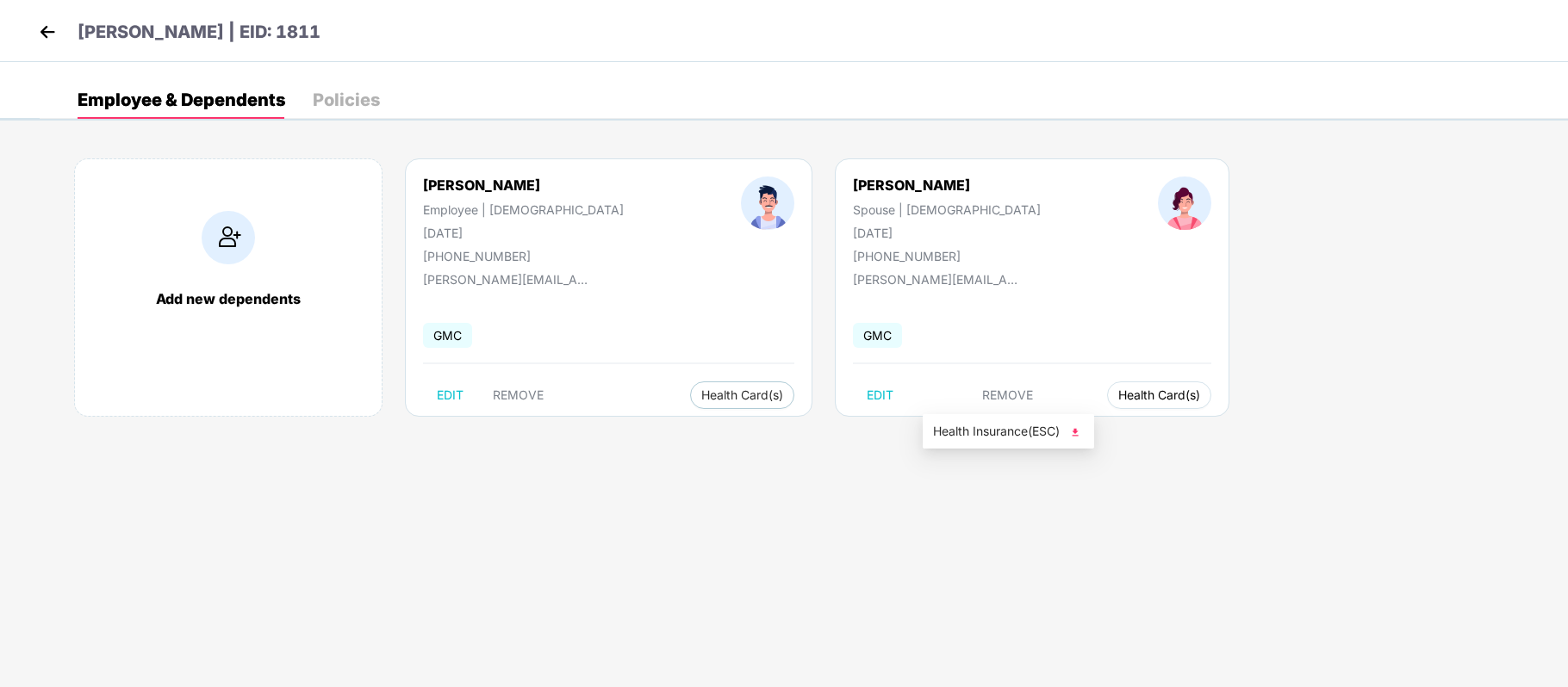
click at [1107, 409] on button "Health Card(s)" at bounding box center [1158, 395] width 104 height 27
click at [973, 439] on span "Health Insurance(ESC)" at bounding box center [1008, 432] width 150 height 19
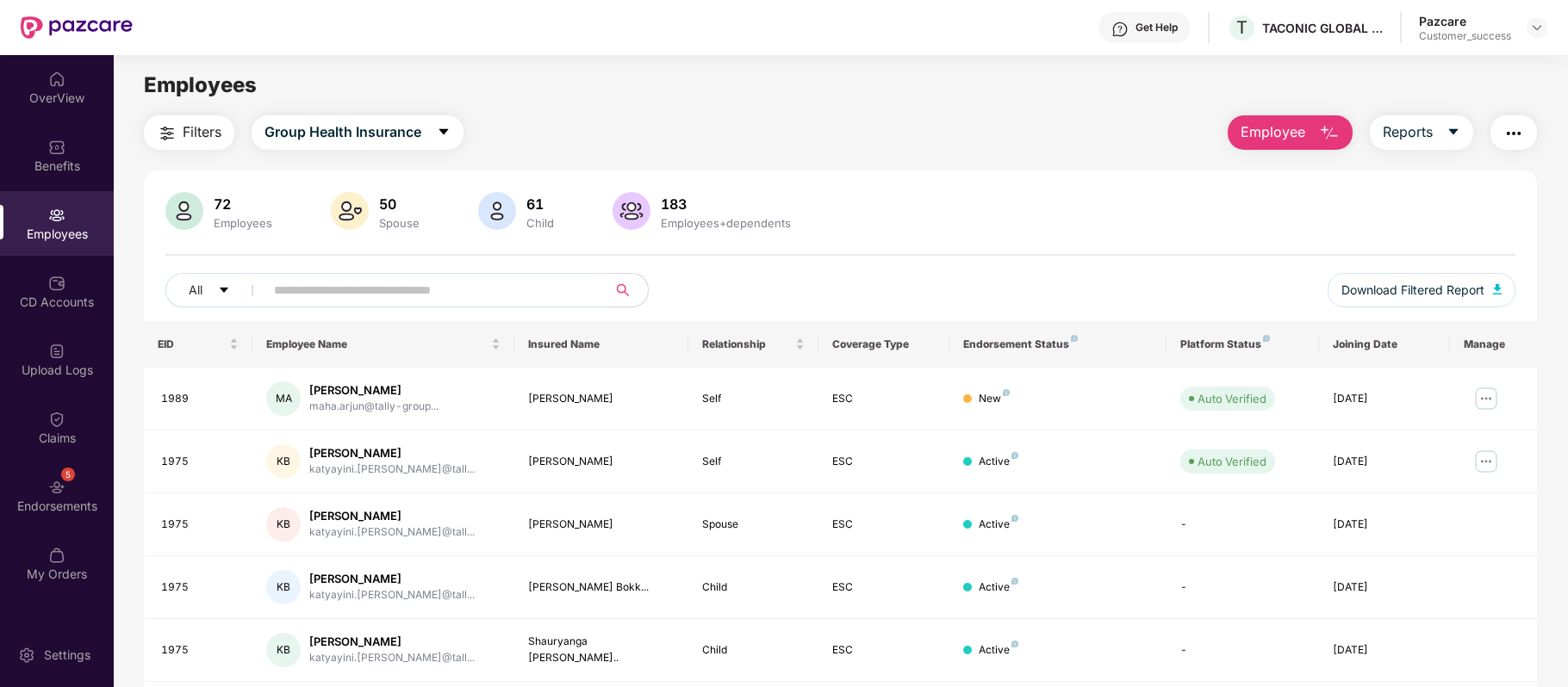
click at [338, 301] on input "text" at bounding box center [428, 290] width 309 height 26
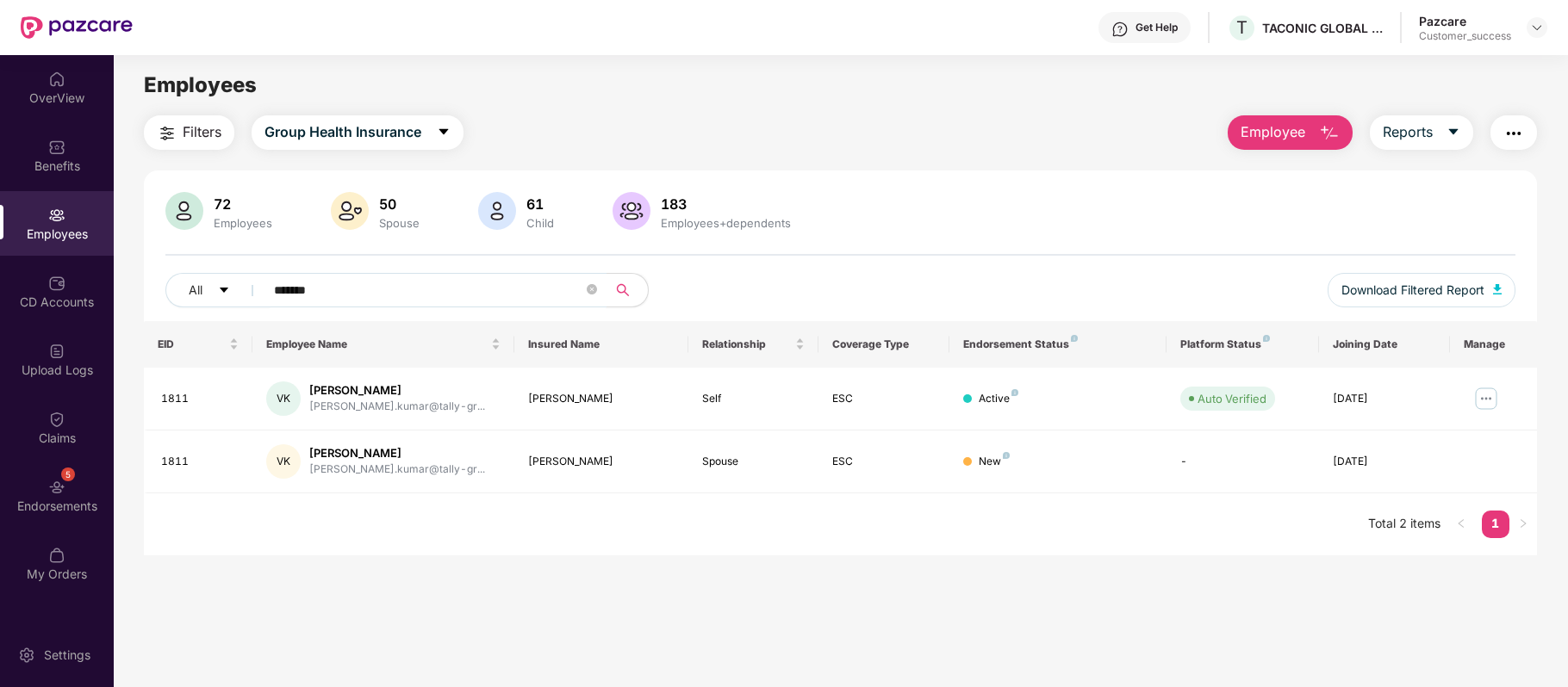
type input "*******"
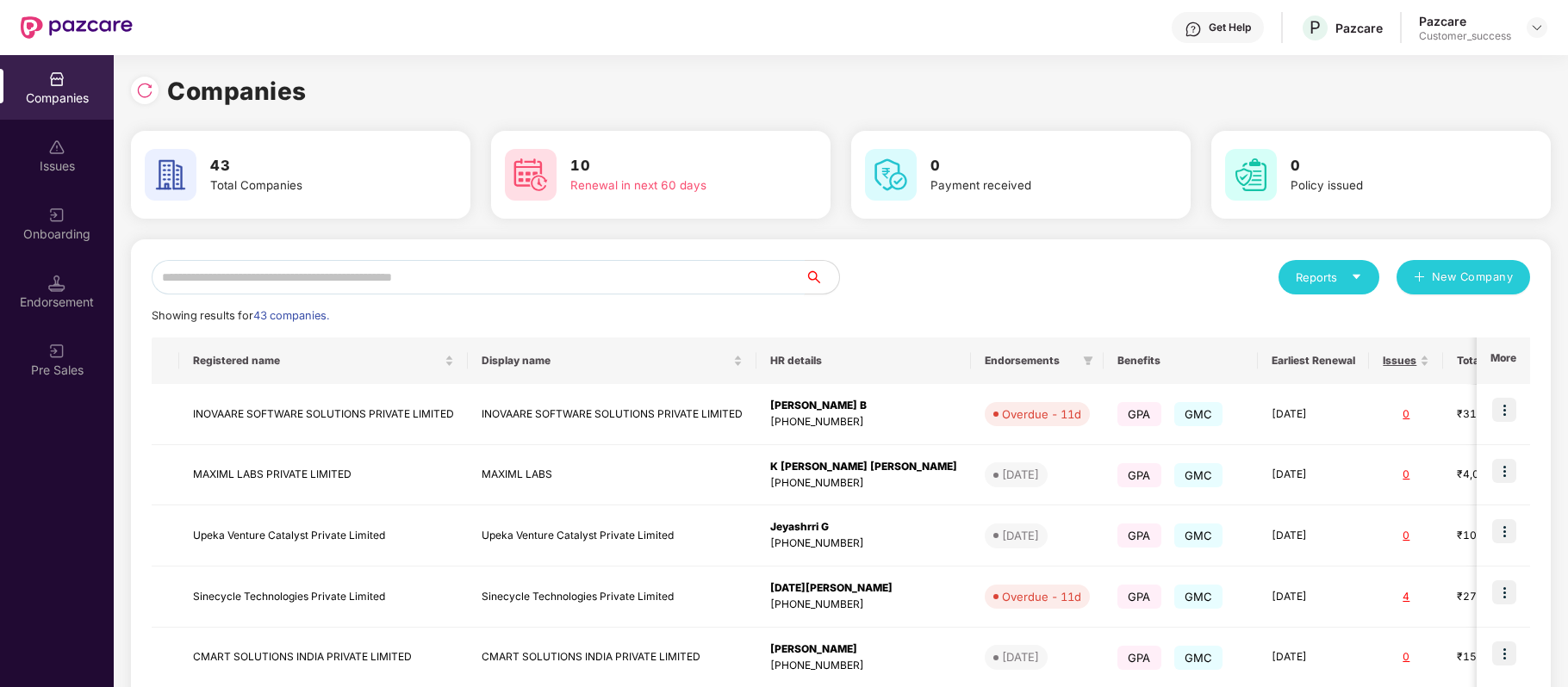
click at [390, 277] on input "text" at bounding box center [478, 277] width 652 height 34
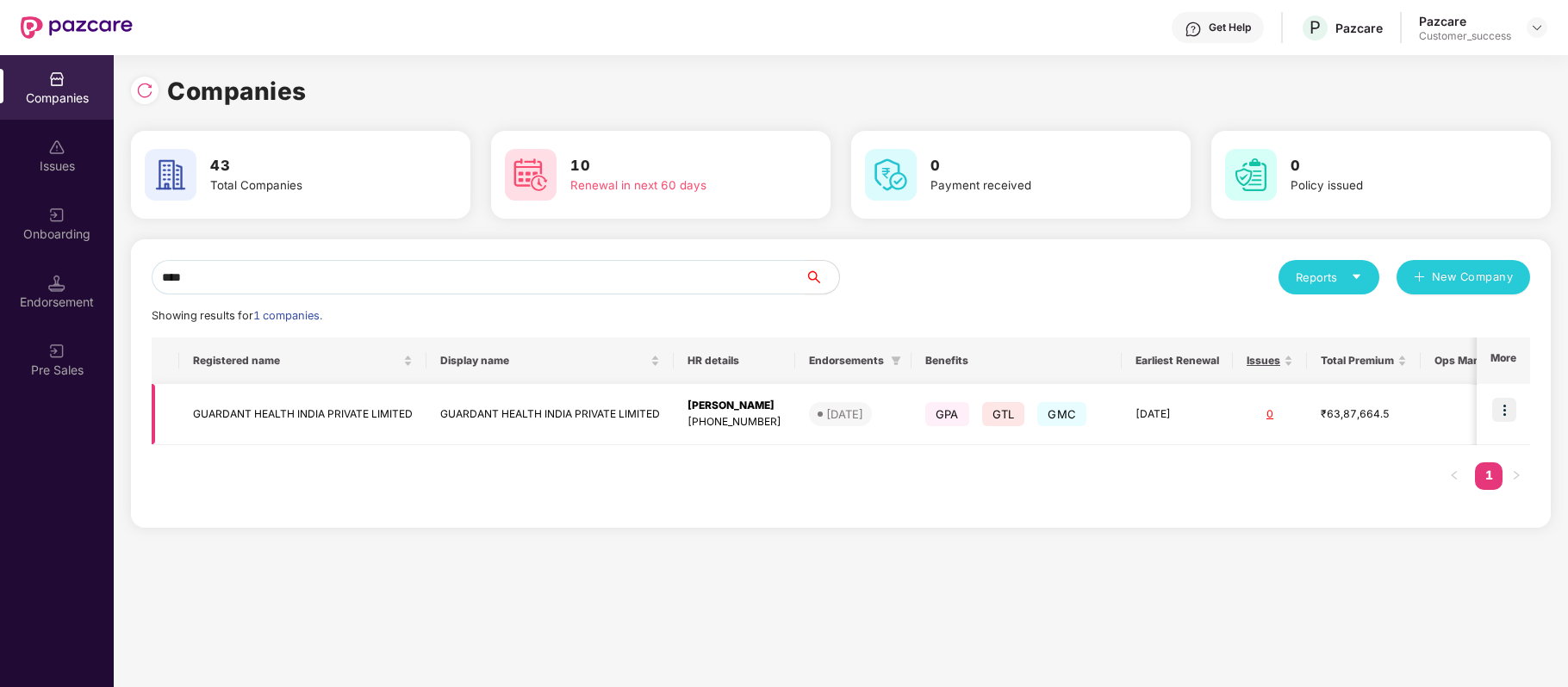
type input "****"
click at [1504, 416] on img at bounding box center [1504, 409] width 24 height 24
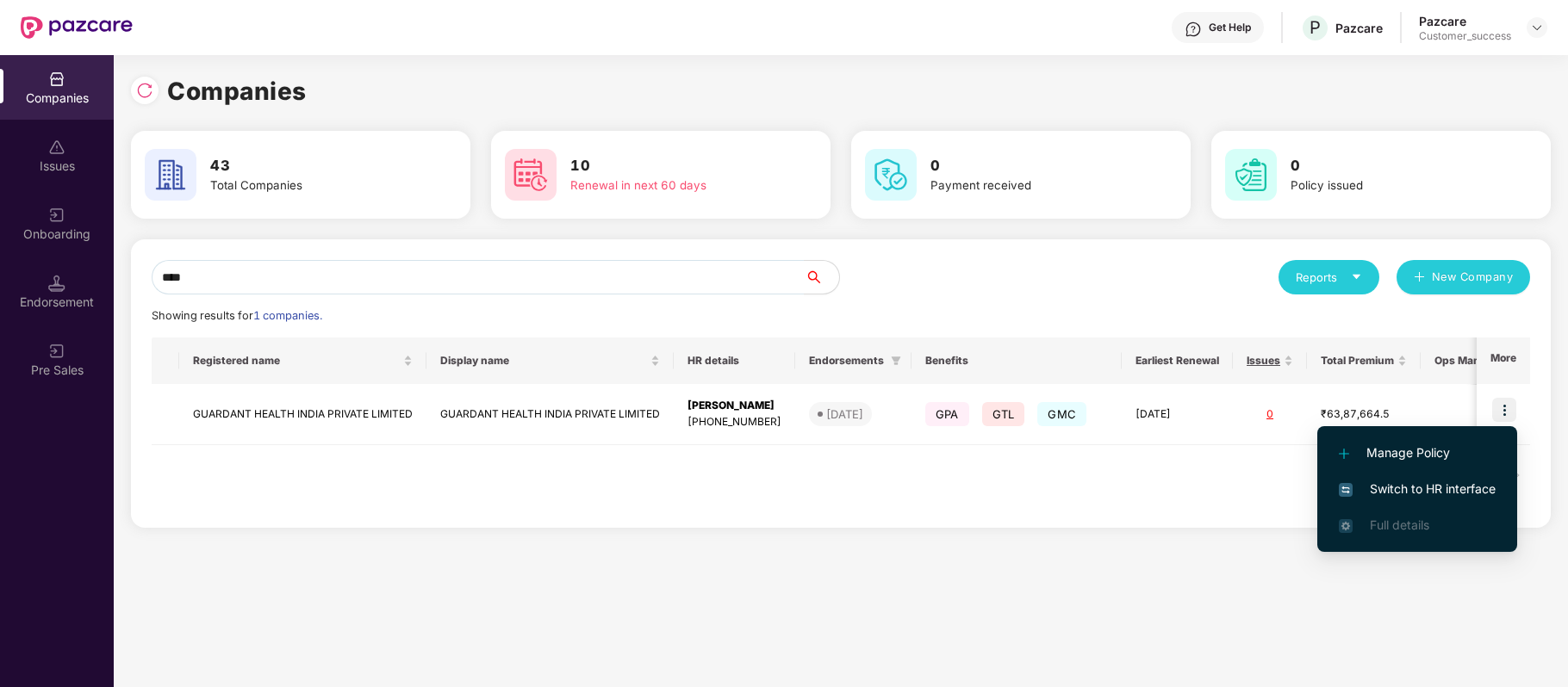
click at [1461, 486] on span "Switch to HR interface" at bounding box center [1417, 489] width 156 height 19
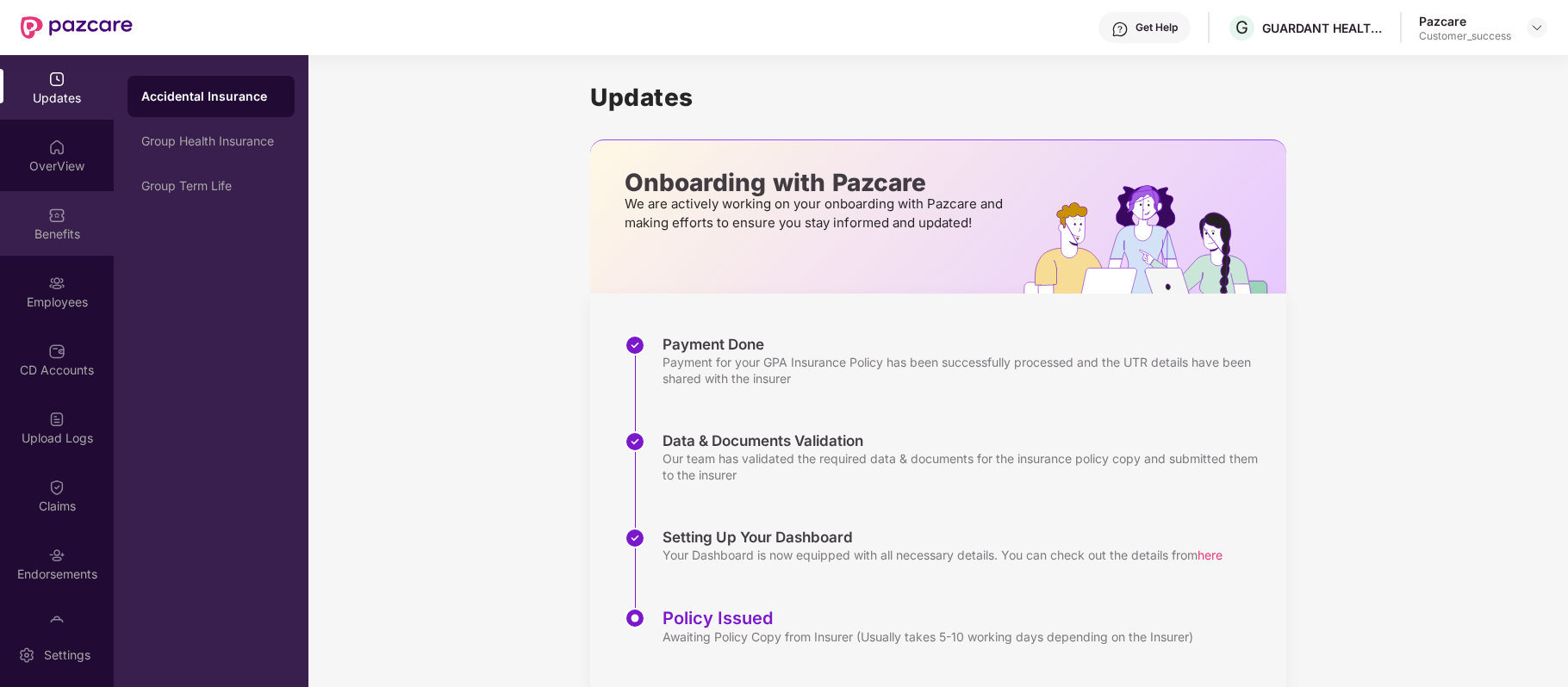
click at [56, 225] on div "Benefits" at bounding box center [56, 234] width 114 height 17
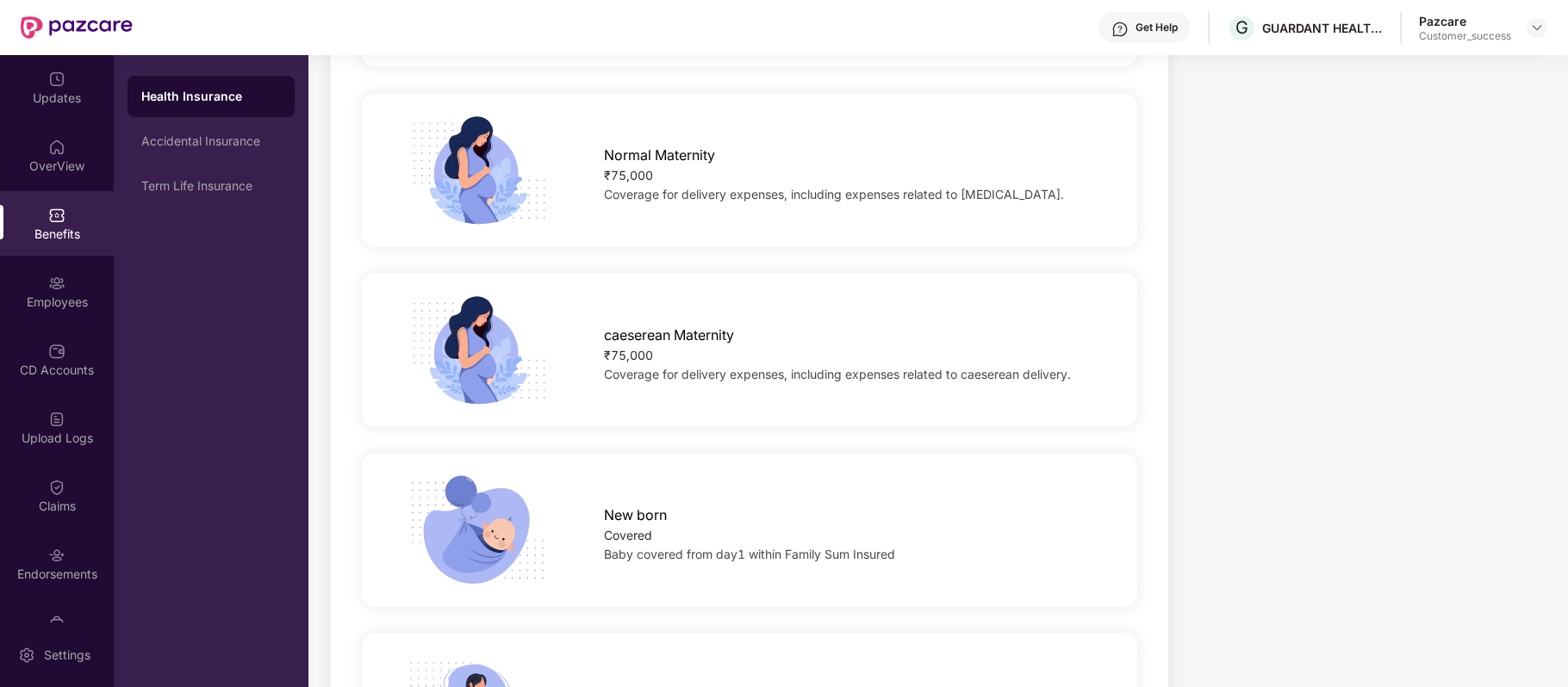
scroll to position [2118, 0]
click at [69, 278] on div "Employees" at bounding box center [56, 291] width 114 height 65
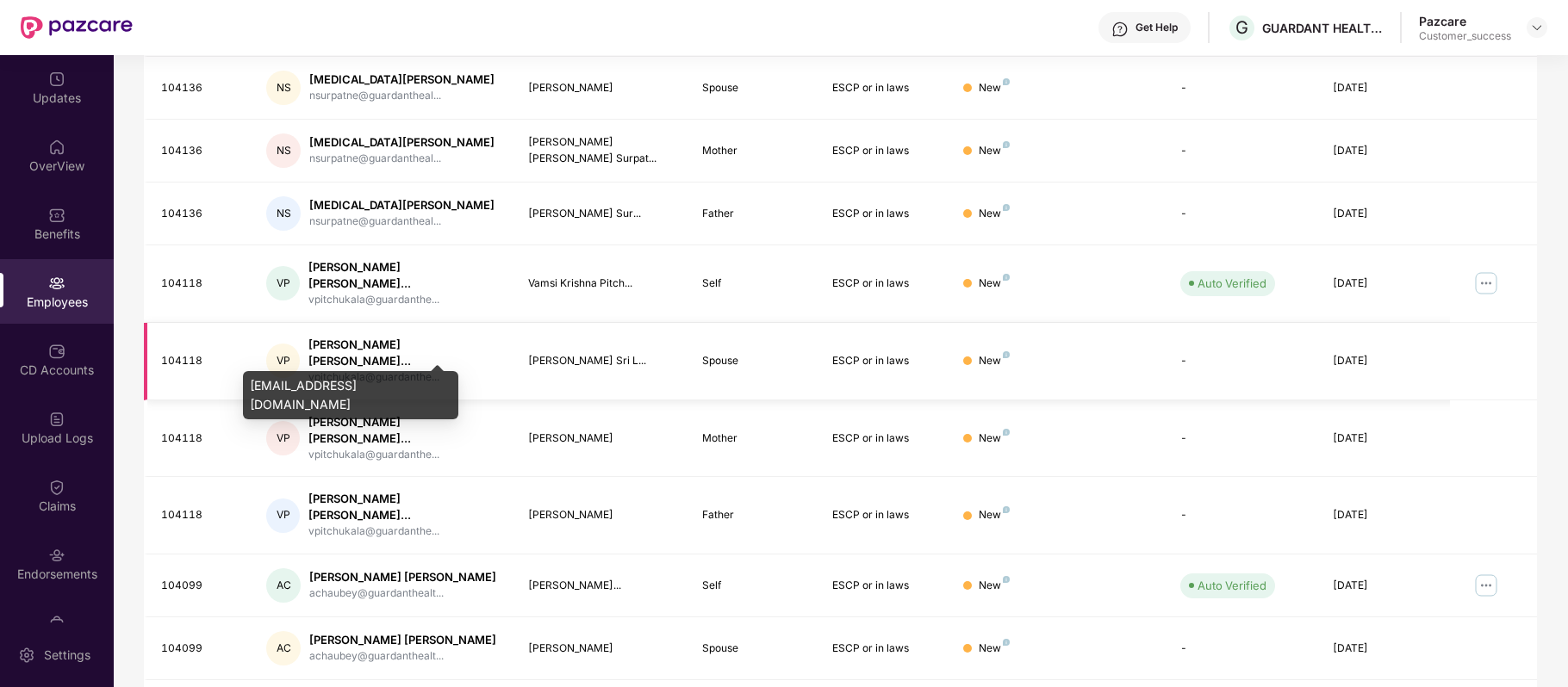
scroll to position [0, 0]
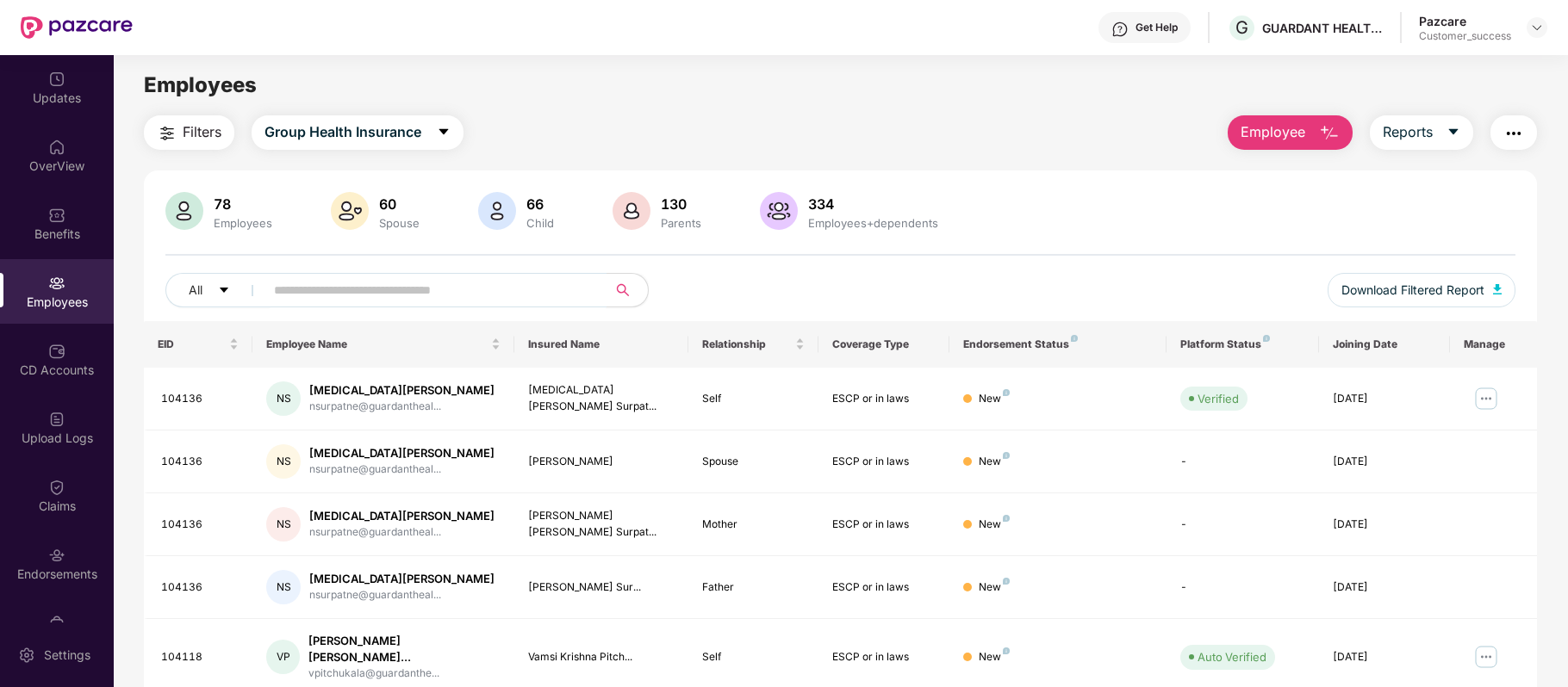
click at [308, 286] on input "text" at bounding box center [428, 290] width 309 height 26
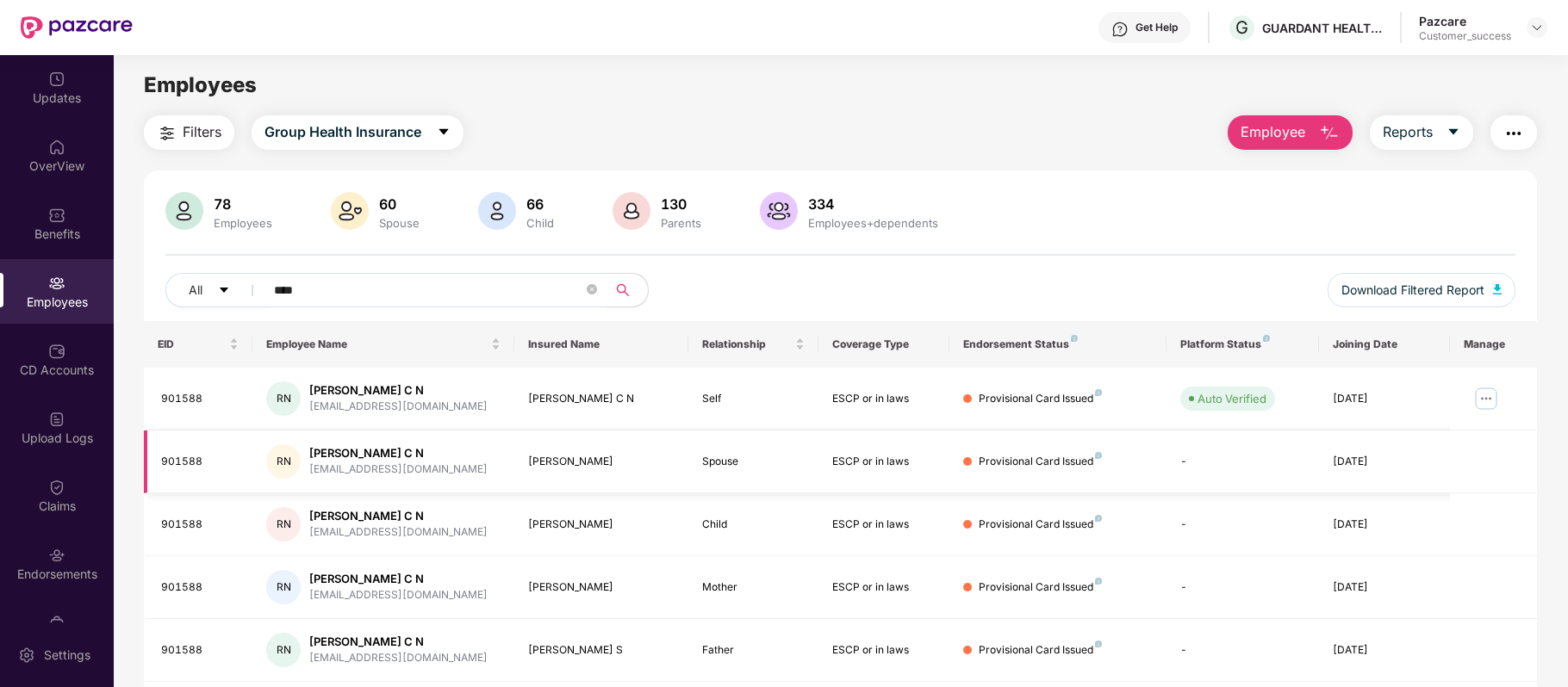
scroll to position [58, 0]
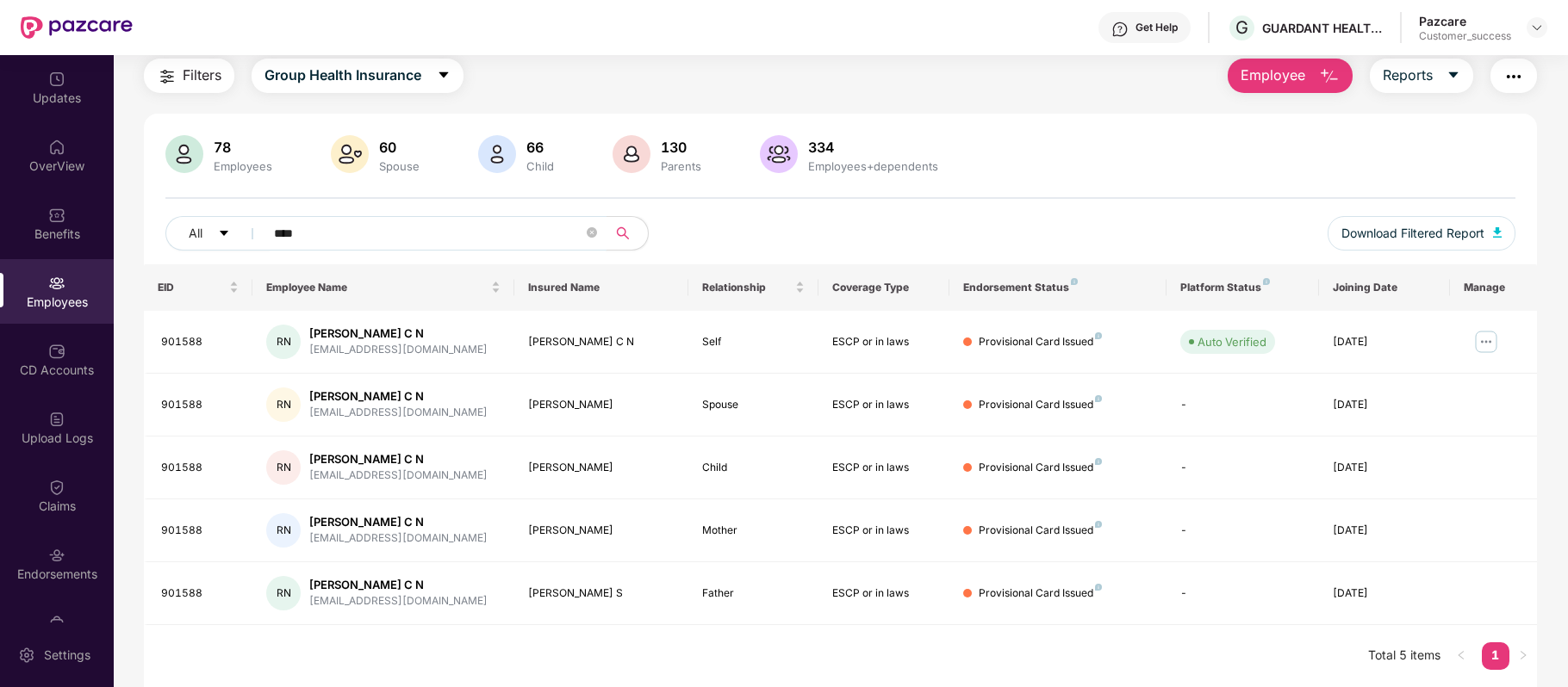
type input "****"
